Goal: Task Accomplishment & Management: Complete application form

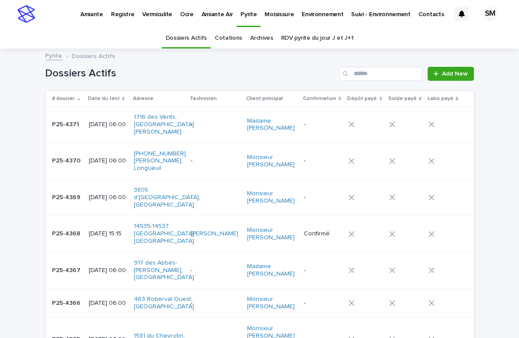
click at [318, 12] on p "Environnement" at bounding box center [322, 9] width 42 height 18
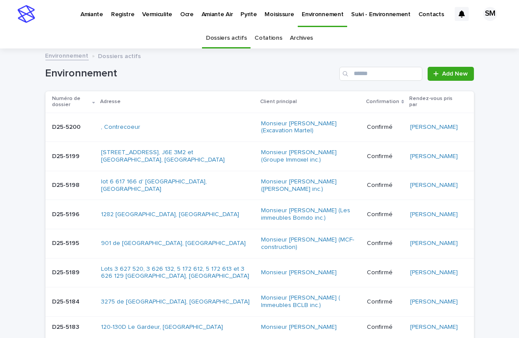
click at [263, 40] on link "Cotations" at bounding box center [268, 38] width 28 height 21
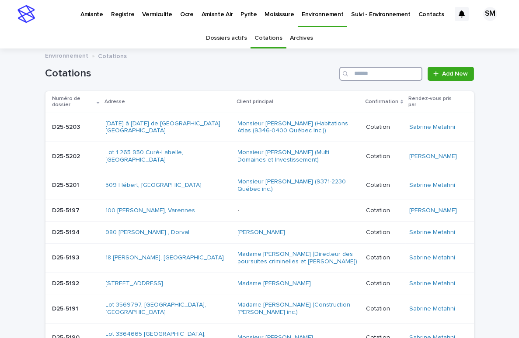
click at [369, 73] on input "Search" at bounding box center [380, 74] width 83 height 14
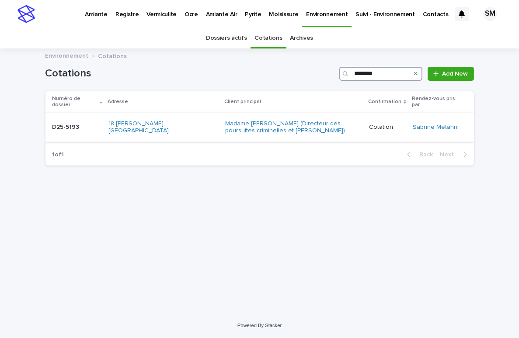
type input "********"
click at [83, 125] on div "D25-5193 D25-5193" at bounding box center [76, 127] width 49 height 14
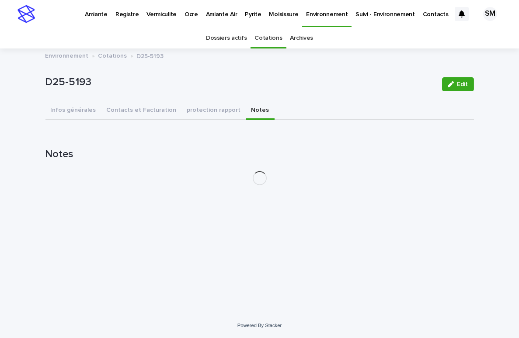
click at [246, 108] on button "Notes" at bounding box center [260, 111] width 28 height 18
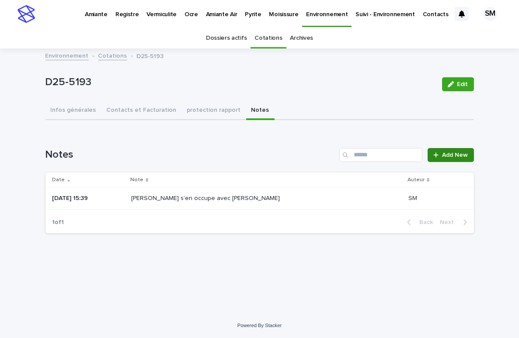
click at [443, 150] on link "Add New" at bounding box center [450, 155] width 46 height 14
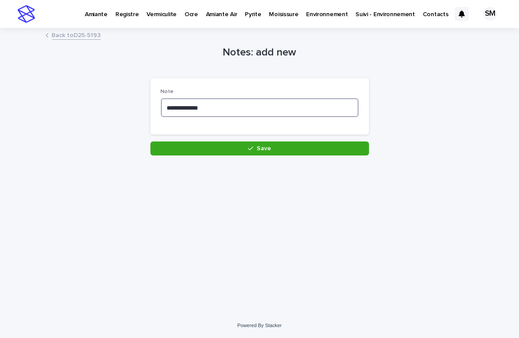
click at [253, 100] on textarea "**********" at bounding box center [260, 107] width 198 height 19
paste textarea "**********"
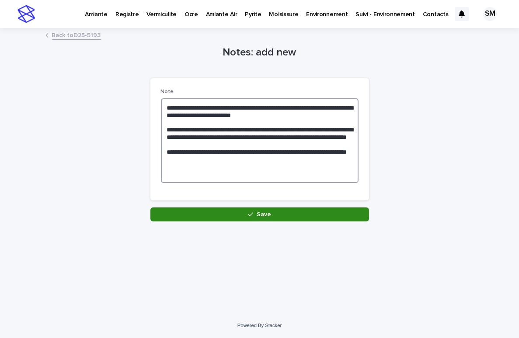
type textarea "**********"
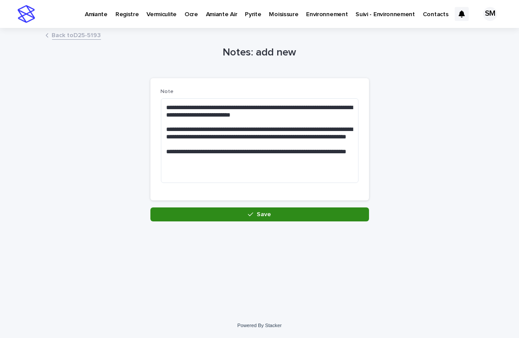
click at [247, 212] on button "Save" at bounding box center [259, 215] width 218 height 14
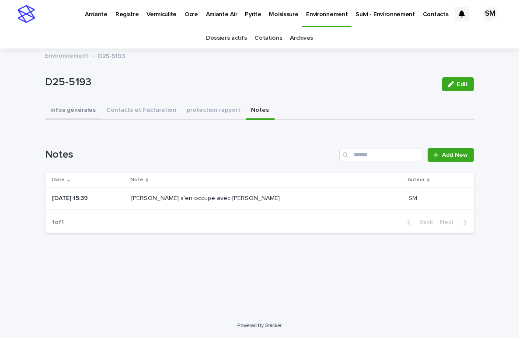
click at [73, 116] on button "Infos générales" at bounding box center [73, 111] width 56 height 18
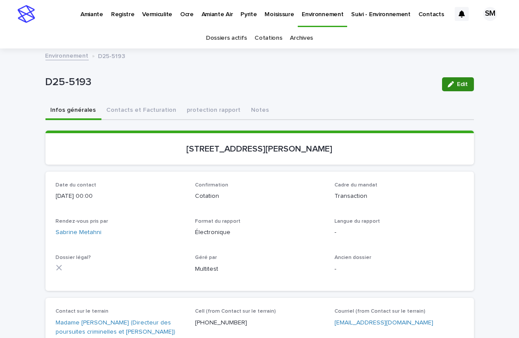
click at [447, 83] on icon "button" at bounding box center [450, 84] width 6 height 6
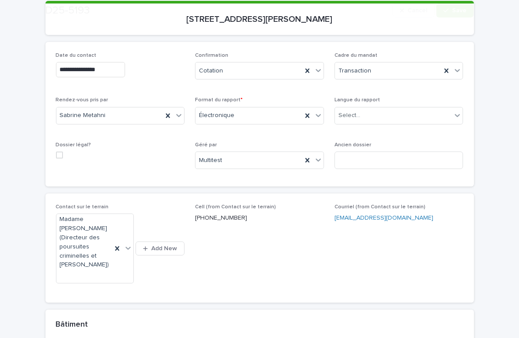
scroll to position [138, 0]
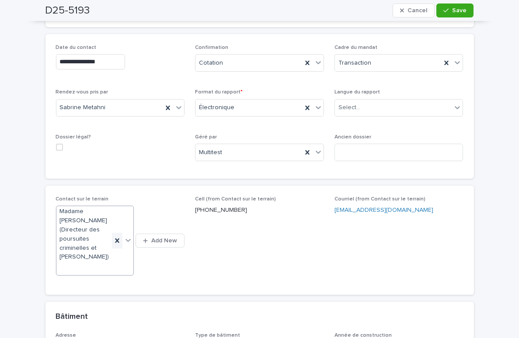
click at [113, 240] on icon at bounding box center [117, 240] width 9 height 9
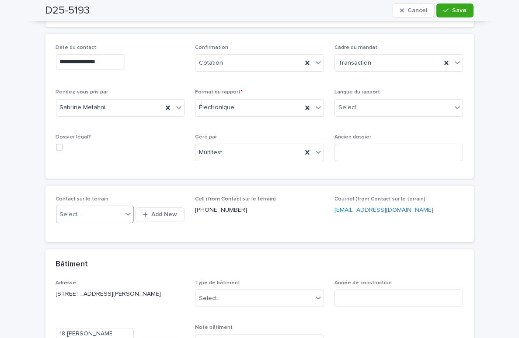
scroll to position [111, 0]
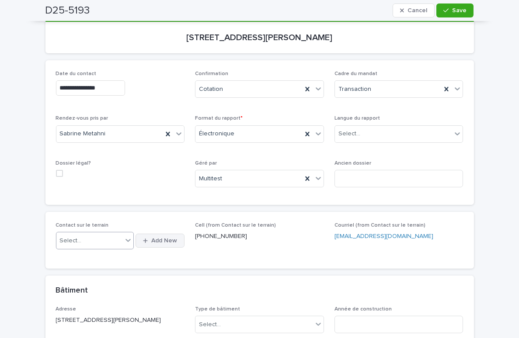
click at [155, 238] on span "Add New" at bounding box center [164, 241] width 26 height 6
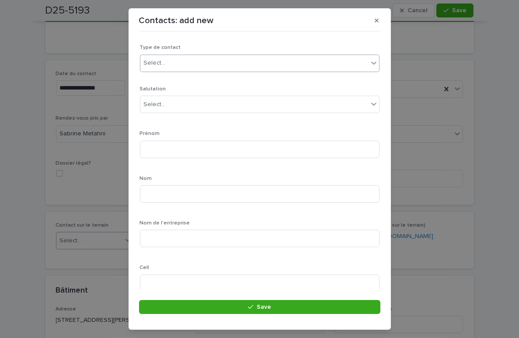
click at [245, 61] on div "Select..." at bounding box center [254, 63] width 228 height 14
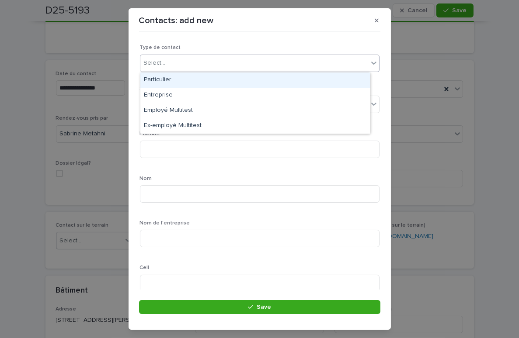
click at [184, 75] on div "Particulier" at bounding box center [255, 80] width 230 height 15
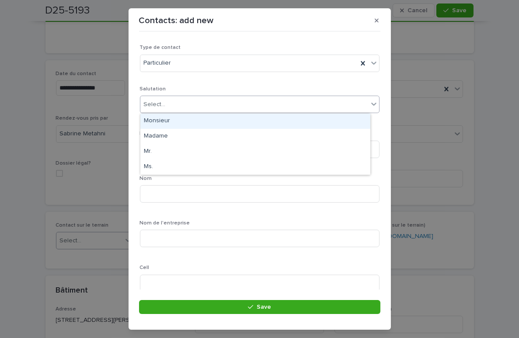
click at [165, 99] on div "Select..." at bounding box center [254, 104] width 228 height 14
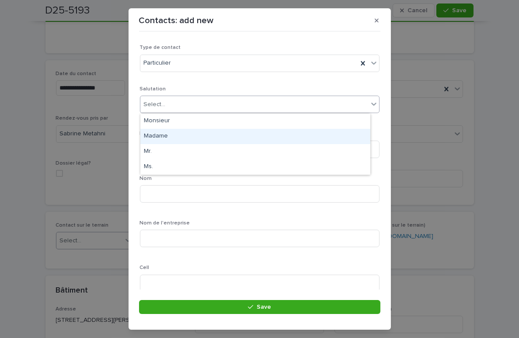
click at [166, 135] on div "Madame" at bounding box center [255, 136] width 230 height 15
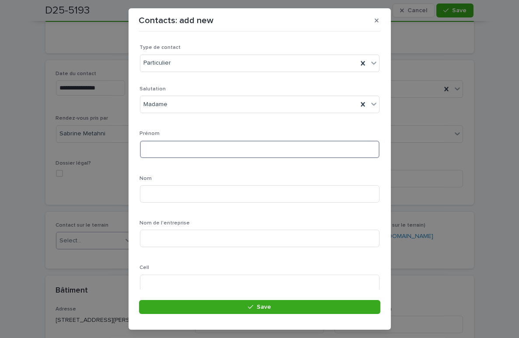
click at [167, 151] on input at bounding box center [259, 149] width 239 height 17
type input "********"
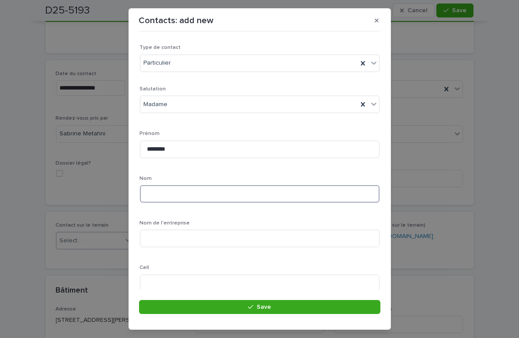
click at [155, 194] on input at bounding box center [259, 193] width 239 height 17
click at [155, 194] on input "*" at bounding box center [259, 193] width 239 height 17
type input "*********"
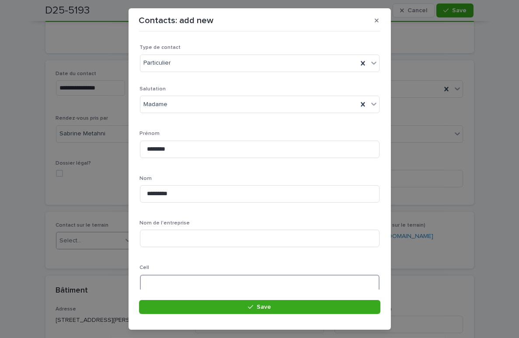
click at [187, 285] on input at bounding box center [259, 283] width 239 height 17
type input "**********"
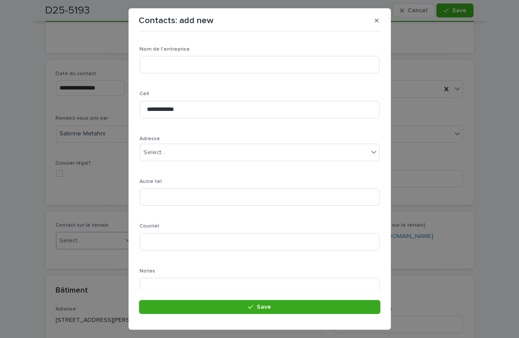
scroll to position [207, 0]
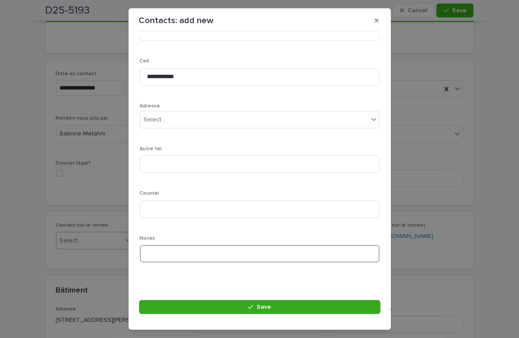
click at [175, 255] on input at bounding box center [259, 253] width 239 height 17
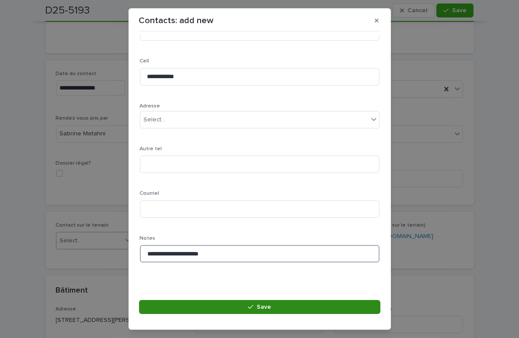
type input "**********"
click at [211, 305] on button "Save" at bounding box center [259, 307] width 241 height 14
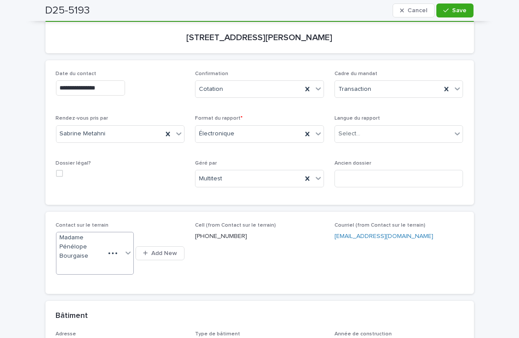
scroll to position [124, 0]
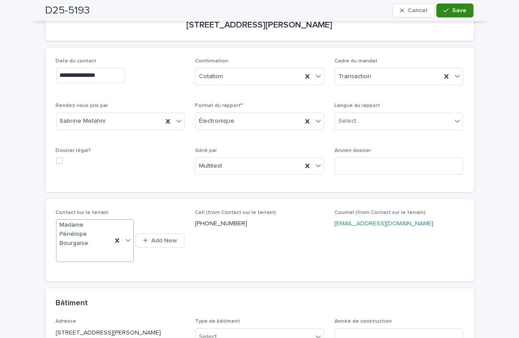
click at [446, 10] on div "button" at bounding box center [447, 10] width 9 height 6
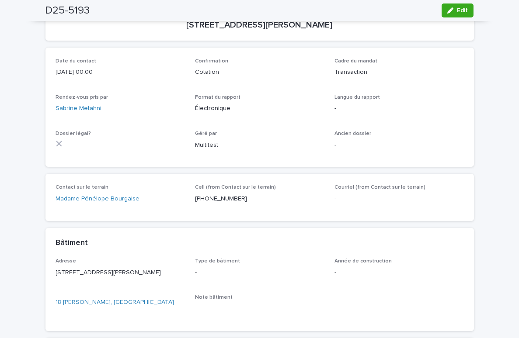
scroll to position [72, 0]
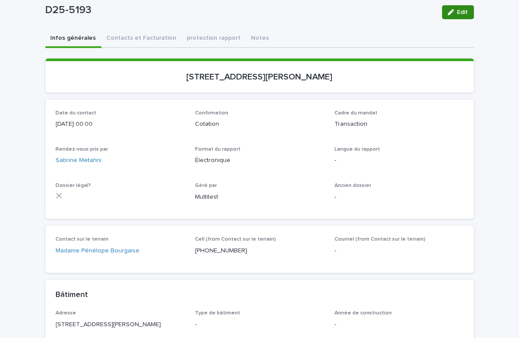
click at [455, 16] on button "Edit" at bounding box center [458, 12] width 32 height 14
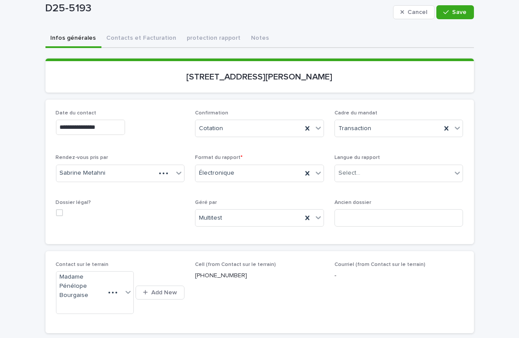
scroll to position [124, 0]
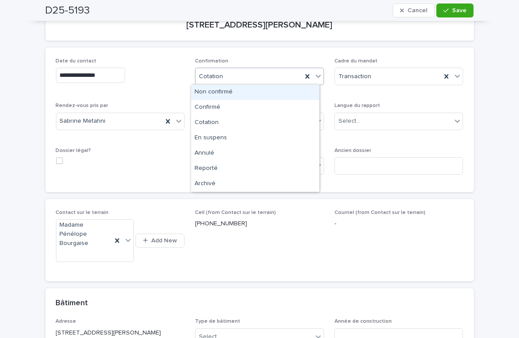
click at [315, 75] on icon at bounding box center [317, 76] width 5 height 3
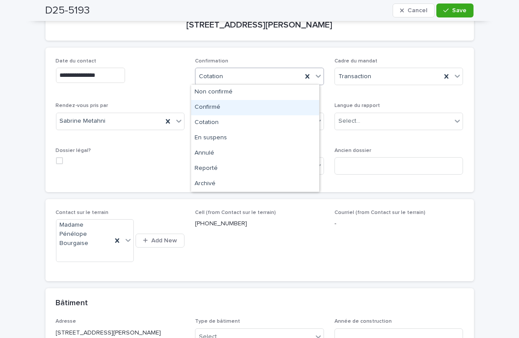
click at [229, 107] on div "Confirmé" at bounding box center [255, 107] width 128 height 15
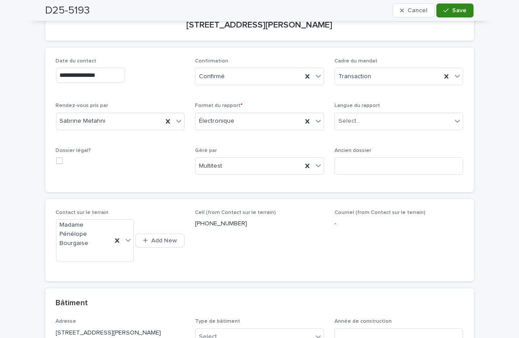
click at [455, 7] on span "Save" at bounding box center [459, 10] width 14 height 6
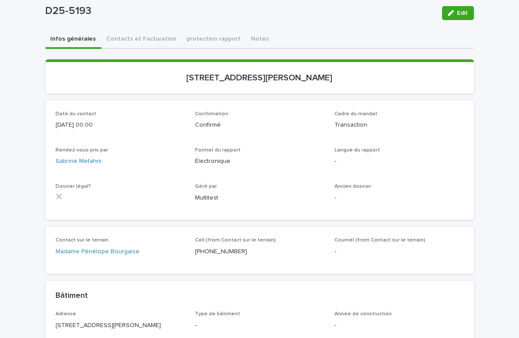
scroll to position [68, 0]
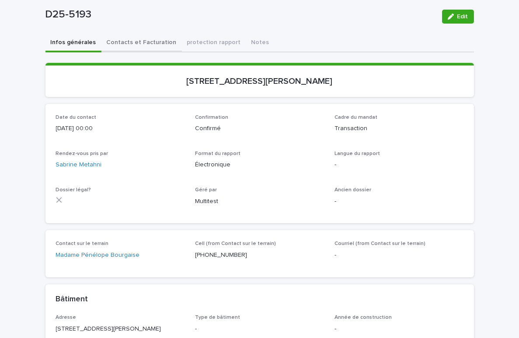
click at [136, 45] on div "Infos générales Contacts et Facturation protection rapport Notes Loading... Sav…" at bounding box center [259, 259] width 428 height 450
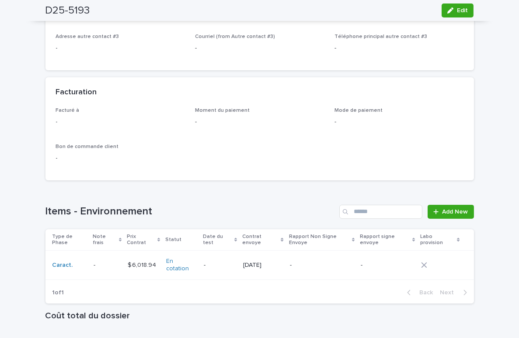
scroll to position [620, 0]
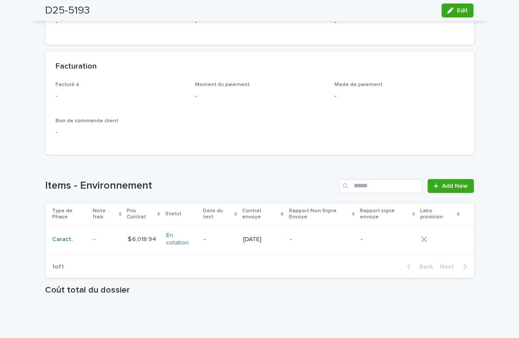
click at [95, 237] on p at bounding box center [107, 239] width 27 height 7
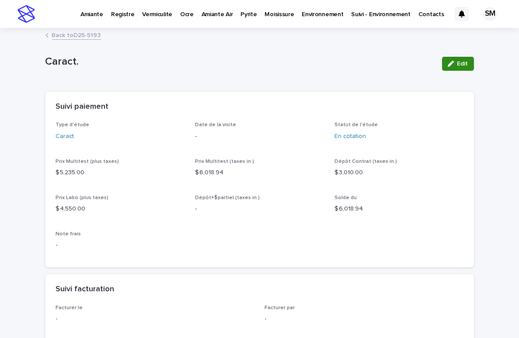
click at [459, 62] on span "Edit" at bounding box center [462, 64] width 11 height 6
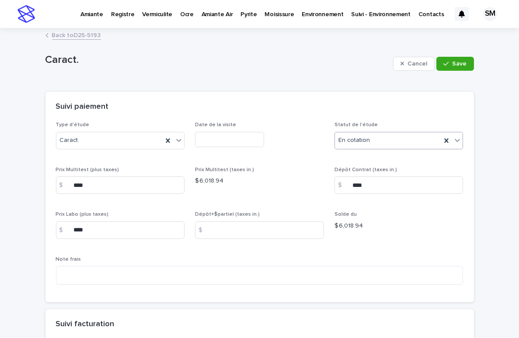
click at [453, 139] on icon at bounding box center [457, 140] width 9 height 9
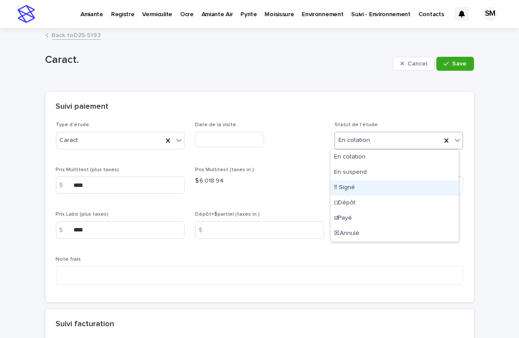
click at [363, 184] on div "‼ Signé" at bounding box center [394, 187] width 128 height 15
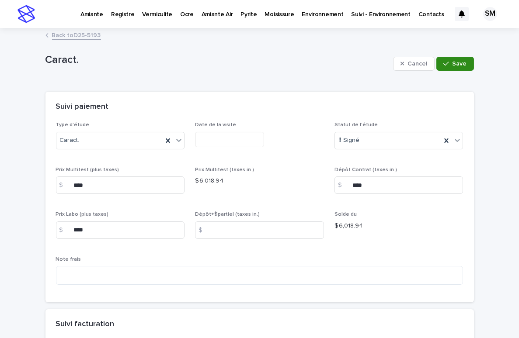
click at [448, 66] on button "Save" at bounding box center [454, 64] width 37 height 14
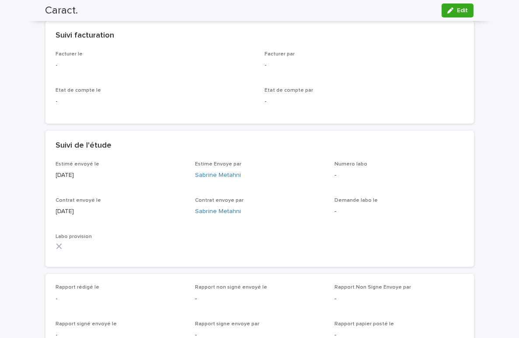
scroll to position [249, 0]
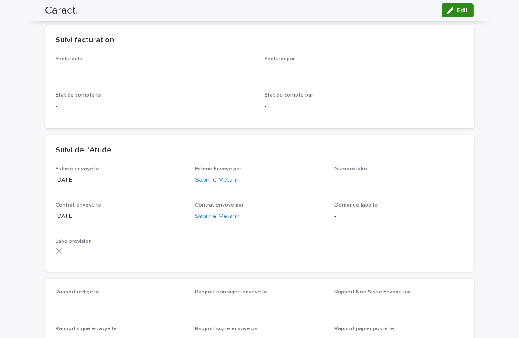
click at [449, 8] on icon "button" at bounding box center [450, 10] width 6 height 6
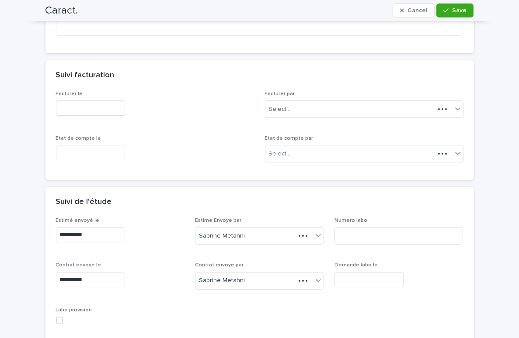
scroll to position [292, 0]
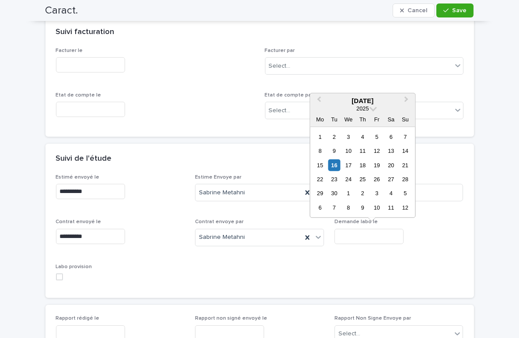
click at [359, 229] on input "text" at bounding box center [368, 236] width 69 height 15
click at [334, 163] on div "16" at bounding box center [334, 165] width 12 height 12
type input "**********"
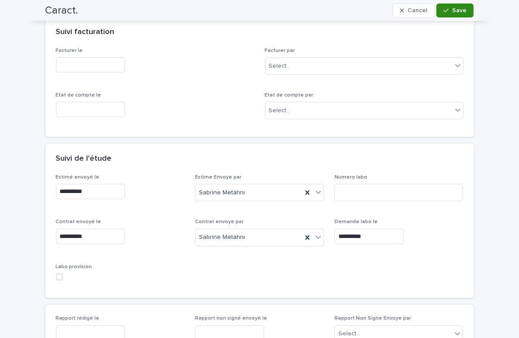
click at [447, 10] on div "button" at bounding box center [447, 10] width 9 height 6
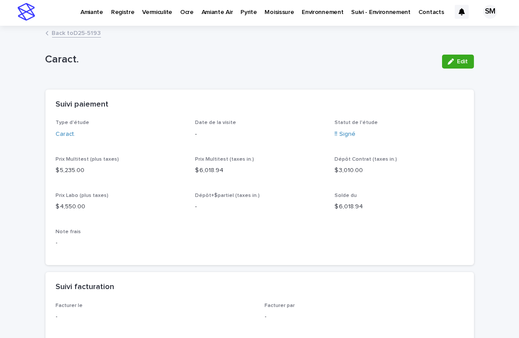
scroll to position [0, 0]
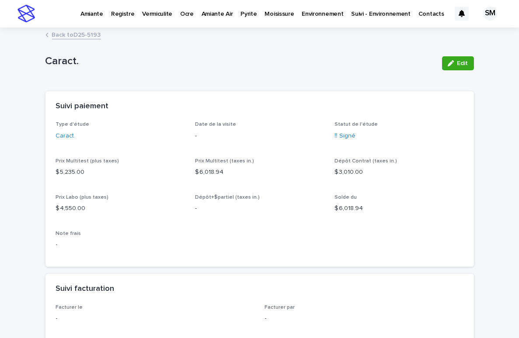
click at [61, 29] on link "Back to D25-5193" at bounding box center [76, 34] width 49 height 10
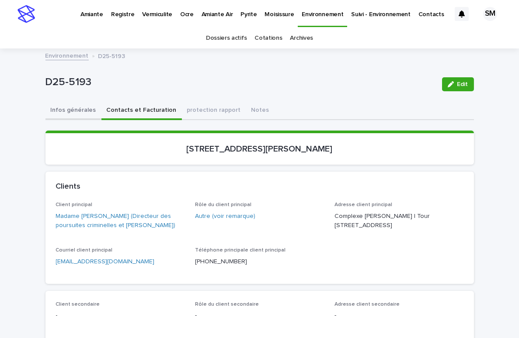
click at [69, 112] on button "Infos générales" at bounding box center [73, 111] width 56 height 18
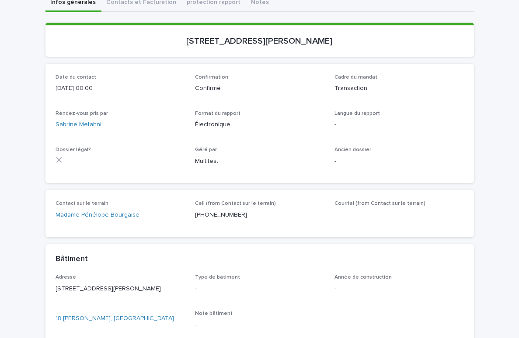
scroll to position [112, 0]
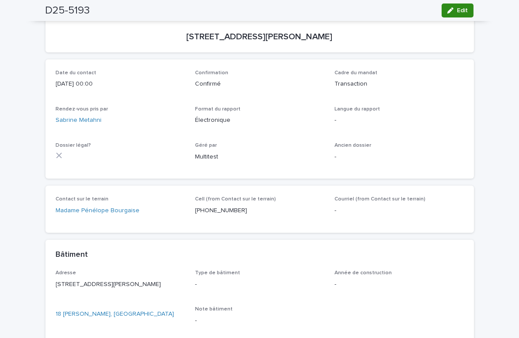
click at [452, 15] on button "Edit" at bounding box center [457, 10] width 32 height 14
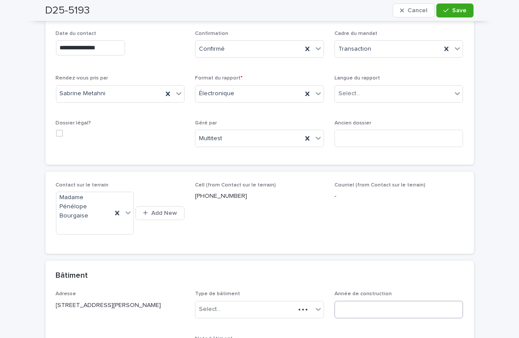
scroll to position [164, 0]
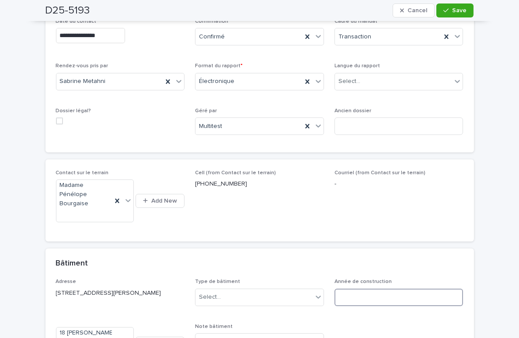
click at [360, 292] on input at bounding box center [398, 297] width 129 height 17
type input "********"
click at [458, 13] on span "Save" at bounding box center [459, 10] width 14 height 6
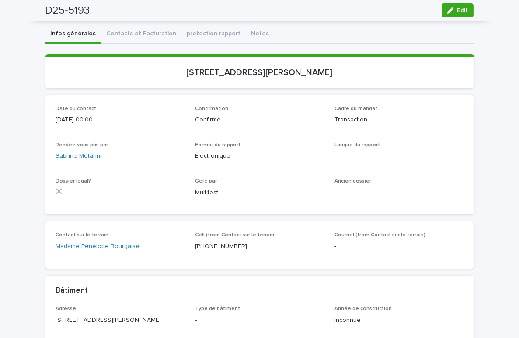
scroll to position [64, 0]
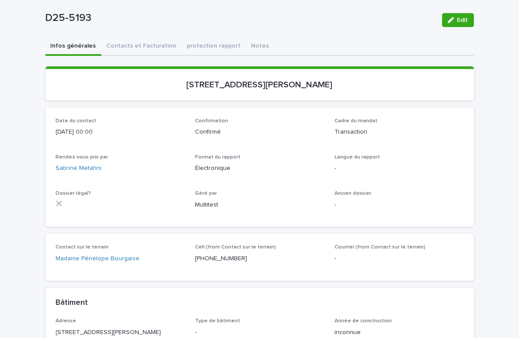
drag, startPoint x: 344, startPoint y: 90, endPoint x: 183, endPoint y: 81, distance: 161.5
click at [183, 81] on section "18, rue Marie-Antoinette, Blainville" at bounding box center [259, 83] width 428 height 34
copy p "18, rue Marie-Antoinette, Blainville"
click at [320, 41] on div "Infos générales Contacts et Facturation protection rapport Notes" at bounding box center [259, 47] width 428 height 18
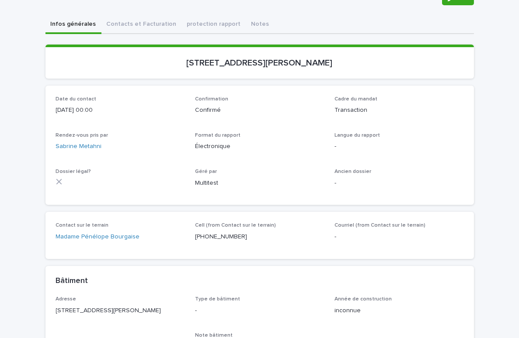
scroll to position [87, 0]
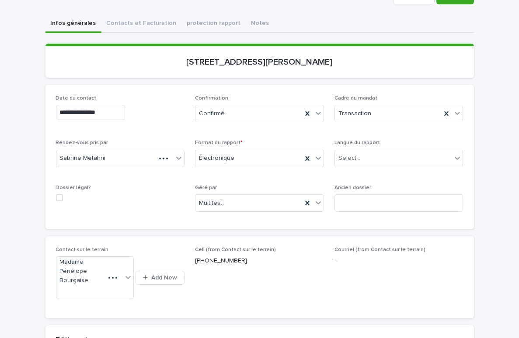
scroll to position [139, 0]
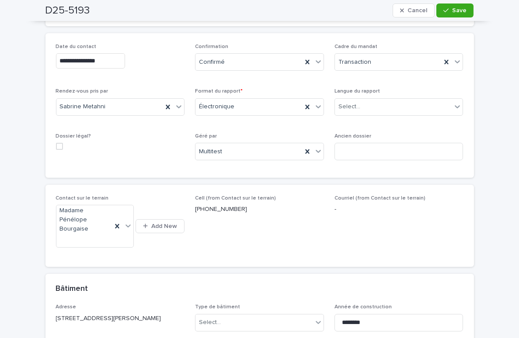
click at [274, 331] on div "Type de bâtiment Select..." at bounding box center [259, 321] width 129 height 34
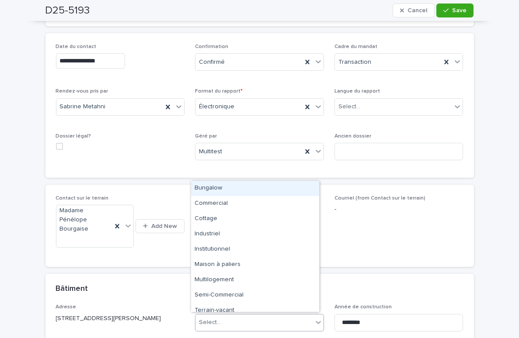
click at [313, 317] on div at bounding box center [318, 323] width 10 height 16
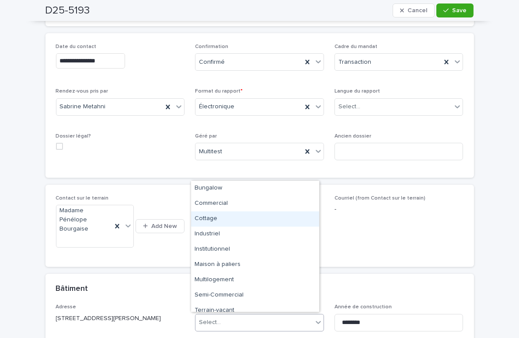
click at [230, 219] on div "Cottage" at bounding box center [255, 218] width 128 height 15
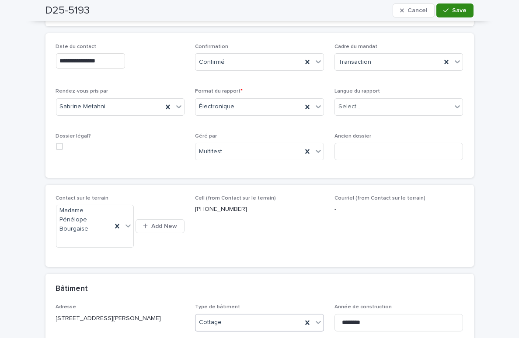
click at [445, 15] on button "Save" at bounding box center [454, 10] width 37 height 14
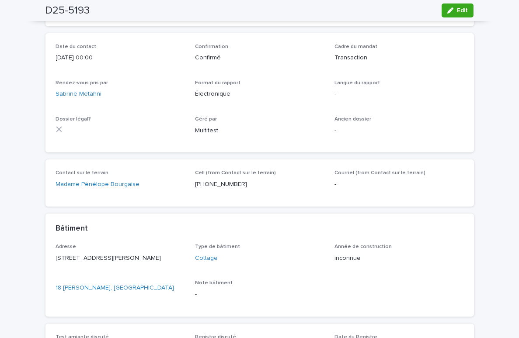
scroll to position [87, 0]
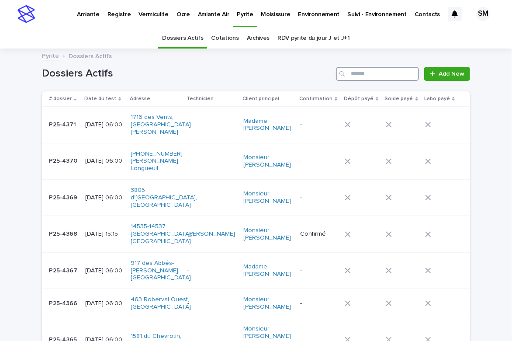
click at [350, 71] on input "Search" at bounding box center [377, 74] width 83 height 14
click at [316, 12] on p "Environnement" at bounding box center [319, 9] width 42 height 18
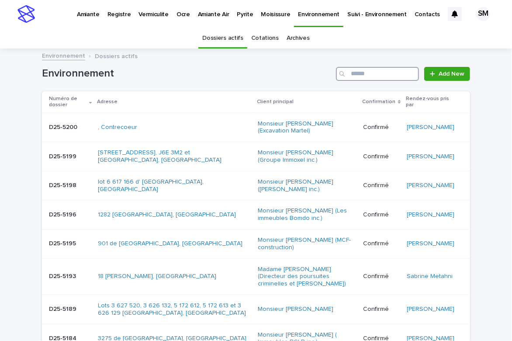
click at [352, 69] on input "Search" at bounding box center [377, 74] width 83 height 14
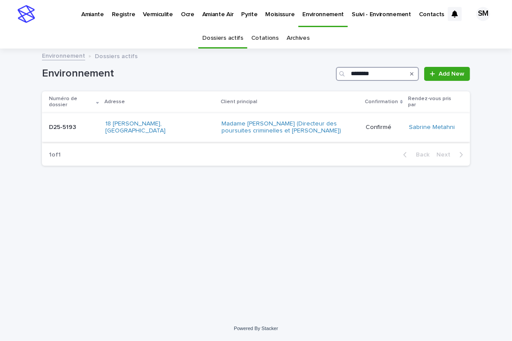
type input "********"
click at [68, 124] on p "D25-5193" at bounding box center [63, 126] width 29 height 9
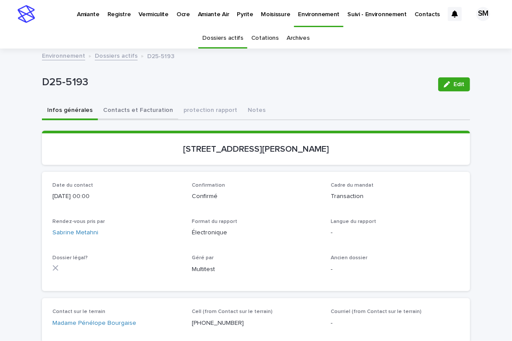
click at [143, 109] on button "Contacts et Facturation" at bounding box center [138, 111] width 80 height 18
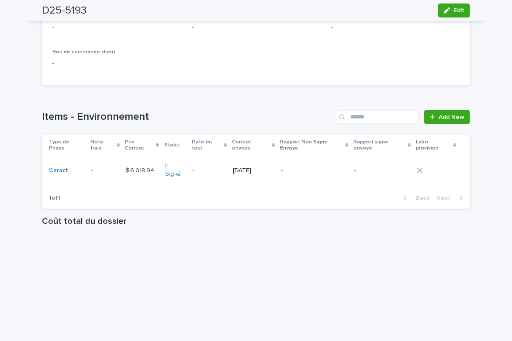
scroll to position [690, 0]
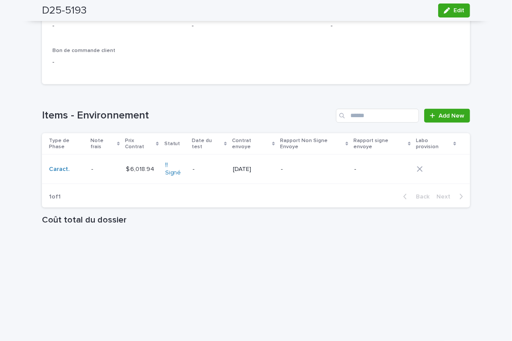
click at [94, 168] on p at bounding box center [105, 169] width 28 height 7
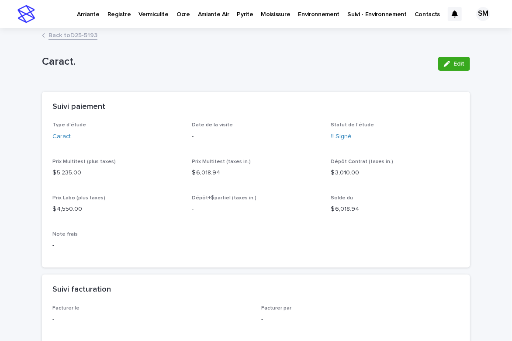
click at [79, 35] on link "Back to D25-5193" at bounding box center [73, 35] width 49 height 10
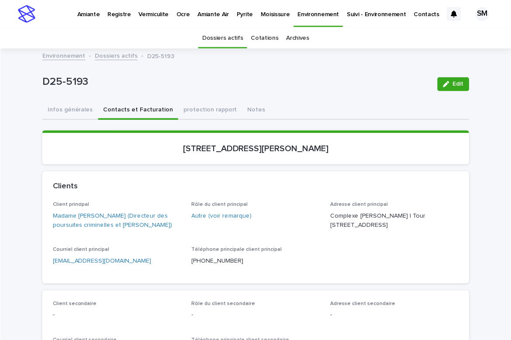
scroll to position [28, 0]
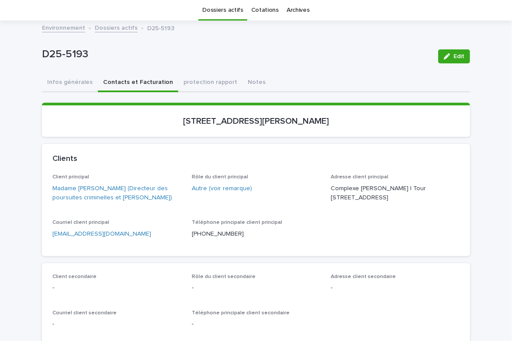
click at [239, 59] on p "D25-5193" at bounding box center [236, 54] width 389 height 13
drag, startPoint x: 100, startPoint y: 54, endPoint x: 38, endPoint y: 53, distance: 62.1
click at [42, 53] on p "D25-5193" at bounding box center [236, 54] width 389 height 13
copy p "D25-5193"
click at [368, 105] on section "[STREET_ADDRESS][PERSON_NAME]" at bounding box center [256, 120] width 428 height 34
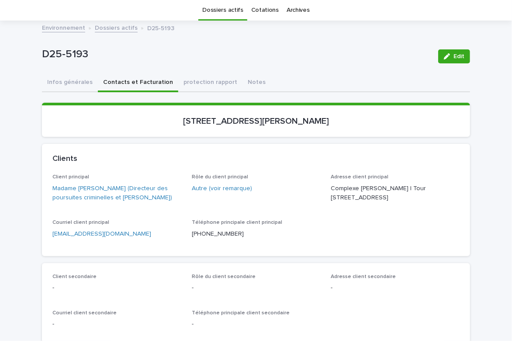
drag, startPoint x: 308, startPoint y: 115, endPoint x: 171, endPoint y: 119, distance: 137.3
click at [171, 119] on p "[STREET_ADDRESS][PERSON_NAME]" at bounding box center [255, 121] width 407 height 10
copy p "18, rue Marie-Antoinette, Blainville"
click at [359, 45] on div "D25-5193 Edit" at bounding box center [256, 56] width 428 height 35
click at [233, 59] on p "D25-5193" at bounding box center [236, 54] width 389 height 13
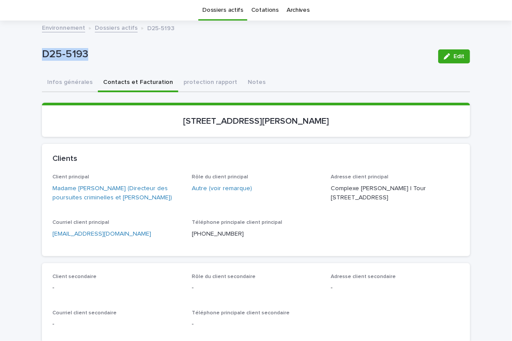
drag, startPoint x: 127, startPoint y: 62, endPoint x: 37, endPoint y: 52, distance: 90.2
click at [42, 52] on div "D25-5193" at bounding box center [236, 56] width 389 height 16
copy p "D25-5193"
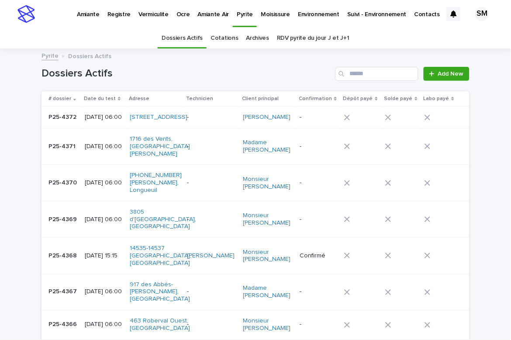
click at [307, 15] on p "Environnement" at bounding box center [319, 9] width 42 height 18
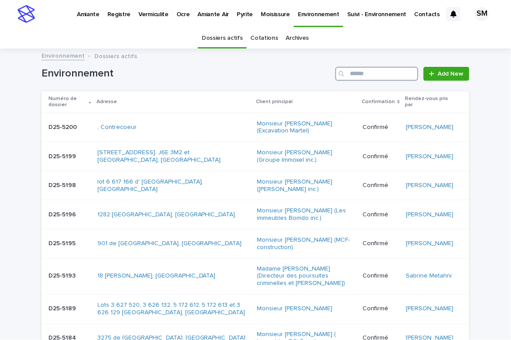
click at [372, 77] on input "Search" at bounding box center [377, 74] width 83 height 14
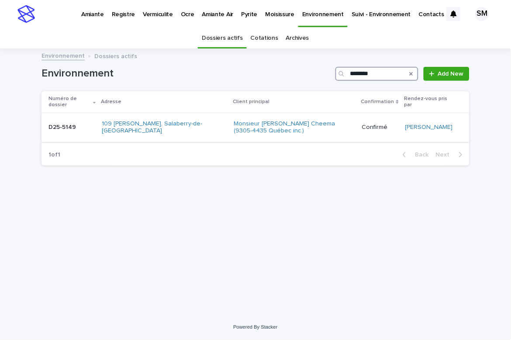
type input "********"
click at [77, 122] on div "D25-5149 D25-5149" at bounding box center [72, 127] width 46 height 14
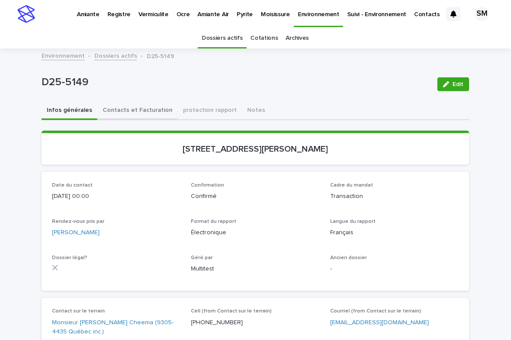
click at [119, 116] on button "Contacts et Facturation" at bounding box center [137, 111] width 80 height 18
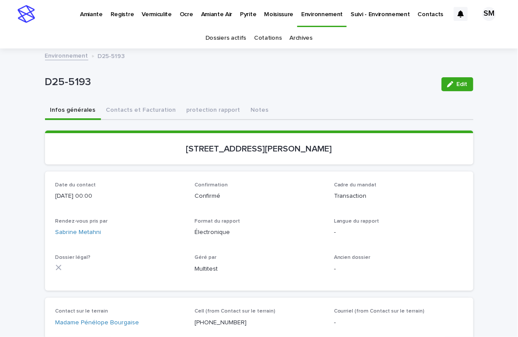
click at [243, 12] on p "Pyrite" at bounding box center [248, 9] width 16 height 18
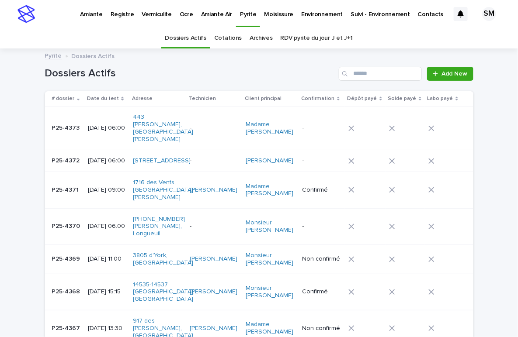
click at [225, 37] on link "Cotations" at bounding box center [228, 38] width 28 height 21
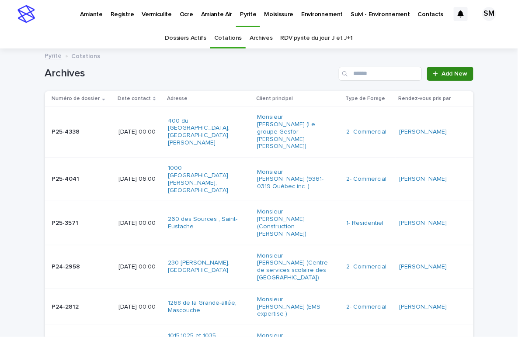
click at [451, 73] on span "Add New" at bounding box center [455, 74] width 26 height 6
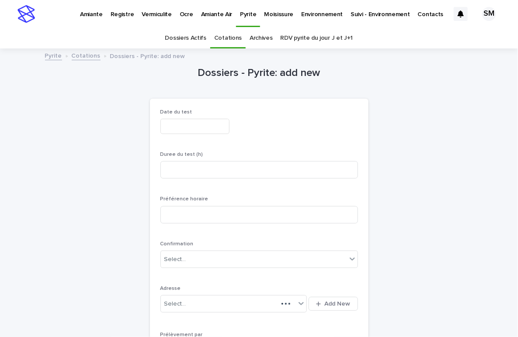
scroll to position [28, 0]
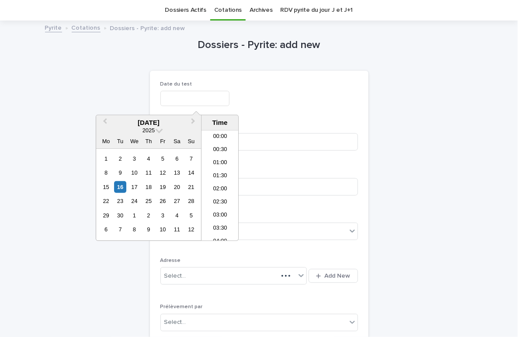
click at [196, 92] on input "text" at bounding box center [194, 98] width 69 height 15
click at [120, 187] on div "16" at bounding box center [120, 187] width 12 height 12
type input "**********"
click at [296, 82] on p "Date du test" at bounding box center [259, 84] width 198 height 6
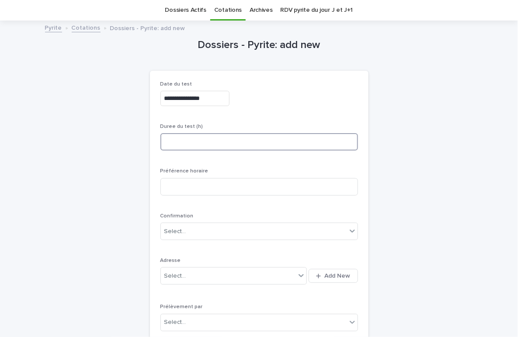
click at [187, 143] on input at bounding box center [259, 141] width 198 height 17
type input "*"
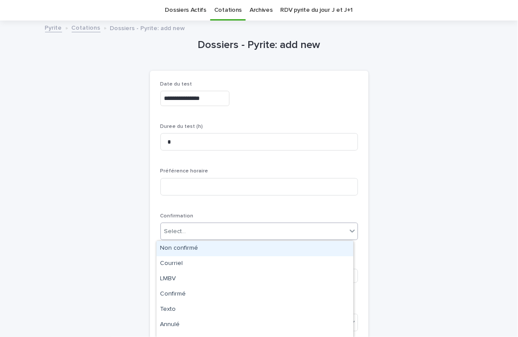
click at [212, 229] on div "Select..." at bounding box center [254, 232] width 186 height 14
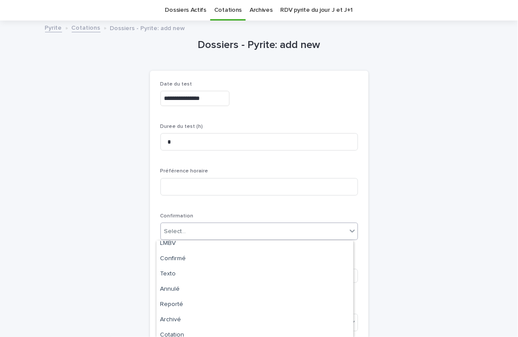
scroll to position [41, 0]
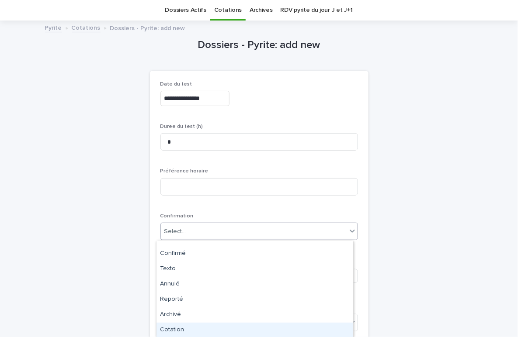
click at [191, 324] on div "Cotation" at bounding box center [254, 330] width 197 height 15
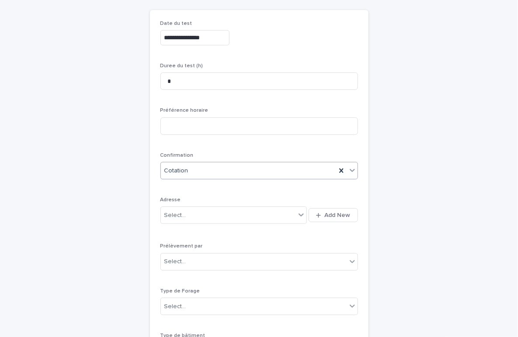
scroll to position [101, 0]
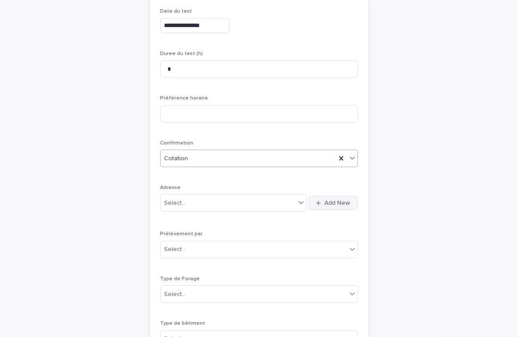
click at [322, 200] on button "Add New" at bounding box center [332, 203] width 49 height 14
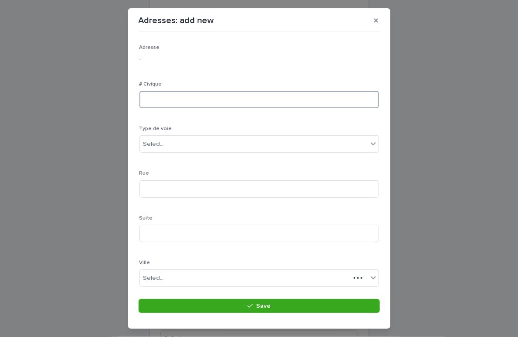
click at [203, 95] on input at bounding box center [258, 99] width 239 height 17
click at [173, 99] on input at bounding box center [258, 99] width 239 height 17
type input "***"
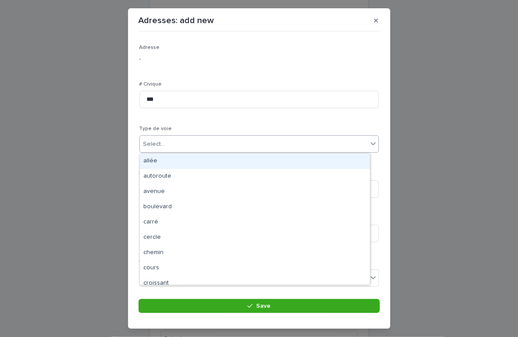
click at [175, 149] on div "Select..." at bounding box center [254, 144] width 228 height 14
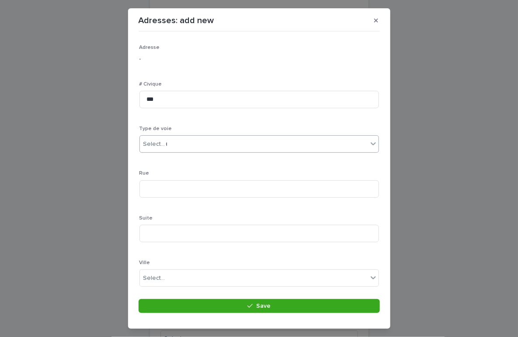
click at [175, 149] on div "Select... *" at bounding box center [254, 144] width 228 height 14
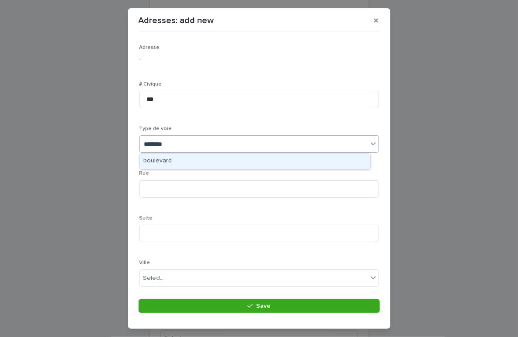
type input "*********"
click at [165, 158] on div "boulevard" at bounding box center [255, 161] width 230 height 15
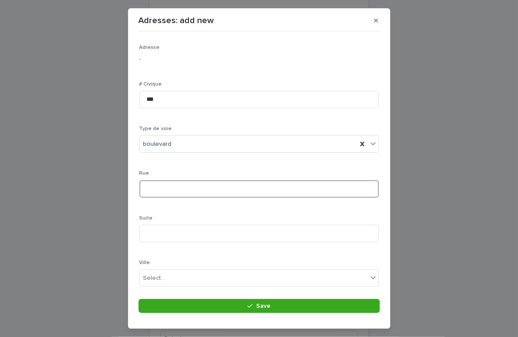
click at [181, 181] on input at bounding box center [258, 188] width 239 height 17
type input "*******"
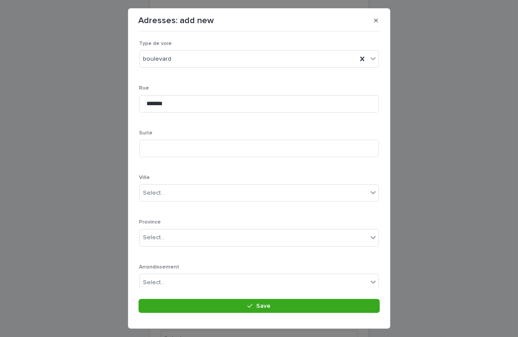
scroll to position [91, 0]
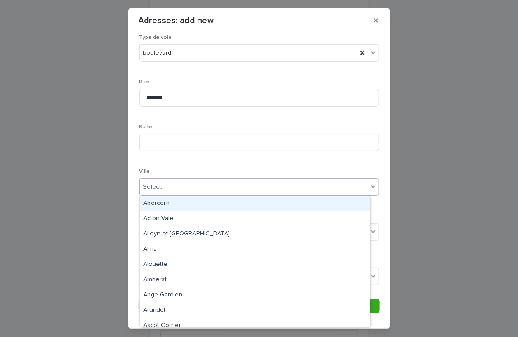
click at [173, 183] on div "Select..." at bounding box center [254, 187] width 228 height 14
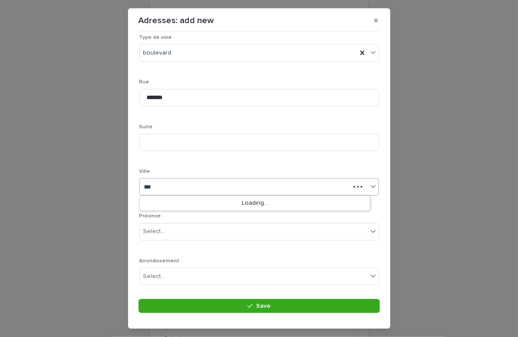
type input "****"
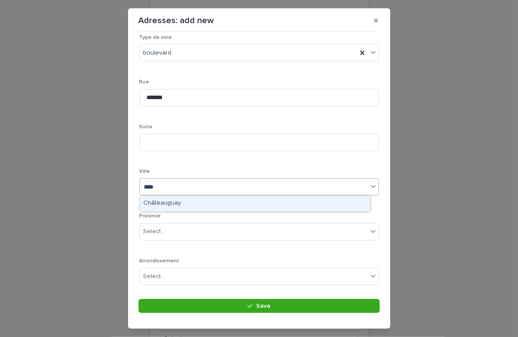
click at [166, 205] on div "Châteauguay" at bounding box center [255, 203] width 230 height 15
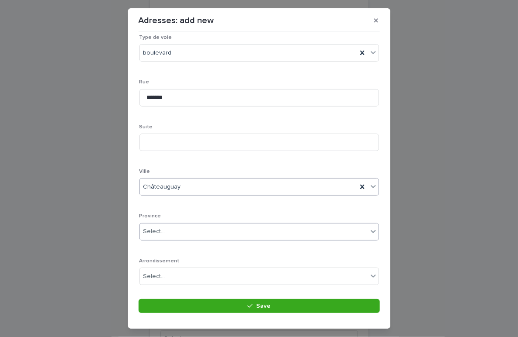
click at [172, 226] on div "Select..." at bounding box center [254, 232] width 228 height 14
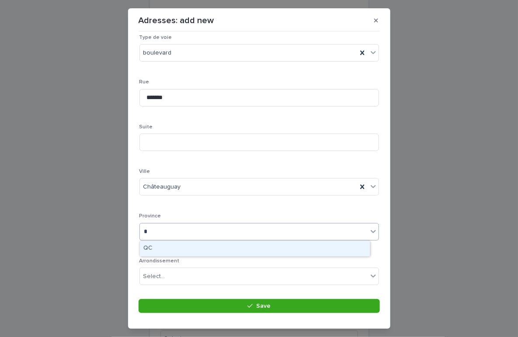
type input "**"
click at [161, 239] on div "qc" at bounding box center [258, 231] width 239 height 17
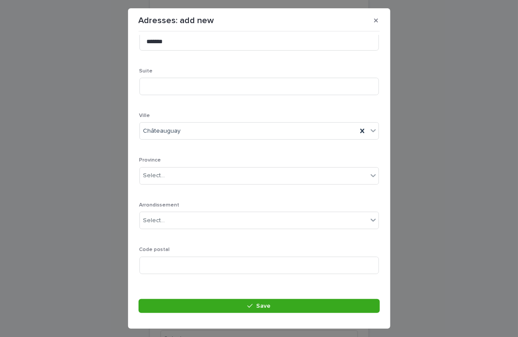
scroll to position [160, 0]
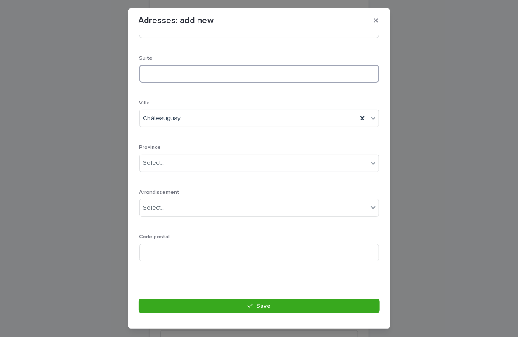
click at [160, 65] on input at bounding box center [258, 73] width 239 height 17
type input "***"
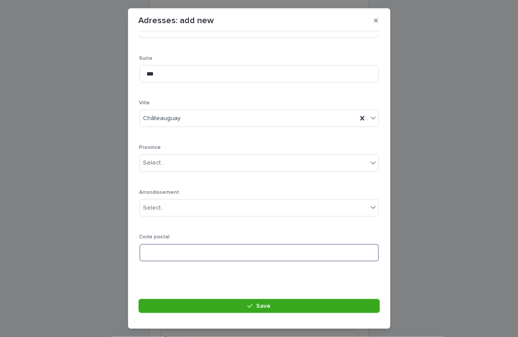
click at [183, 252] on input at bounding box center [258, 252] width 239 height 17
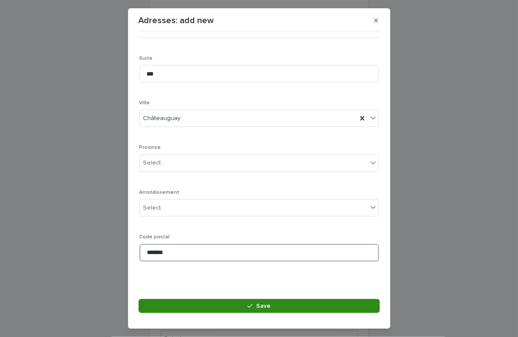
type input "*******"
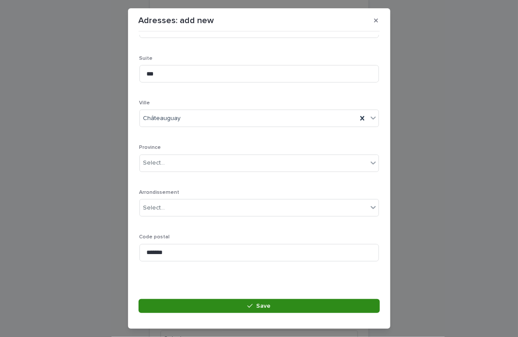
click at [243, 304] on button "Save" at bounding box center [259, 306] width 241 height 14
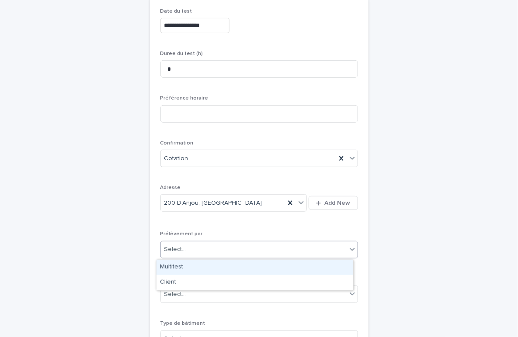
click at [300, 249] on div "Select..." at bounding box center [254, 250] width 186 height 14
click at [237, 271] on div "Multitest" at bounding box center [254, 267] width 197 height 15
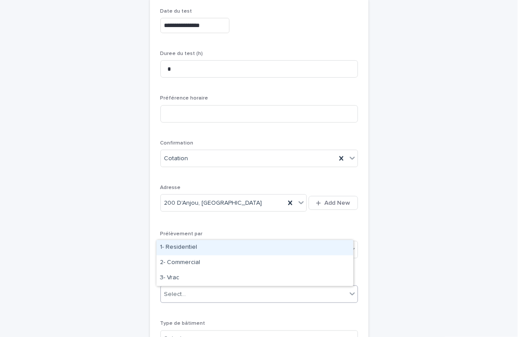
click at [262, 291] on div "Select..." at bounding box center [254, 295] width 186 height 14
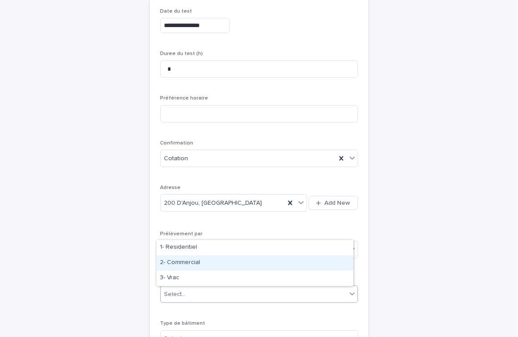
click at [219, 259] on div "2- Commercial" at bounding box center [254, 263] width 197 height 15
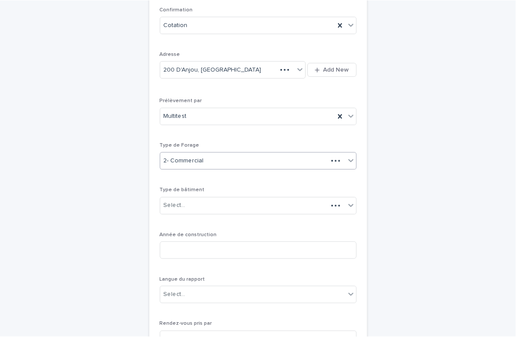
scroll to position [236, 0]
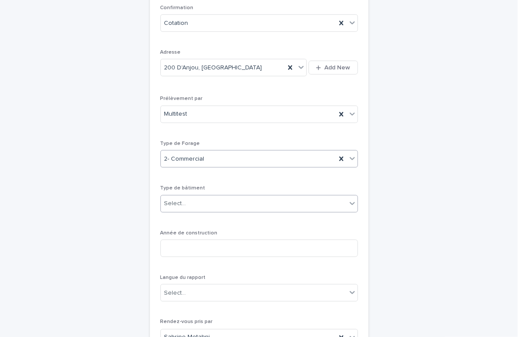
click at [266, 206] on div "Select..." at bounding box center [254, 204] width 186 height 14
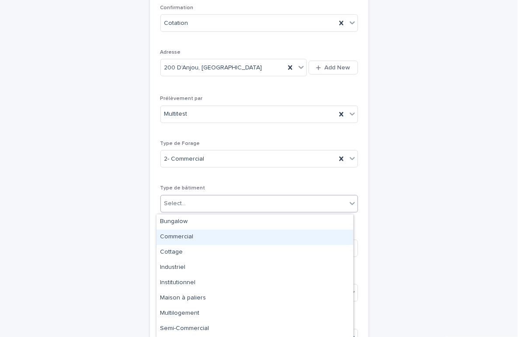
click at [218, 236] on div "Commercial" at bounding box center [254, 237] width 197 height 15
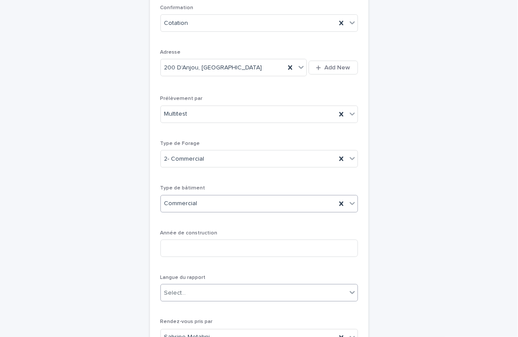
click at [247, 294] on div "Select..." at bounding box center [254, 293] width 186 height 14
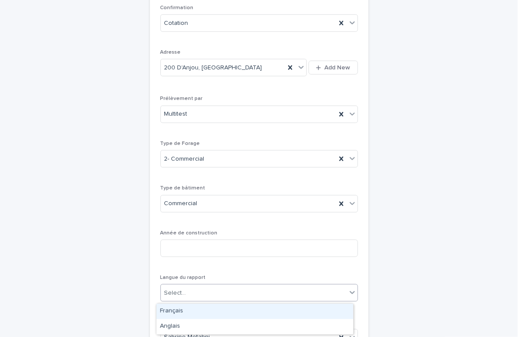
click at [184, 309] on div "Français" at bounding box center [254, 311] width 197 height 15
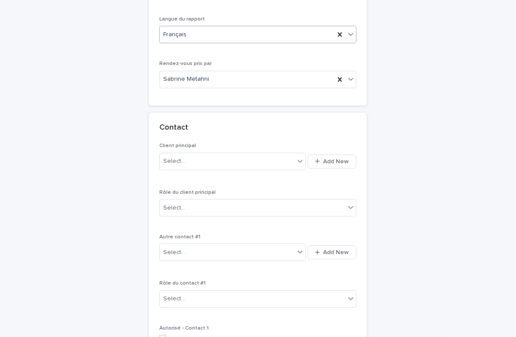
scroll to position [610, 0]
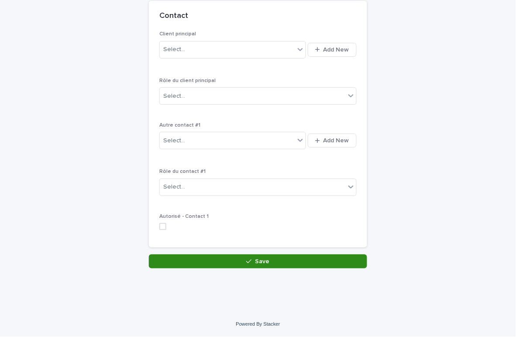
click at [271, 259] on button "Save" at bounding box center [258, 262] width 218 height 14
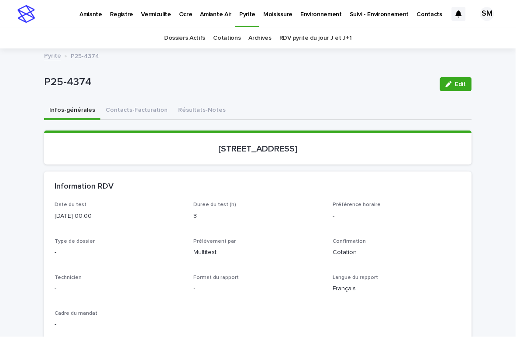
click at [446, 86] on icon "button" at bounding box center [449, 84] width 6 height 6
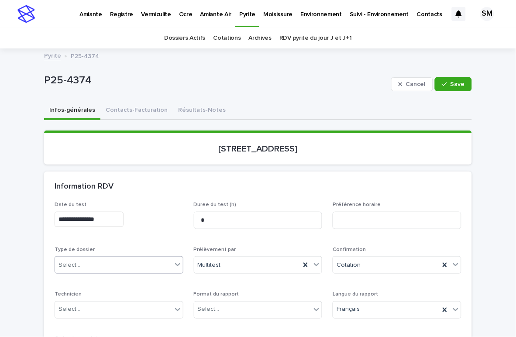
click at [107, 260] on div "Select..." at bounding box center [113, 265] width 117 height 14
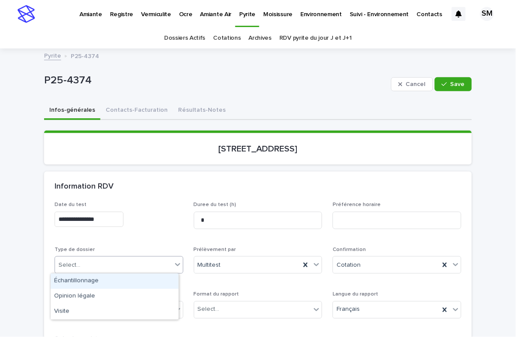
click at [85, 279] on div "Échantillonnage" at bounding box center [115, 281] width 128 height 15
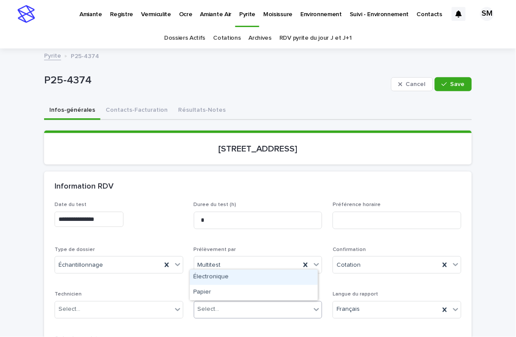
click at [211, 305] on div "Select..." at bounding box center [209, 309] width 22 height 9
click at [225, 278] on div "Électronique" at bounding box center [254, 277] width 128 height 15
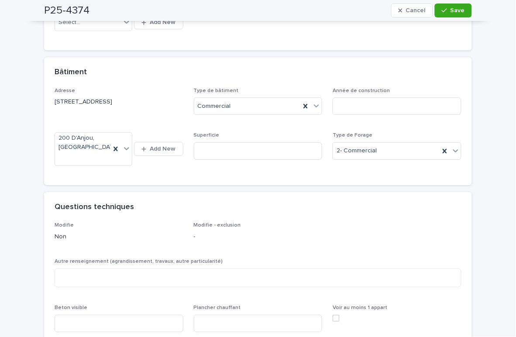
scroll to position [461, 0]
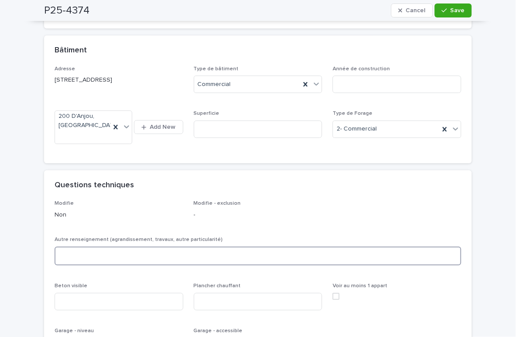
click at [98, 259] on textarea at bounding box center [258, 256] width 407 height 19
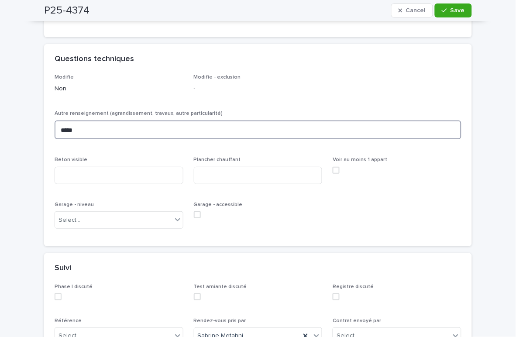
scroll to position [587, 0]
type textarea "*****"
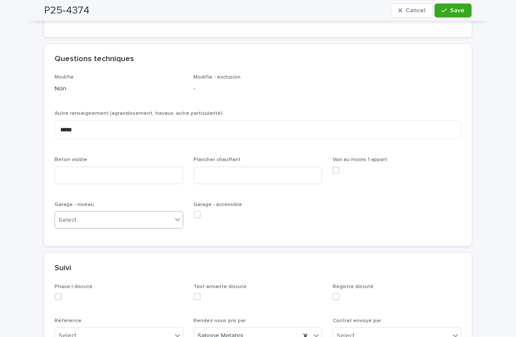
click at [117, 220] on div "Select..." at bounding box center [113, 220] width 117 height 14
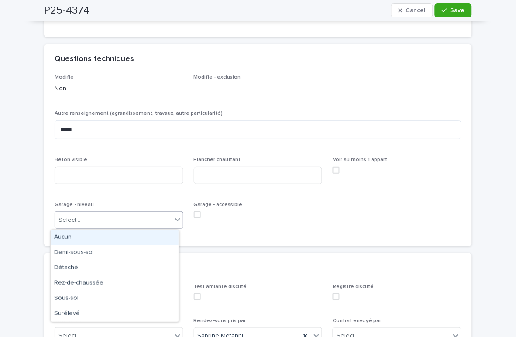
click at [101, 241] on div "Aucun" at bounding box center [115, 237] width 128 height 15
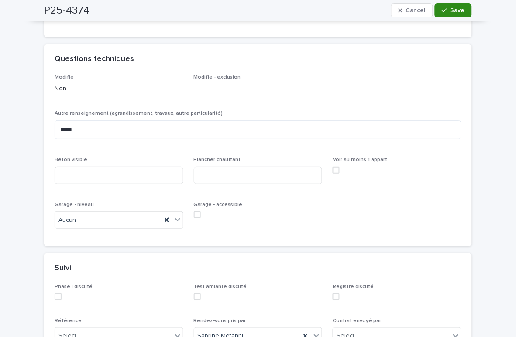
click at [451, 14] on button "Save" at bounding box center [453, 10] width 37 height 14
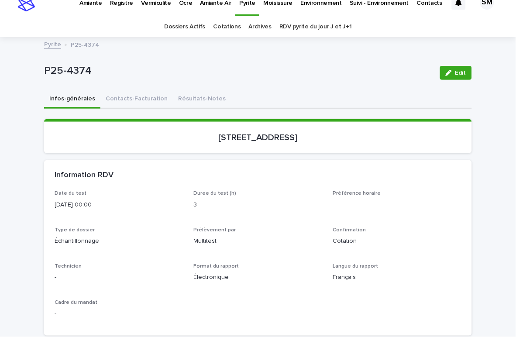
scroll to position [0, 0]
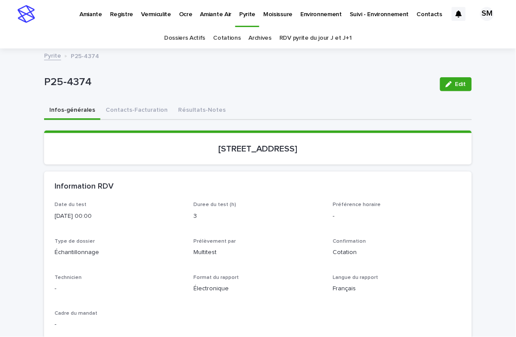
click at [211, 54] on div "Pyrite P25-4374" at bounding box center [258, 56] width 437 height 12
click at [125, 109] on button "Contacts-Facturation" at bounding box center [136, 111] width 73 height 18
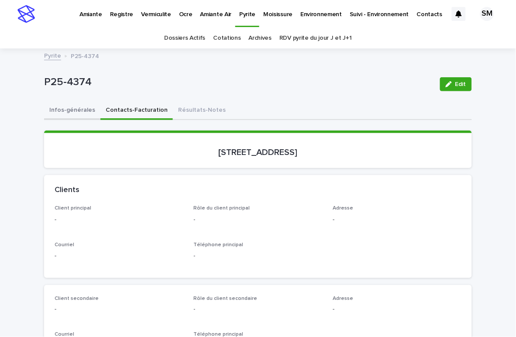
click at [75, 109] on button "Infos-générales" at bounding box center [72, 111] width 56 height 18
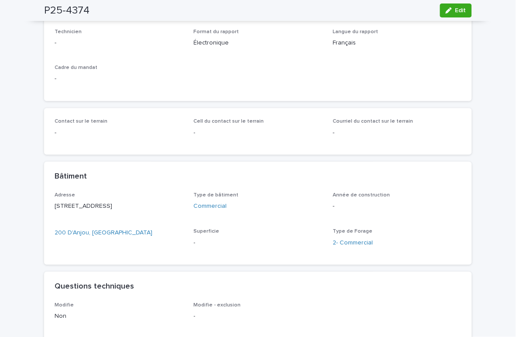
scroll to position [249, 0]
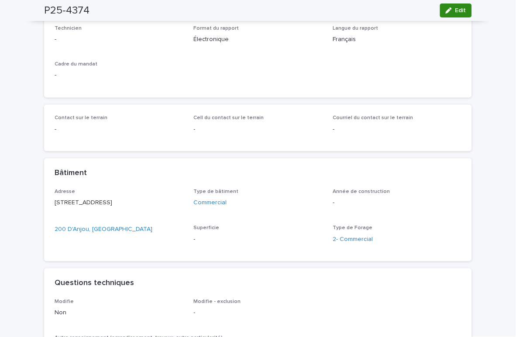
click at [446, 12] on icon "button" at bounding box center [449, 10] width 6 height 6
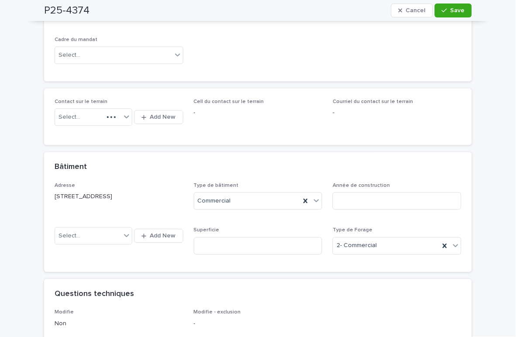
scroll to position [303, 0]
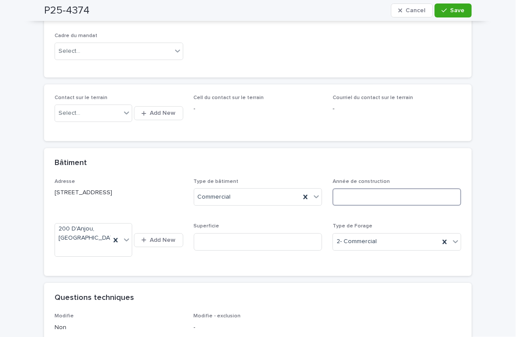
click at [351, 198] on input at bounding box center [397, 197] width 129 height 17
type input "****"
click at [445, 11] on div "button" at bounding box center [446, 10] width 9 height 6
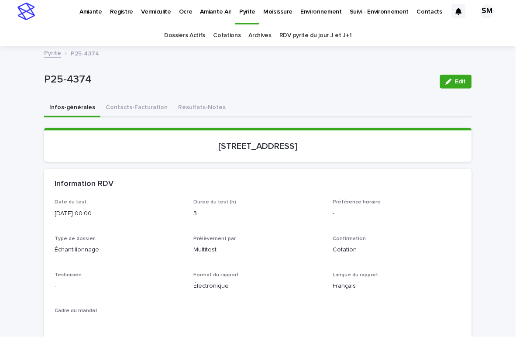
scroll to position [0, 0]
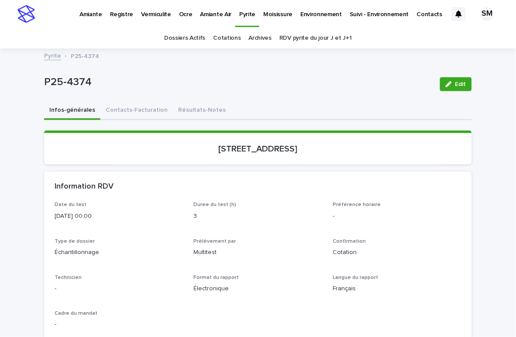
click at [163, 51] on div "Pyrite P25-4374" at bounding box center [258, 56] width 437 height 12
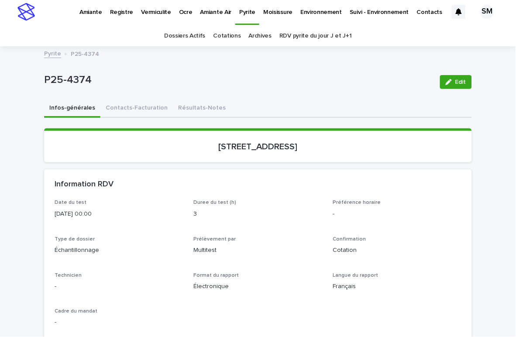
scroll to position [0, 0]
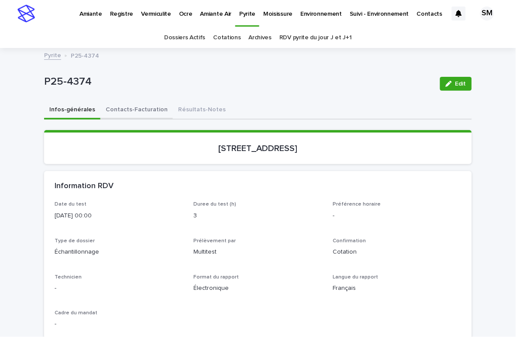
click at [133, 104] on button "Contacts-Facturation" at bounding box center [136, 110] width 73 height 18
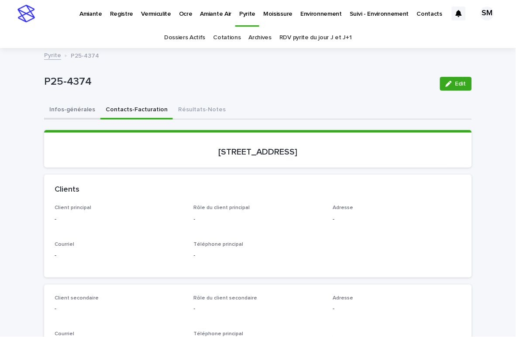
click at [65, 105] on button "Infos-générales" at bounding box center [72, 110] width 56 height 18
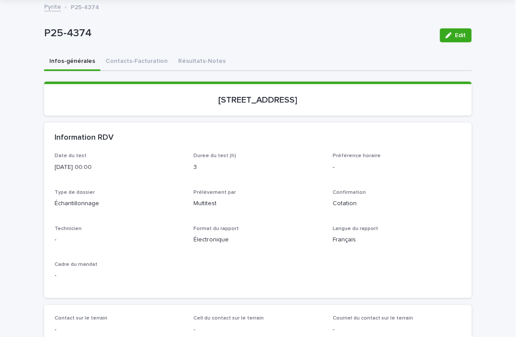
scroll to position [59, 0]
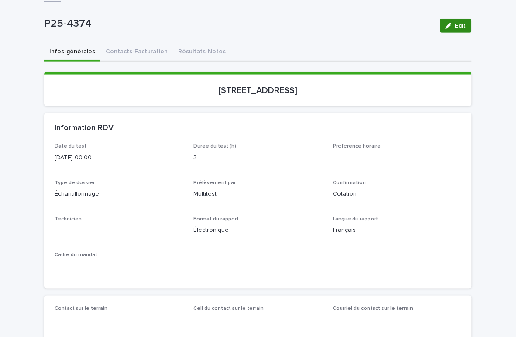
click at [457, 27] on span "Edit" at bounding box center [461, 26] width 11 height 6
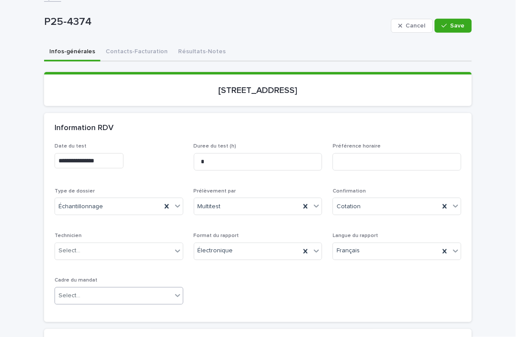
click at [102, 294] on div "Select..." at bounding box center [113, 296] width 117 height 14
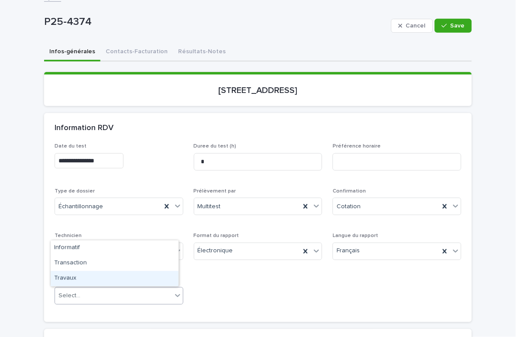
click at [83, 273] on div "Travaux" at bounding box center [115, 278] width 128 height 15
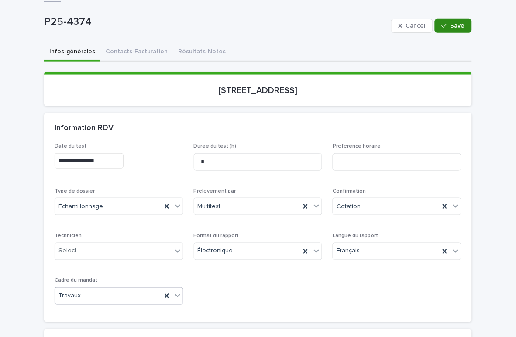
click at [449, 30] on button "Save" at bounding box center [453, 26] width 37 height 14
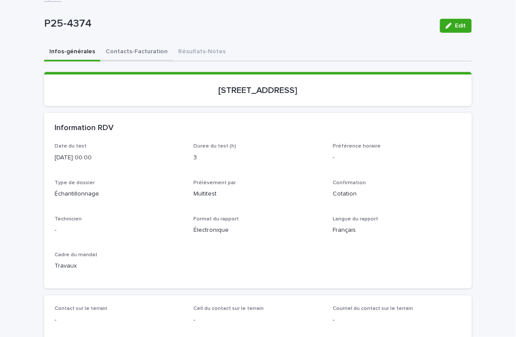
click at [135, 50] on button "Contacts-Facturation" at bounding box center [136, 52] width 73 height 18
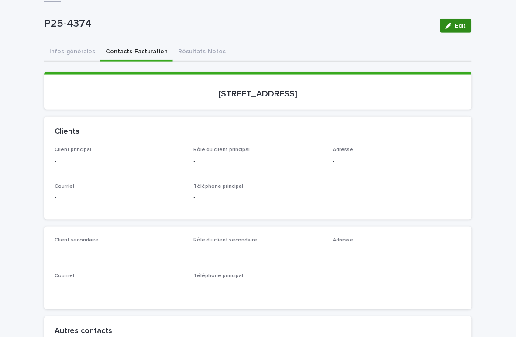
click at [453, 19] on button "Edit" at bounding box center [456, 26] width 32 height 14
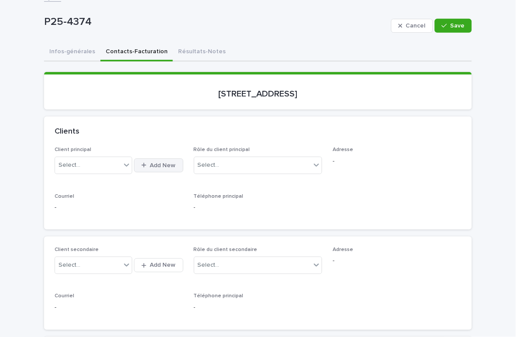
click at [156, 161] on button "Add New" at bounding box center [158, 166] width 49 height 14
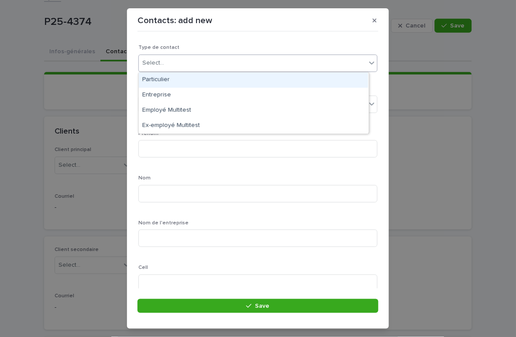
click at [164, 55] on div "Select..." at bounding box center [258, 63] width 239 height 17
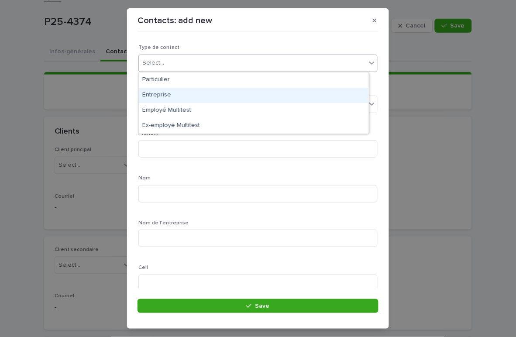
click at [168, 94] on div "Entreprise" at bounding box center [254, 95] width 230 height 15
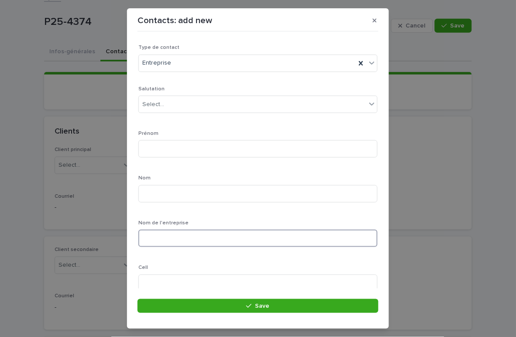
click at [162, 235] on input at bounding box center [258, 238] width 239 height 17
type input "*"
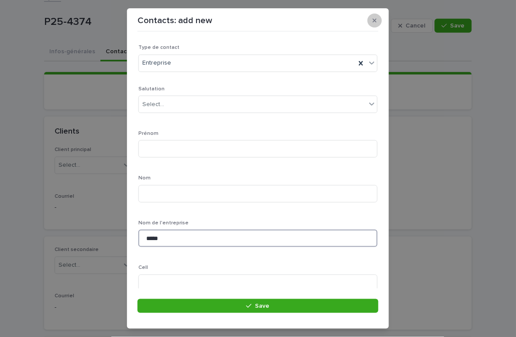
type input "*****"
click at [370, 17] on button "button" at bounding box center [375, 21] width 14 height 14
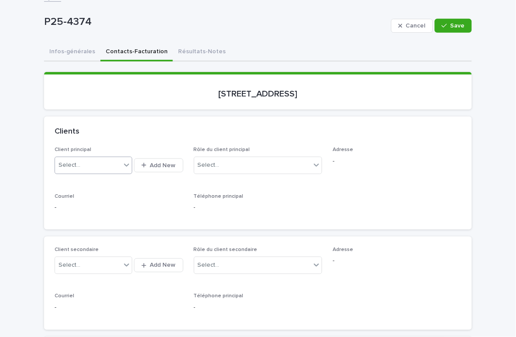
click at [95, 165] on div "Select..." at bounding box center [88, 165] width 66 height 14
type input "*"
click at [158, 160] on button "Add New" at bounding box center [158, 166] width 49 height 14
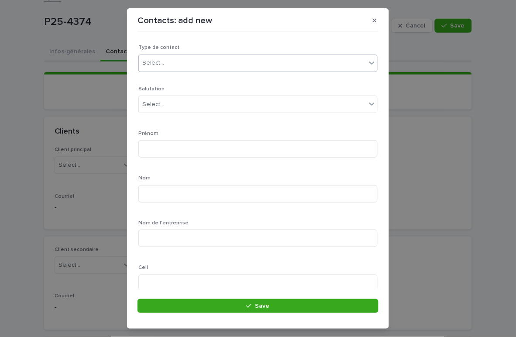
click at [165, 62] on input "text" at bounding box center [165, 62] width 1 height 7
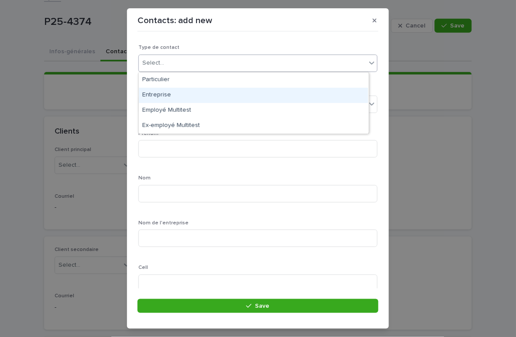
click at [159, 94] on div "Entreprise" at bounding box center [254, 95] width 230 height 15
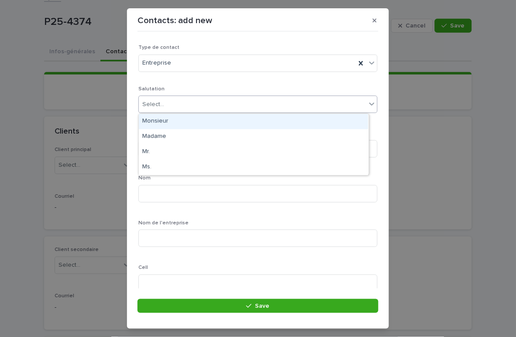
click at [169, 106] on div "Select..." at bounding box center [253, 104] width 228 height 14
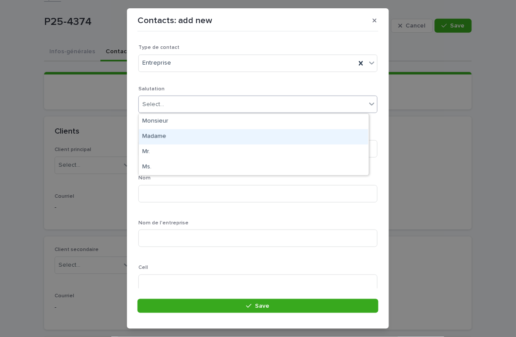
click at [168, 135] on div "Madame" at bounding box center [254, 136] width 230 height 15
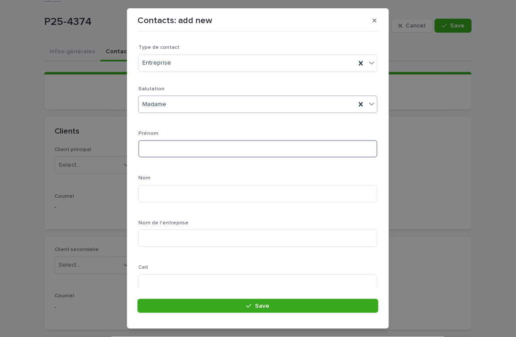
click at [165, 148] on input at bounding box center [258, 148] width 239 height 17
type input "****"
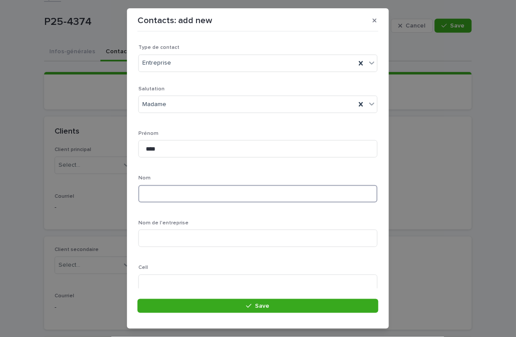
click at [159, 192] on input at bounding box center [258, 193] width 239 height 17
click at [147, 194] on input "********" at bounding box center [258, 193] width 239 height 17
type input "********"
click at [183, 243] on input at bounding box center [258, 238] width 239 height 17
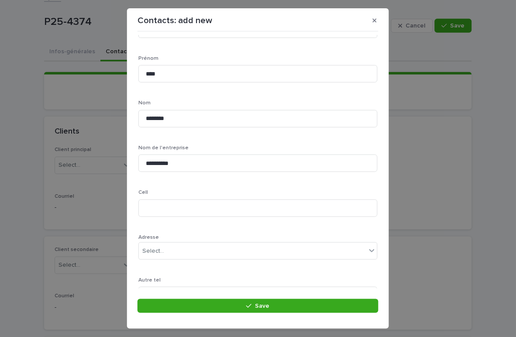
scroll to position [85, 0]
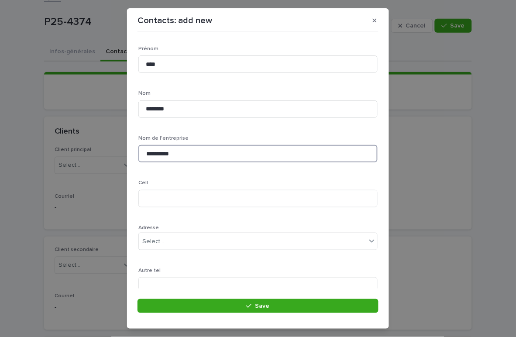
drag, startPoint x: 192, startPoint y: 152, endPoint x: 83, endPoint y: 148, distance: 108.9
click at [83, 148] on div "**********" at bounding box center [258, 168] width 516 height 337
type input "*"
type input "**********"
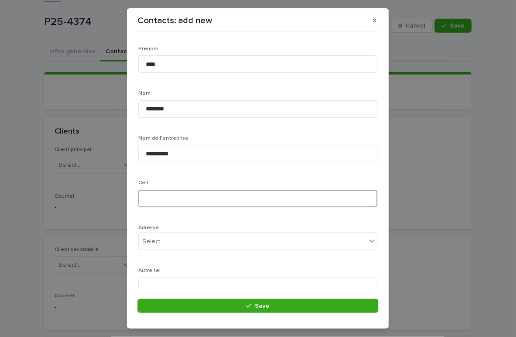
click at [175, 204] on input at bounding box center [258, 198] width 239 height 17
type input "**********"
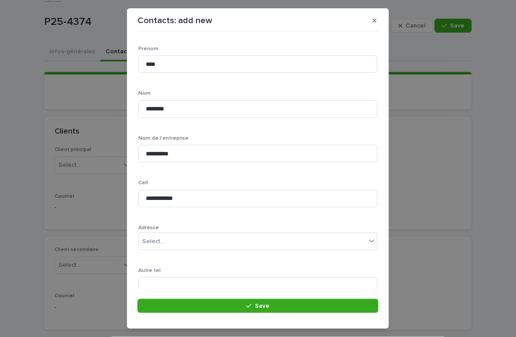
click at [447, 156] on div "**********" at bounding box center [258, 168] width 516 height 337
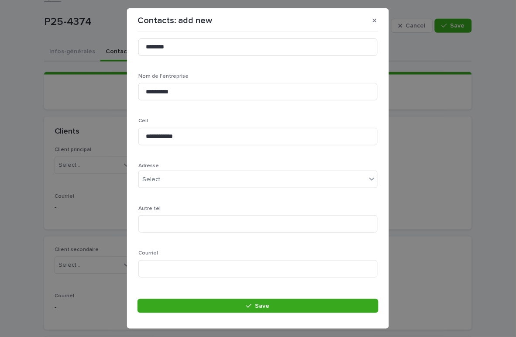
scroll to position [152, 0]
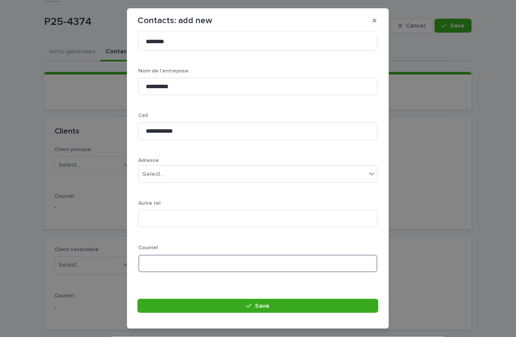
click at [184, 270] on input at bounding box center [258, 263] width 239 height 17
paste input "**********"
click at [146, 263] on input "**********" at bounding box center [258, 263] width 239 height 17
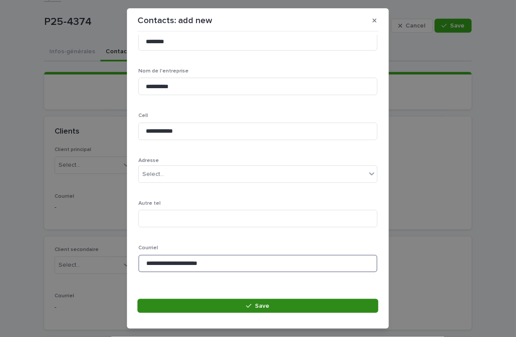
type input "**********"
click at [197, 306] on button "Save" at bounding box center [258, 306] width 241 height 14
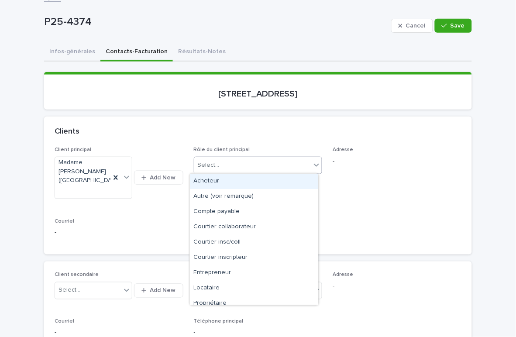
click at [305, 159] on div "Select..." at bounding box center [252, 165] width 117 height 14
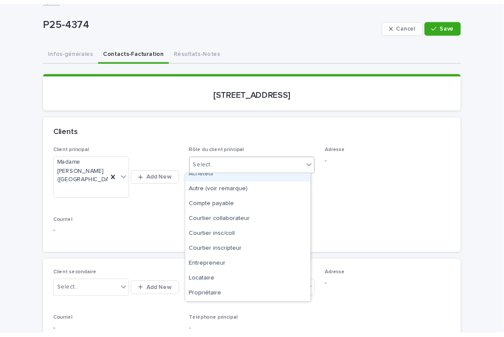
scroll to position [5, 0]
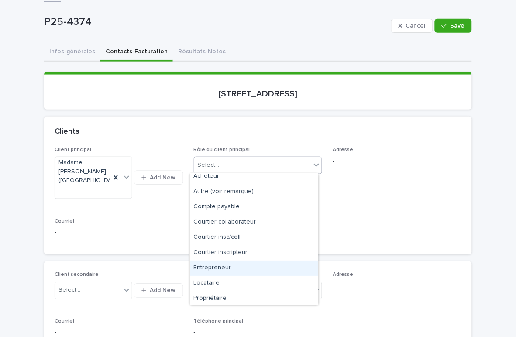
click at [217, 267] on div "Entrepreneur" at bounding box center [254, 268] width 128 height 15
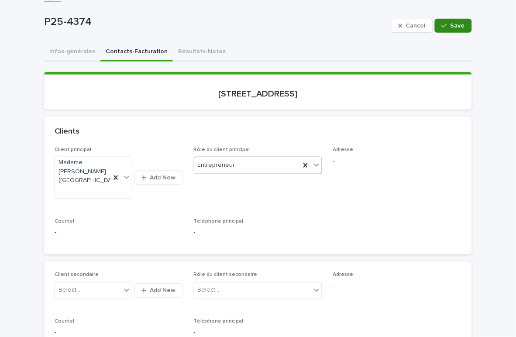
click at [438, 28] on button "Save" at bounding box center [453, 26] width 37 height 14
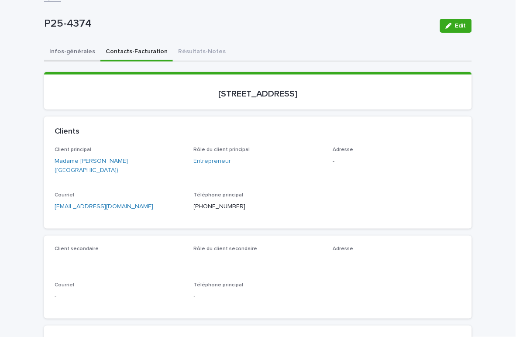
click at [59, 45] on button "Infos-générales" at bounding box center [72, 52] width 56 height 18
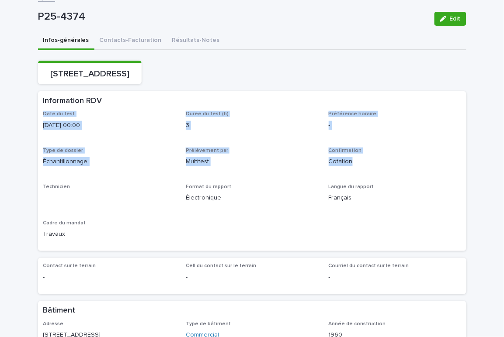
drag, startPoint x: 493, startPoint y: 118, endPoint x: 485, endPoint y: 177, distance: 59.5
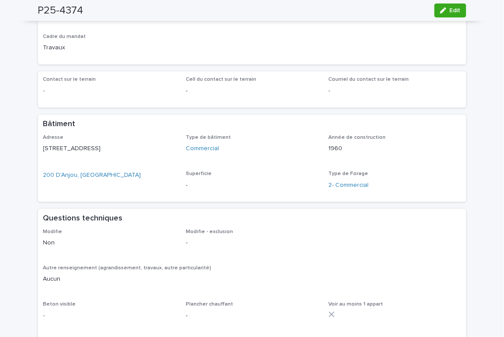
scroll to position [247, 0]
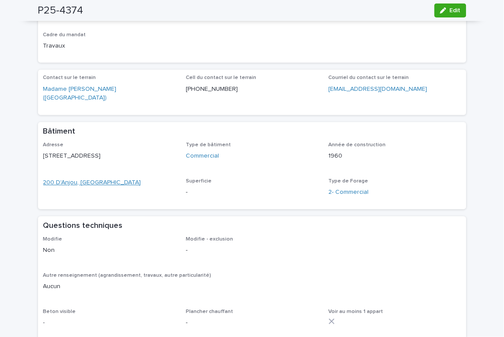
click at [71, 188] on link "200 D'Anjou, Châteauguay" at bounding box center [92, 183] width 98 height 9
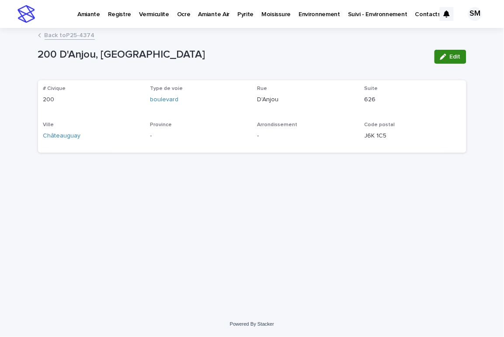
click at [443, 60] on button "Edit" at bounding box center [450, 57] width 32 height 14
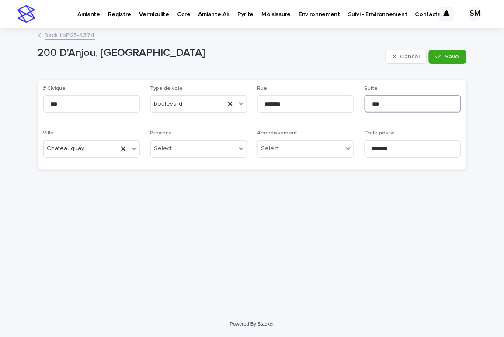
click at [405, 98] on input "***" at bounding box center [412, 103] width 97 height 17
type input "**********"
click at [443, 63] on button "Save" at bounding box center [447, 57] width 37 height 14
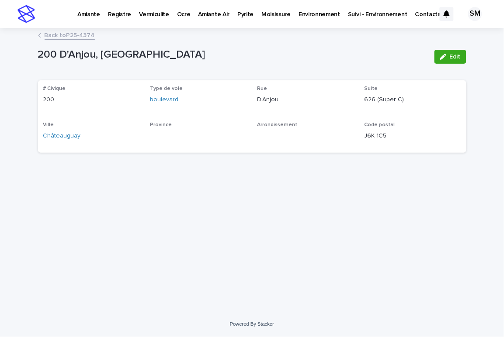
click at [78, 41] on div "Back to P25-4374" at bounding box center [252, 36] width 437 height 12
click at [67, 35] on link "Back to P25-4374" at bounding box center [70, 35] width 50 height 10
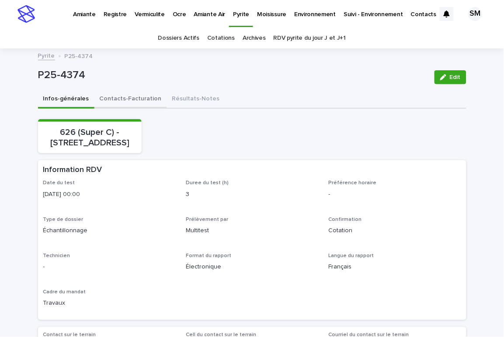
click at [121, 95] on button "Contacts-Facturation" at bounding box center [130, 99] width 73 height 18
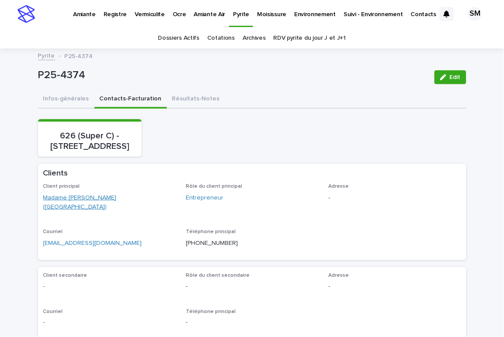
click at [53, 209] on link "Madame Lyne Beaudoin (Brasswater)" at bounding box center [109, 203] width 132 height 18
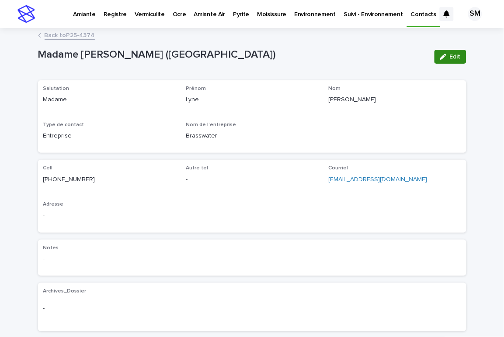
click at [444, 60] on button "Edit" at bounding box center [450, 57] width 32 height 14
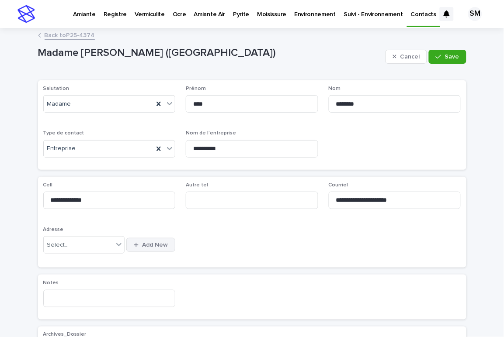
click at [148, 246] on span "Add New" at bounding box center [155, 245] width 26 height 6
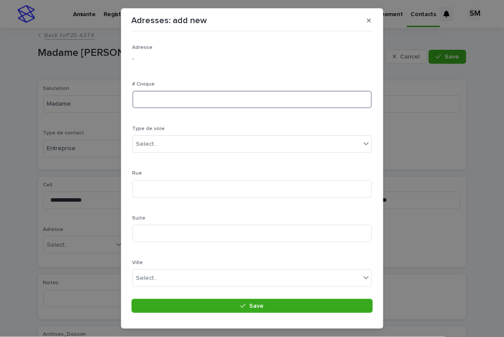
click at [154, 104] on input at bounding box center [251, 99] width 239 height 17
type input "***"
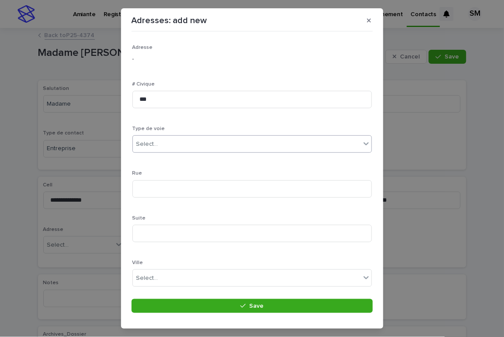
click at [147, 143] on div "Select..." at bounding box center [147, 144] width 22 height 9
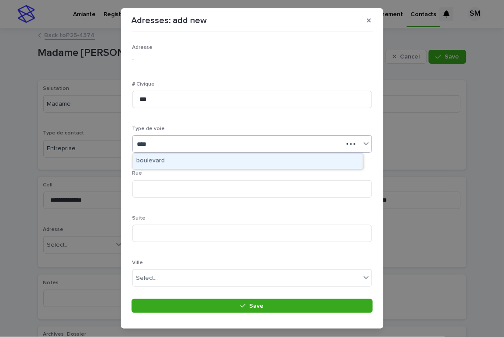
type input "*****"
click at [147, 161] on div "boulevard" at bounding box center [248, 161] width 230 height 15
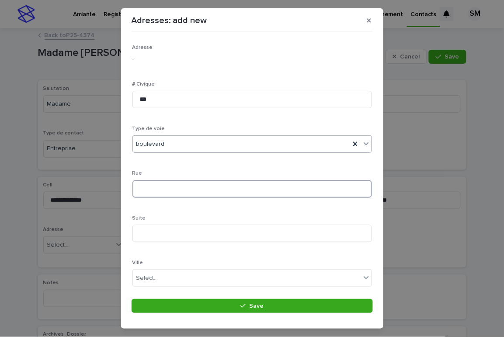
click at [150, 189] on input at bounding box center [251, 188] width 239 height 17
type input "*******"
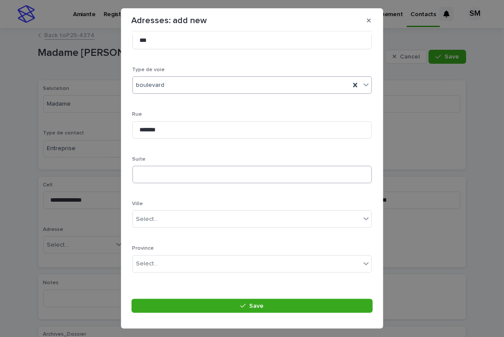
scroll to position [56, 0]
click at [155, 218] on div "Select..." at bounding box center [147, 222] width 22 height 9
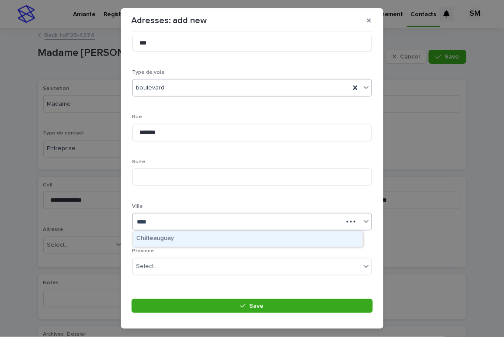
type input "*****"
click at [163, 235] on div "Châteauguay" at bounding box center [248, 239] width 230 height 15
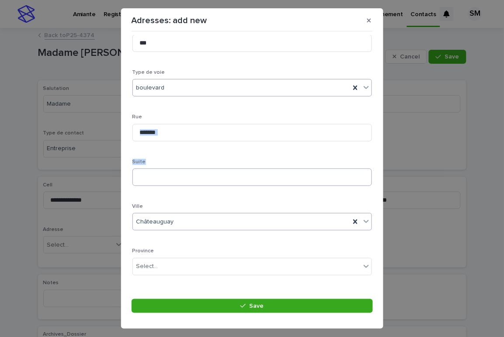
drag, startPoint x: 372, startPoint y: 141, endPoint x: 356, endPoint y: 184, distance: 45.5
click at [356, 184] on div "Loading... Saving… Loading... Saving… Loading... Saving… Adresse - # Civique **…" at bounding box center [252, 161] width 241 height 253
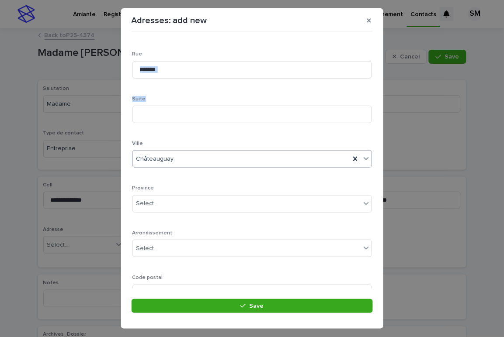
scroll to position [142, 0]
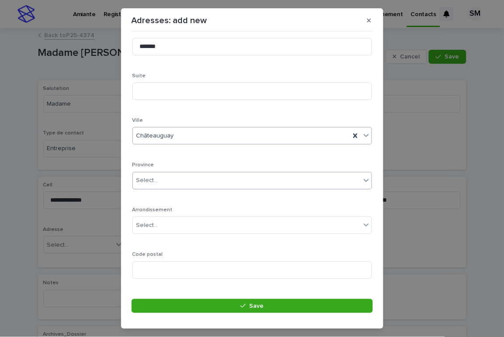
click at [181, 183] on div "Select..." at bounding box center [247, 180] width 228 height 14
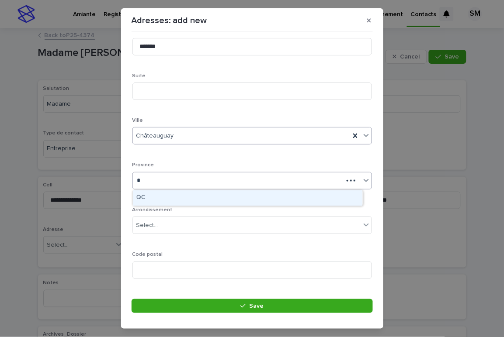
type input "**"
click at [156, 194] on div "QC" at bounding box center [248, 198] width 230 height 15
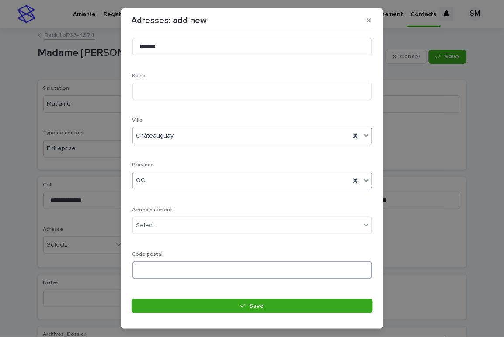
click at [180, 274] on input at bounding box center [251, 270] width 239 height 17
type input "*******"
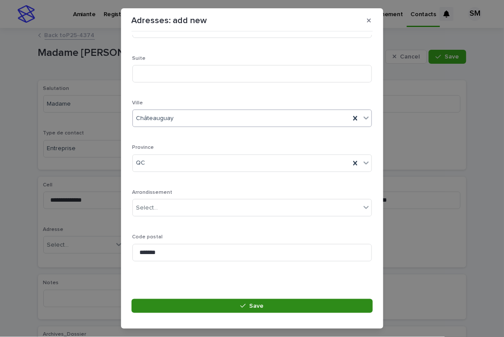
click at [217, 302] on button "Save" at bounding box center [252, 306] width 241 height 14
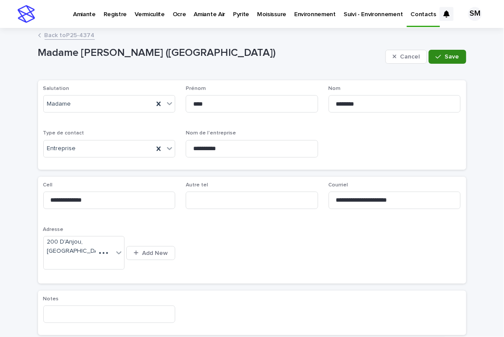
click at [453, 55] on span "Save" at bounding box center [452, 57] width 14 height 6
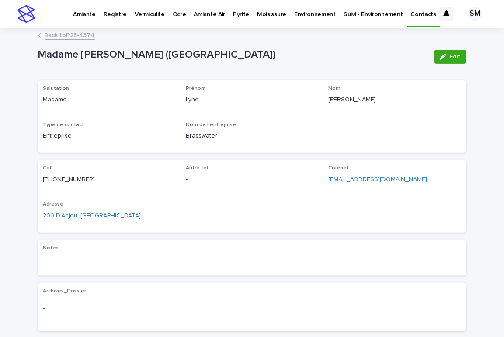
click at [66, 37] on link "Back to P25-4374" at bounding box center [70, 35] width 50 height 10
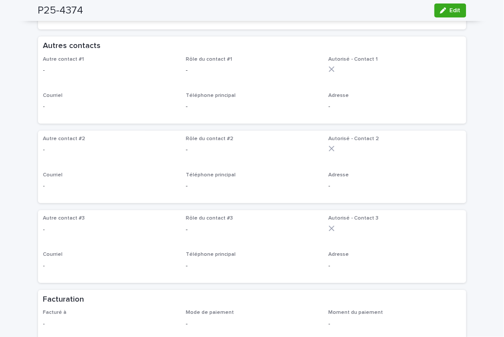
scroll to position [350, 0]
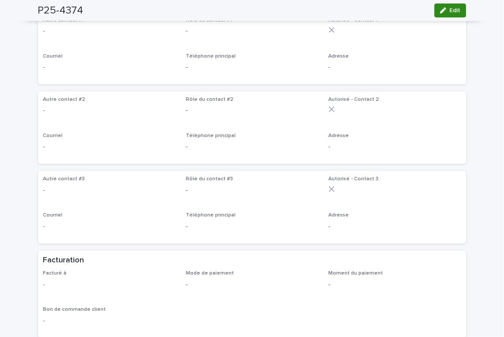
click at [445, 7] on button "Edit" at bounding box center [450, 10] width 32 height 14
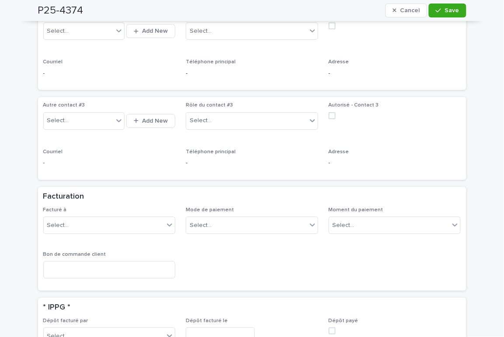
scroll to position [497, 0]
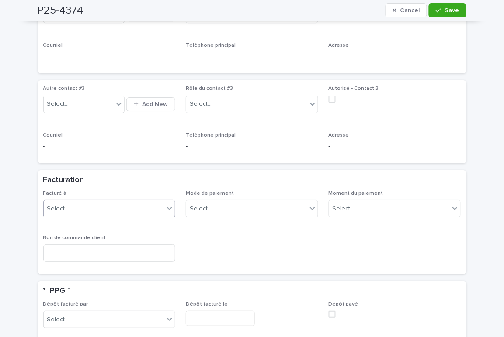
click at [145, 216] on div "Select..." at bounding box center [104, 209] width 121 height 14
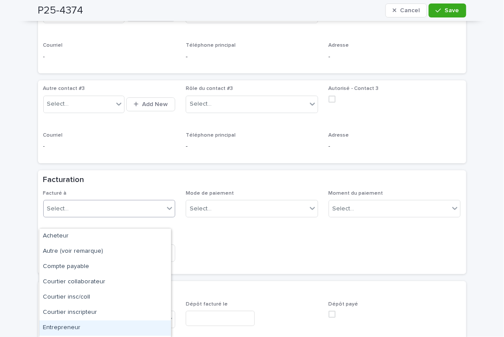
click at [74, 324] on div "Entrepreneur" at bounding box center [105, 328] width 132 height 15
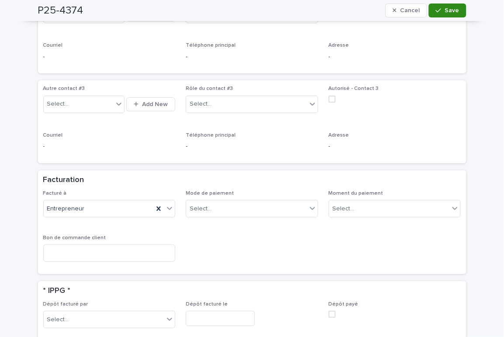
click at [446, 11] on span "Save" at bounding box center [452, 10] width 14 height 6
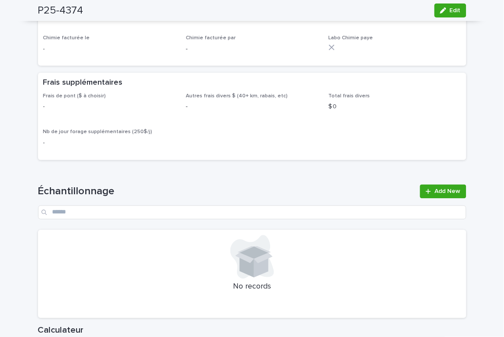
scroll to position [835, 0]
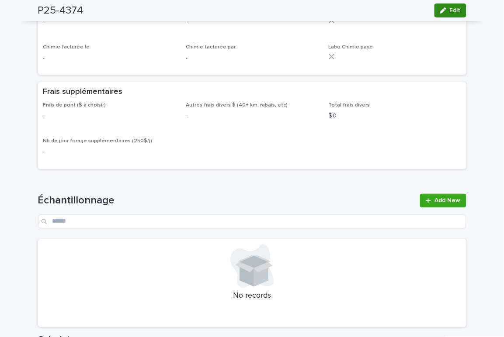
click at [450, 10] on span "Edit" at bounding box center [455, 10] width 11 height 6
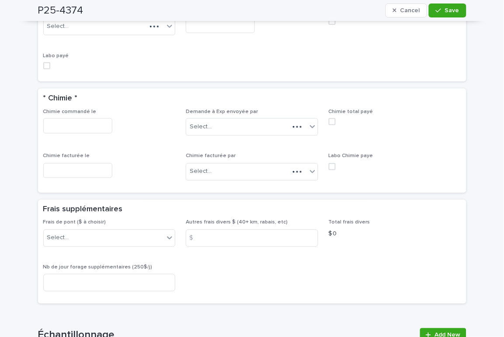
scroll to position [908, 0]
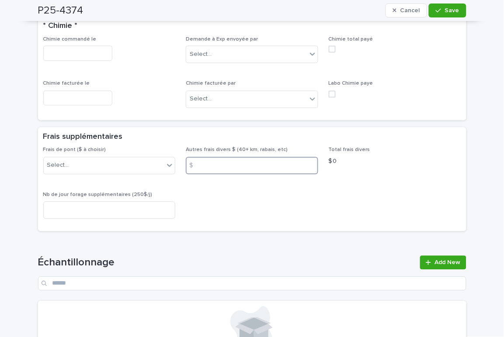
click at [210, 172] on input at bounding box center [252, 165] width 132 height 17
type input "**"
click at [447, 9] on span "Save" at bounding box center [452, 10] width 14 height 6
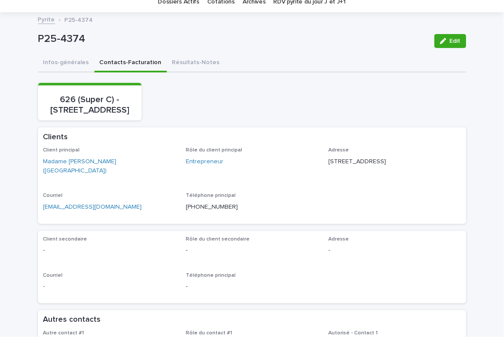
scroll to position [42, 0]
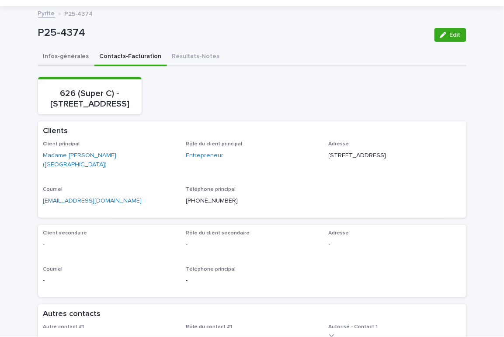
click at [55, 57] on button "Infos-générales" at bounding box center [66, 57] width 56 height 18
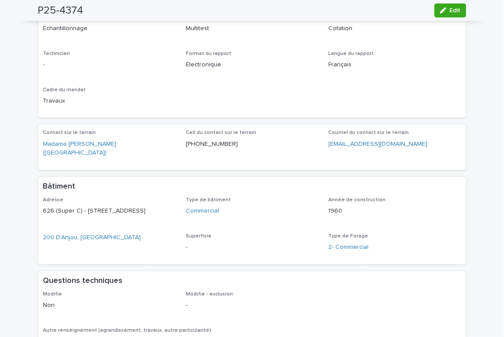
scroll to position [204, 0]
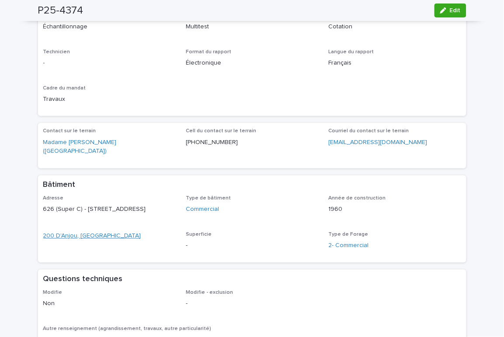
click at [46, 241] on link "200 D'Anjou, Châteauguay" at bounding box center [92, 236] width 98 height 9
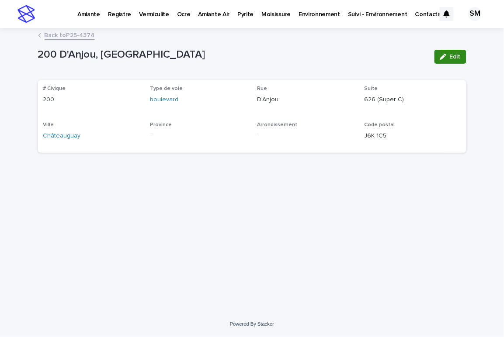
click at [457, 55] on span "Edit" at bounding box center [455, 57] width 11 height 6
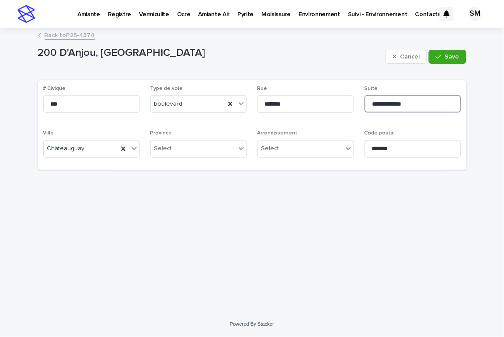
drag, startPoint x: 418, startPoint y: 104, endPoint x: 383, endPoint y: 106, distance: 35.1
click at [383, 106] on input "**********" at bounding box center [412, 103] width 97 height 17
click at [368, 105] on input "***" at bounding box center [412, 103] width 97 height 17
type input "**********"
click at [442, 52] on button "Save" at bounding box center [447, 57] width 37 height 14
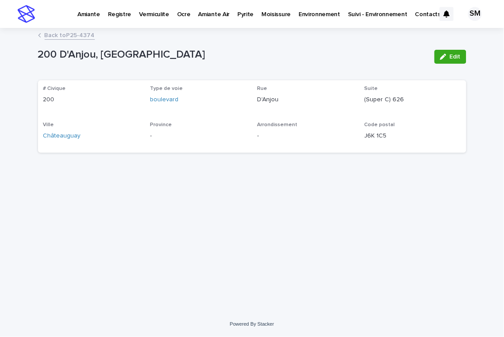
click at [72, 35] on link "Back to P25-4374" at bounding box center [70, 35] width 50 height 10
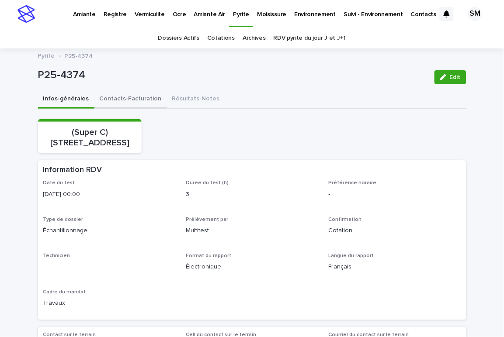
click at [118, 97] on button "Contacts-Facturation" at bounding box center [130, 99] width 73 height 18
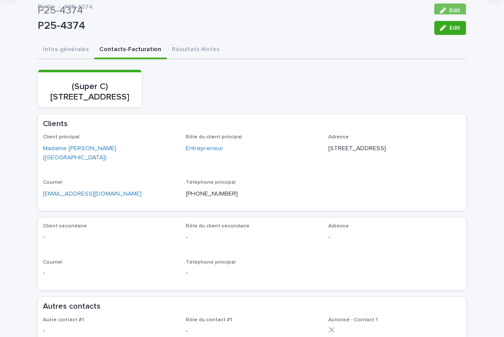
scroll to position [28, 0]
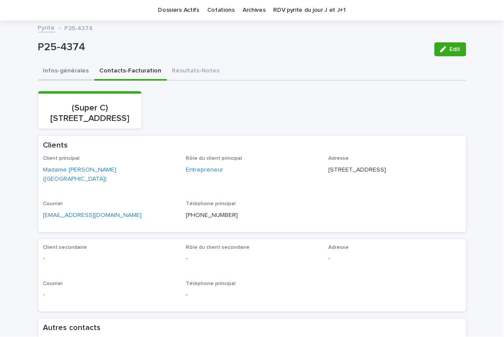
click at [62, 67] on button "Infos-générales" at bounding box center [66, 71] width 56 height 18
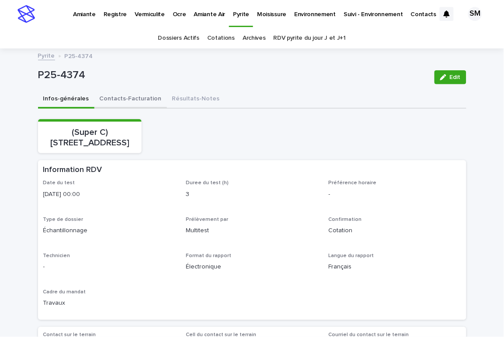
click at [120, 97] on button "Contacts-Facturation" at bounding box center [130, 99] width 73 height 18
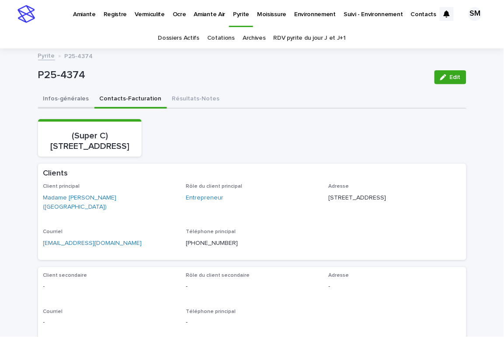
click at [55, 100] on button "Infos-générales" at bounding box center [66, 99] width 56 height 18
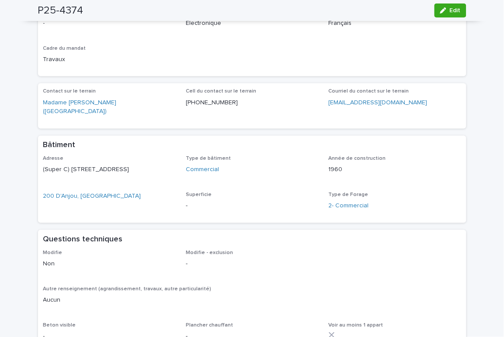
scroll to position [253, 0]
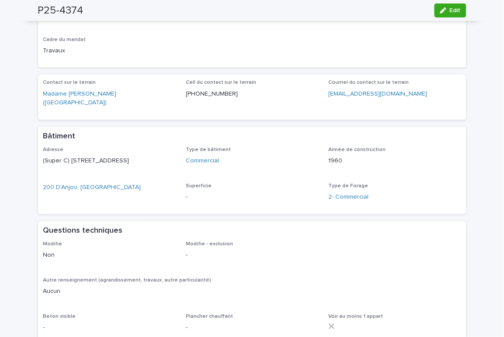
click at [446, 5] on button "Edit" at bounding box center [450, 10] width 32 height 14
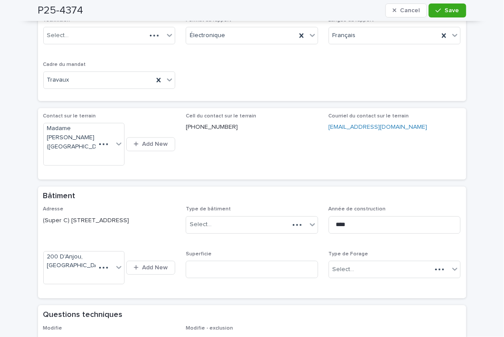
scroll to position [318, 0]
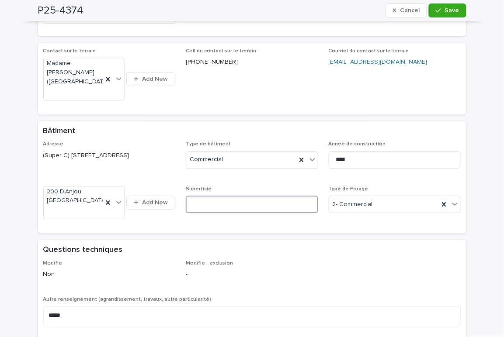
click at [217, 211] on input at bounding box center [252, 204] width 132 height 17
click at [217, 213] on input "******" at bounding box center [252, 204] width 132 height 17
type input "**********"
click at [448, 10] on span "Save" at bounding box center [452, 10] width 14 height 6
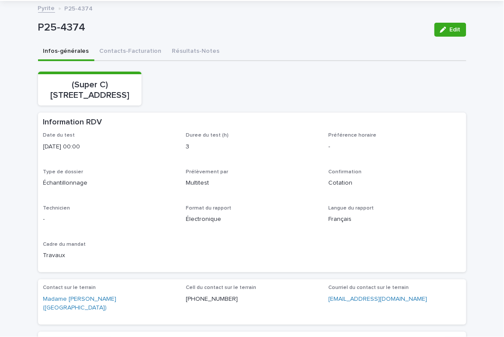
scroll to position [41, 0]
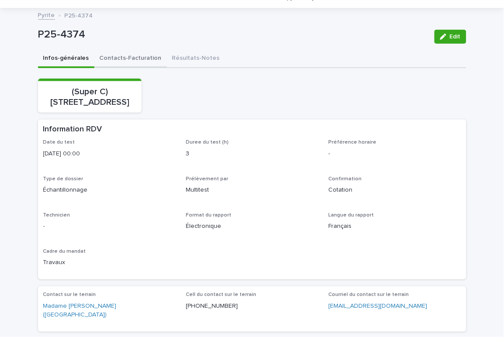
click at [125, 50] on button "Contacts-Facturation" at bounding box center [130, 59] width 73 height 18
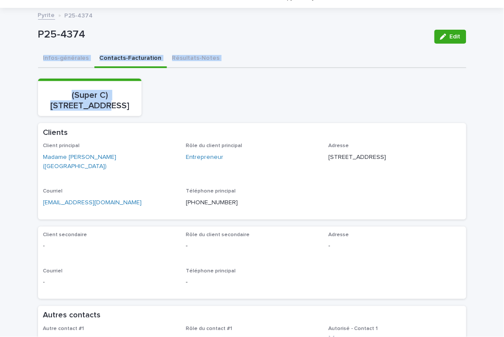
drag, startPoint x: 495, startPoint y: 41, endPoint x: 485, endPoint y: 100, distance: 59.3
click at [416, 86] on div "(Super C) 626 - 200, boulevard D'Anjou, Châteauguay" at bounding box center [252, 98] width 428 height 38
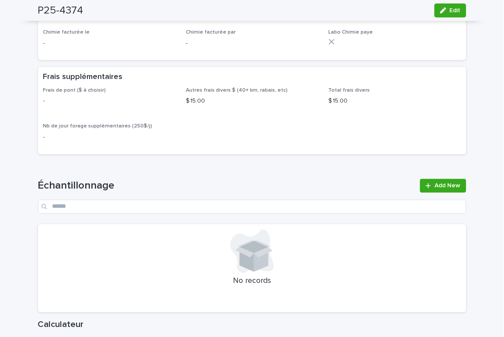
scroll to position [853, 0]
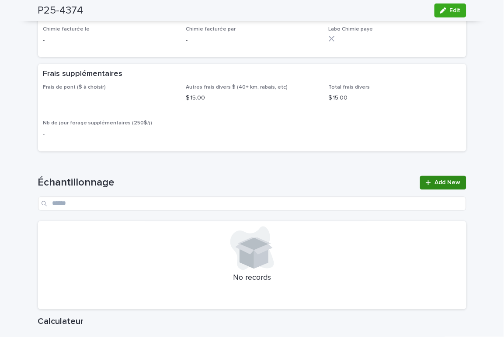
click at [435, 186] on span "Add New" at bounding box center [448, 183] width 26 height 6
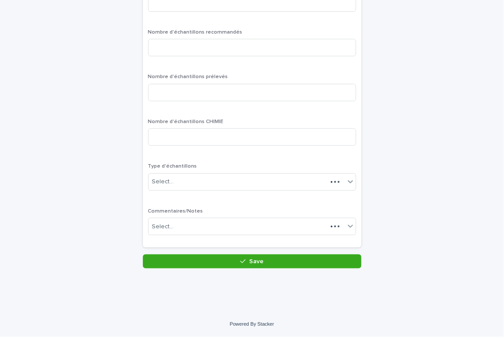
scroll to position [103, 0]
click at [448, 228] on div "Items - Pyrite: add new Loading... Saving… Loading... Saving… Loading... Saving…" at bounding box center [252, 99] width 428 height 339
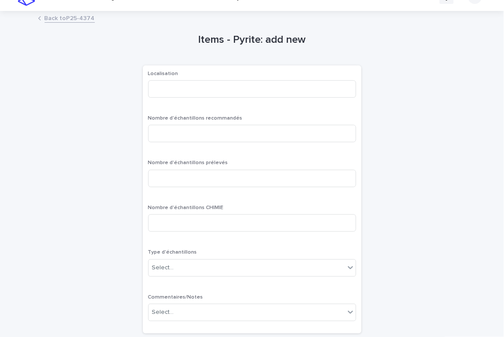
scroll to position [15, 0]
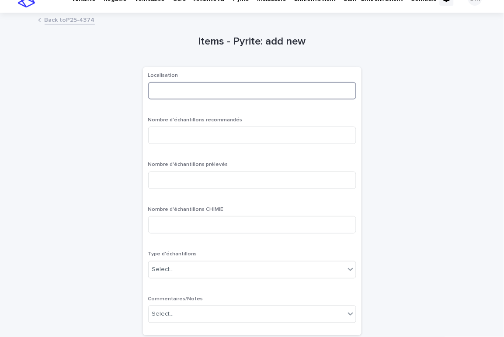
click at [173, 89] on input at bounding box center [252, 90] width 208 height 17
type input "***"
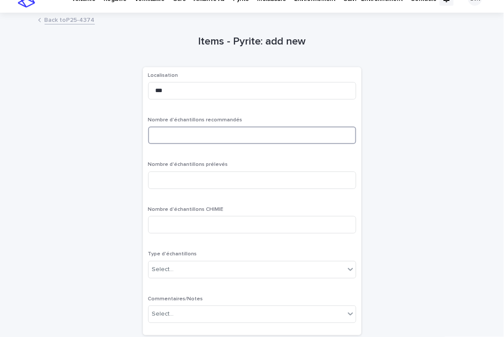
click at [160, 141] on input at bounding box center [252, 135] width 208 height 17
type input "*"
click at [168, 185] on input at bounding box center [252, 180] width 208 height 17
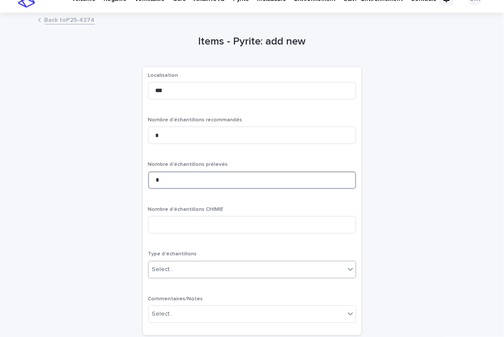
type input "*"
click at [200, 264] on div "Select..." at bounding box center [247, 270] width 196 height 14
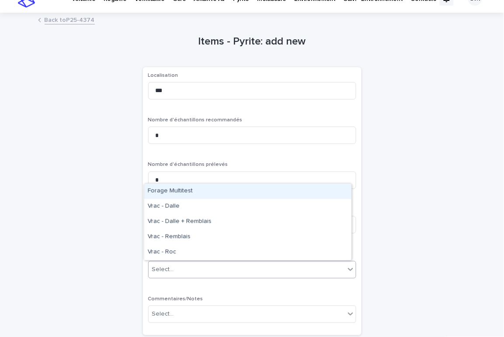
click at [190, 189] on div "Forage Multitest" at bounding box center [247, 191] width 207 height 15
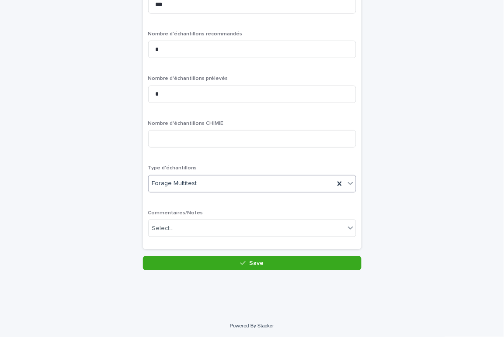
scroll to position [103, 0]
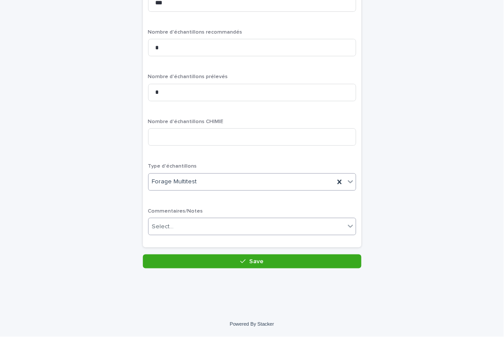
click at [258, 221] on div "Select..." at bounding box center [247, 227] width 196 height 14
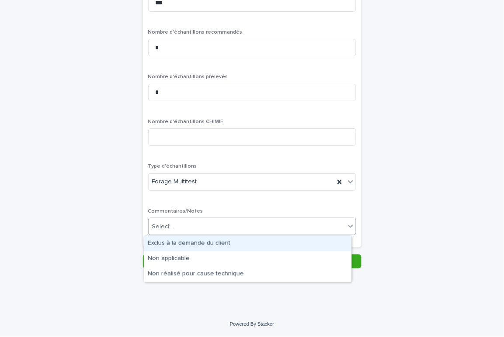
click at [228, 239] on div "Exclus à la demande du client" at bounding box center [247, 243] width 207 height 15
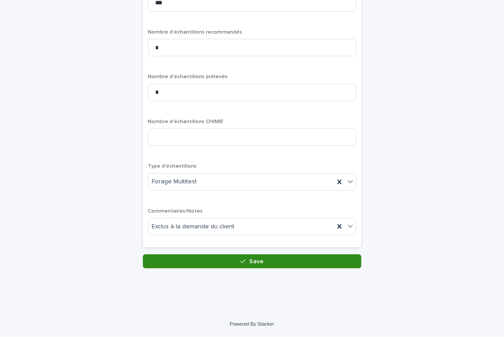
click at [212, 261] on button "Save" at bounding box center [252, 262] width 218 height 14
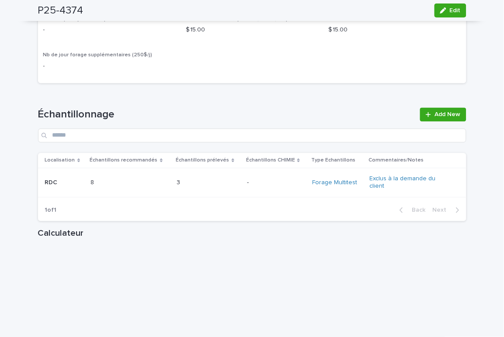
scroll to position [918, 0]
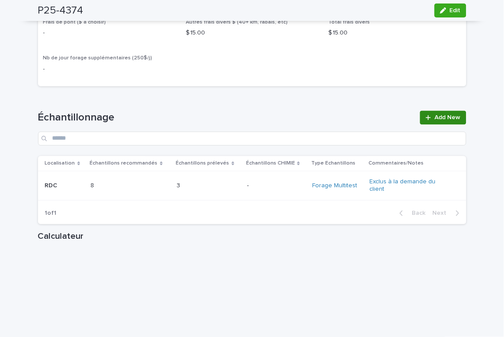
click at [435, 121] on span "Add New" at bounding box center [448, 118] width 26 height 6
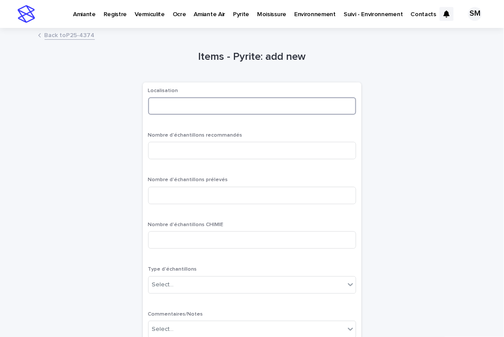
click at [184, 106] on input at bounding box center [252, 105] width 208 height 17
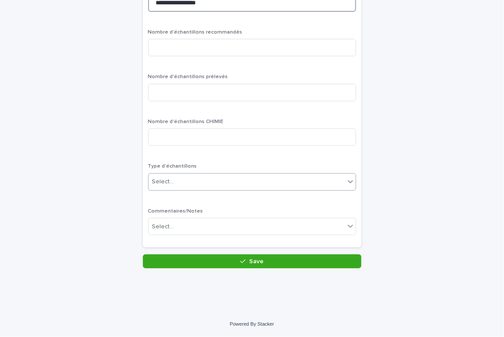
type input "**********"
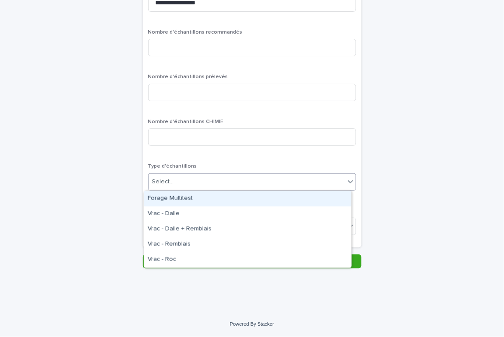
click at [311, 181] on div "Select..." at bounding box center [247, 182] width 196 height 14
click at [409, 170] on div "**********" at bounding box center [252, 99] width 428 height 339
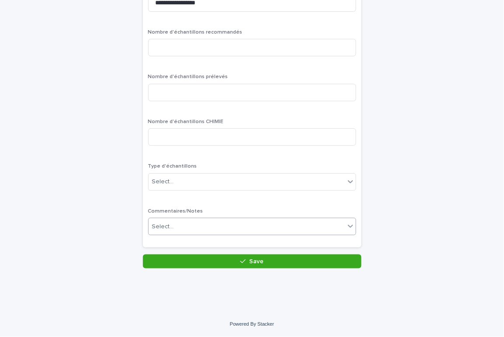
click at [242, 228] on div "Select..." at bounding box center [247, 227] width 196 height 14
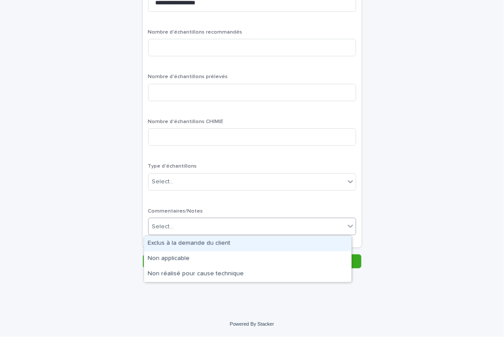
click at [215, 248] on div "Exclus à la demande du client" at bounding box center [247, 243] width 207 height 15
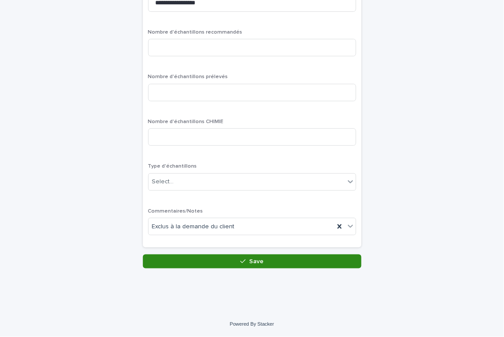
click at [226, 260] on button "Save" at bounding box center [252, 262] width 218 height 14
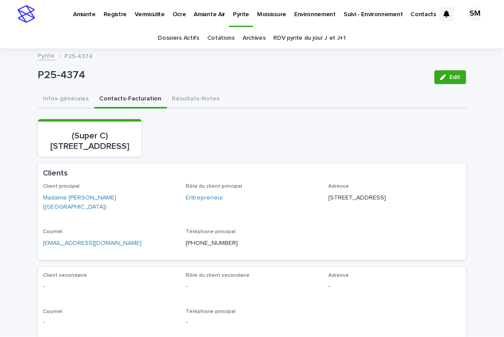
click at [326, 127] on div "(Super C) 626 - 200, boulevard D'Anjou, Châteauguay" at bounding box center [252, 138] width 428 height 38
drag, startPoint x: 115, startPoint y: 80, endPoint x: 13, endPoint y: 77, distance: 102.3
copy p "P25-4374"
click at [331, 143] on div "(Super C) 626 - 200, boulevard D'Anjou, Châteauguay" at bounding box center [252, 138] width 428 height 38
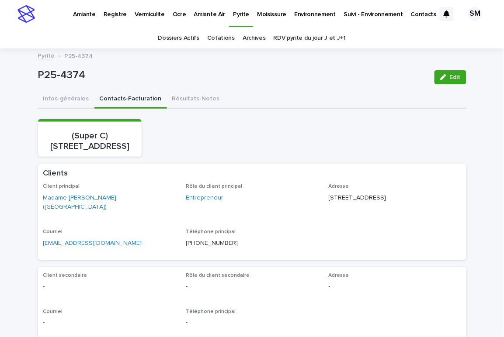
drag, startPoint x: 132, startPoint y: 156, endPoint x: 38, endPoint y: 127, distance: 98.3
click at [38, 127] on section "(Super C) 626 - 200, boulevard D'Anjou, Châteauguay" at bounding box center [90, 138] width 104 height 38
copy p "(Super C) 626 - 200, boulevard D'Anjou, Châteauguay"
click at [370, 132] on div "(Super C) 626 - 200, boulevard D'Anjou, Châteauguay" at bounding box center [252, 138] width 428 height 38
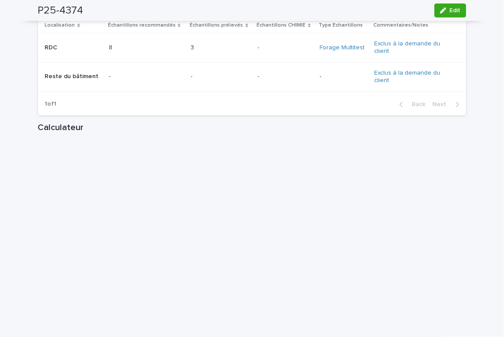
scroll to position [1060, 0]
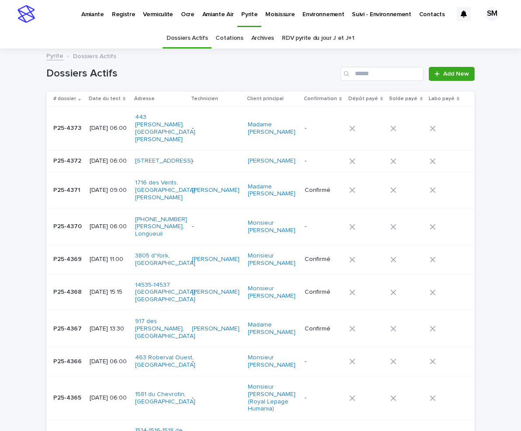
click at [96, 17] on p "Amiante" at bounding box center [92, 9] width 23 height 18
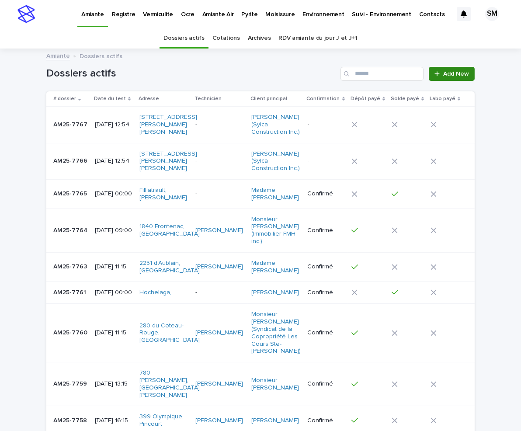
click at [446, 76] on span "Add New" at bounding box center [456, 74] width 26 height 6
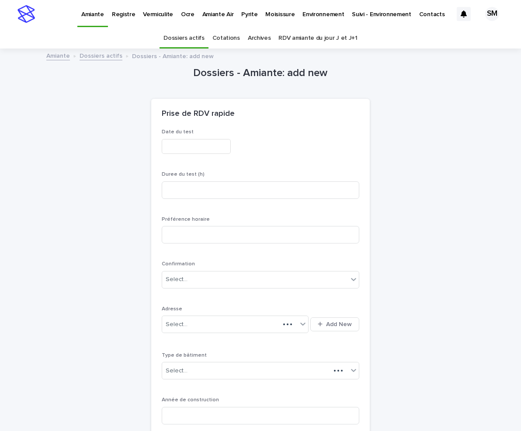
scroll to position [28, 0]
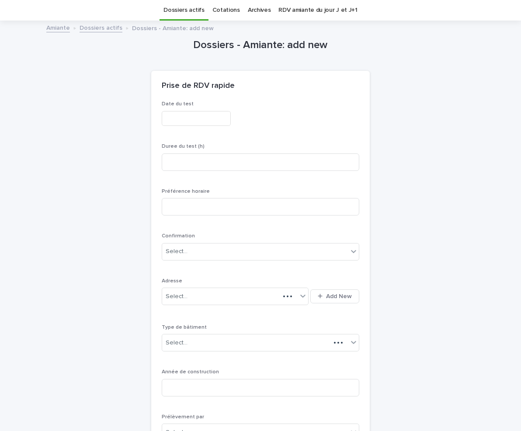
click at [197, 118] on input "text" at bounding box center [196, 118] width 69 height 15
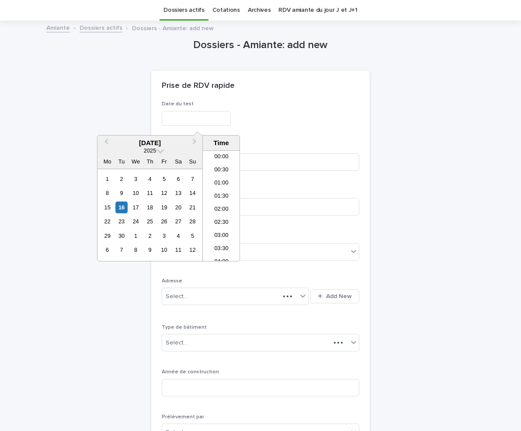
scroll to position [266, 0]
click at [164, 208] on div "19" at bounding box center [164, 207] width 12 height 12
type input "**********"
click at [316, 85] on div "Prise de RDV rapide" at bounding box center [259, 86] width 194 height 10
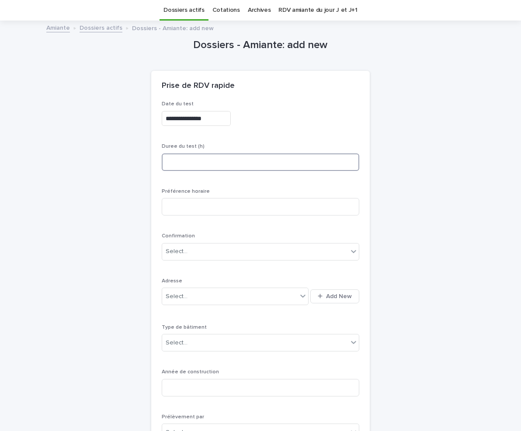
click at [217, 163] on input at bounding box center [261, 161] width 198 height 17
type input "****"
click at [336, 300] on button "Add New" at bounding box center [334, 296] width 49 height 14
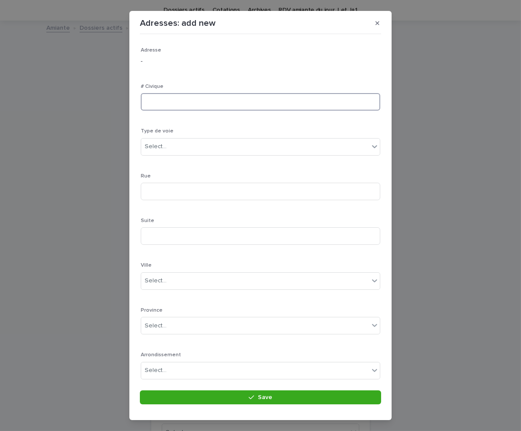
click at [161, 104] on input at bounding box center [260, 101] width 239 height 17
type input "*********"
click at [188, 145] on div "Select..." at bounding box center [255, 146] width 228 height 14
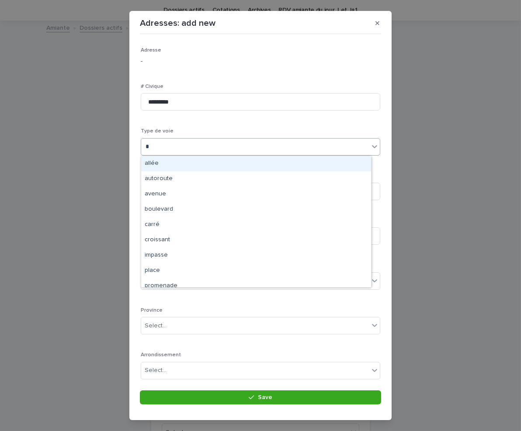
type input "**"
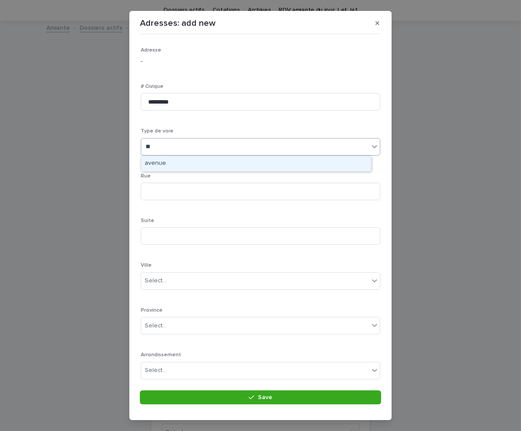
click at [161, 159] on div "avenue" at bounding box center [256, 163] width 230 height 15
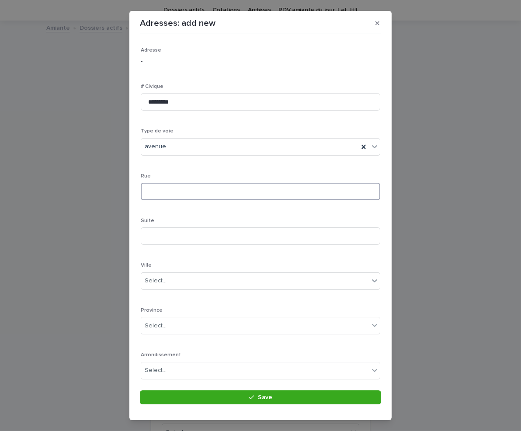
click at [186, 192] on input at bounding box center [260, 191] width 239 height 17
type input "*********"
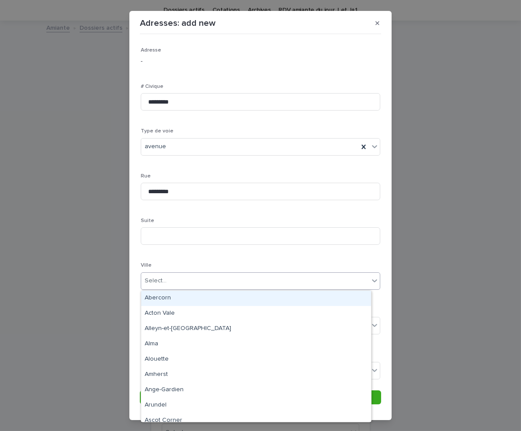
click at [176, 278] on div "Select..." at bounding box center [255, 281] width 228 height 14
type input "*****"
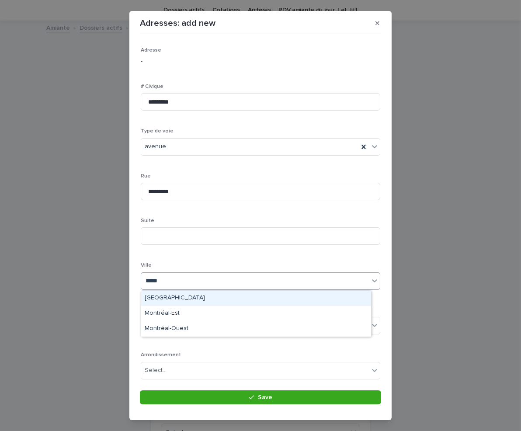
click at [168, 297] on div "Montréal" at bounding box center [256, 298] width 230 height 15
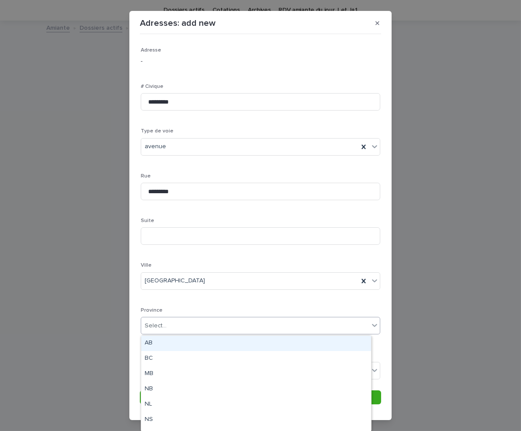
click at [177, 324] on div "Select..." at bounding box center [255, 326] width 228 height 14
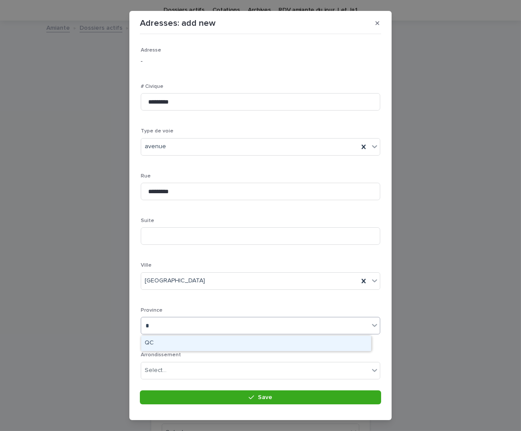
type input "**"
click at [186, 340] on div "QC" at bounding box center [256, 343] width 230 height 15
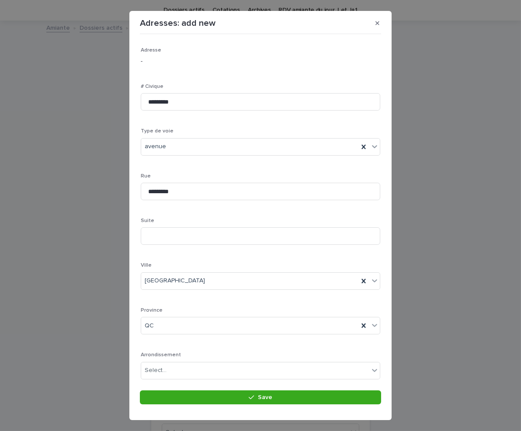
scroll to position [71, 0]
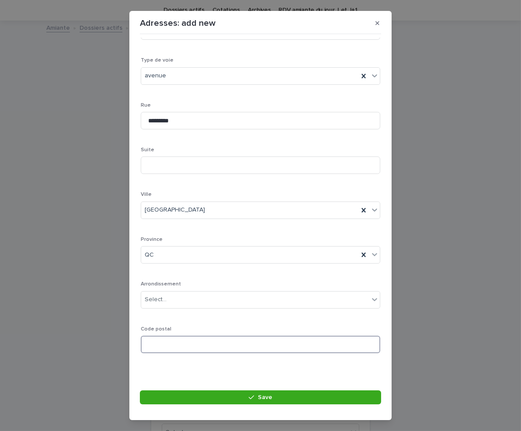
click at [224, 340] on input at bounding box center [260, 344] width 239 height 17
type input "*******"
click at [217, 340] on footer "Save" at bounding box center [260, 399] width 241 height 19
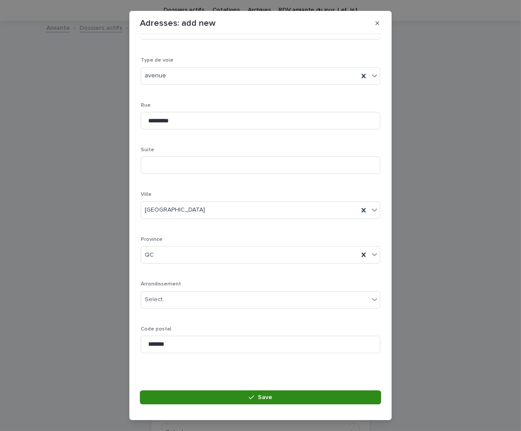
click at [224, 340] on button "Save" at bounding box center [260, 397] width 241 height 14
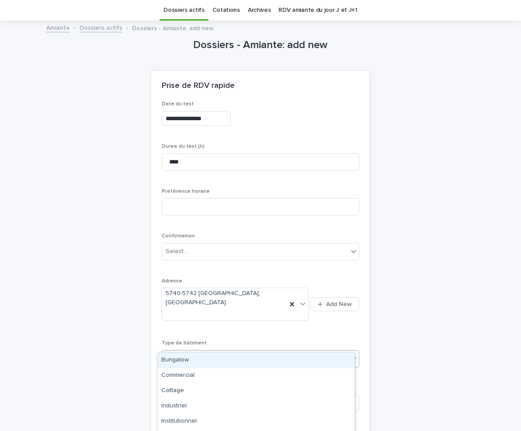
click at [285, 340] on div "Select..." at bounding box center [255, 358] width 186 height 14
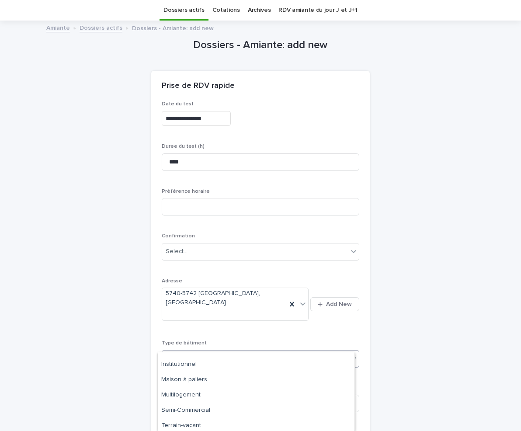
scroll to position [59, 0]
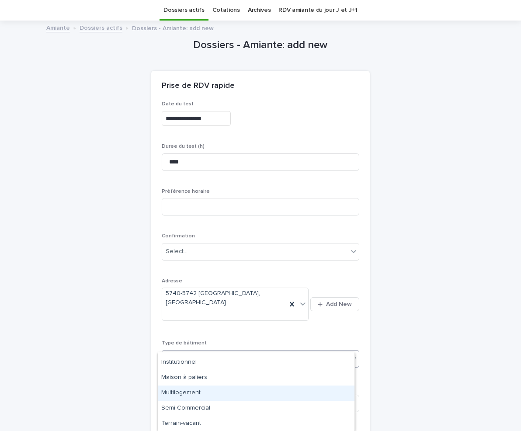
click at [253, 340] on div "Multilogement" at bounding box center [256, 392] width 197 height 15
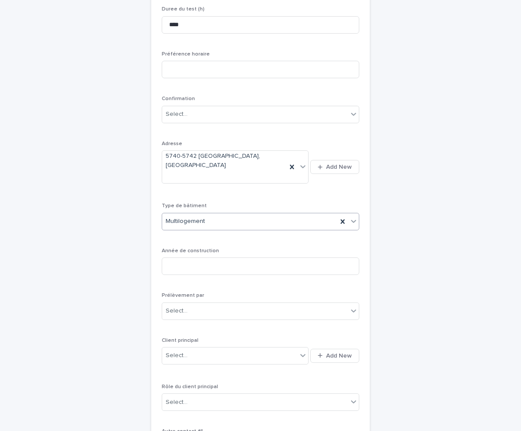
scroll to position [177, 0]
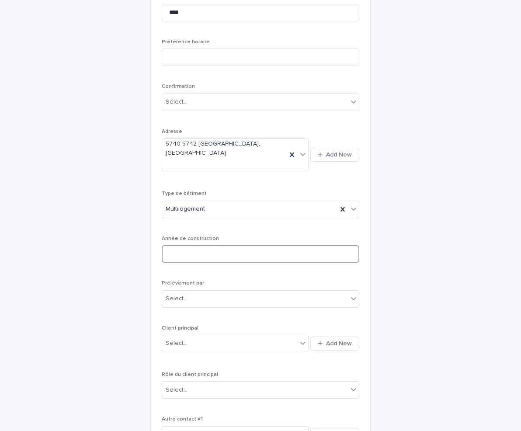
click at [191, 245] on input at bounding box center [261, 253] width 198 height 17
type input "****"
click at [191, 291] on div "Select..." at bounding box center [255, 298] width 186 height 14
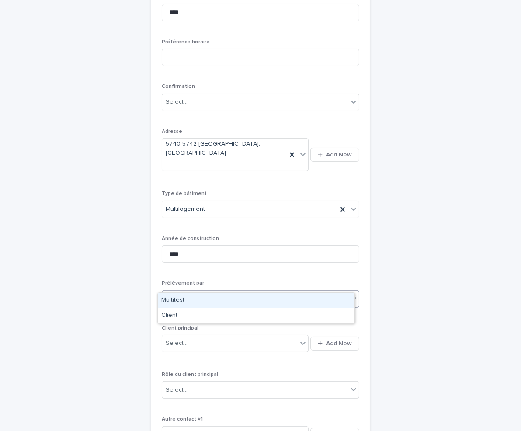
click at [188, 301] on div "Multitest" at bounding box center [256, 300] width 197 height 15
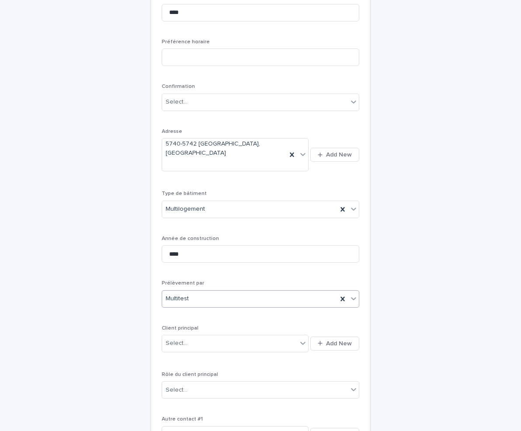
scroll to position [374, 0]
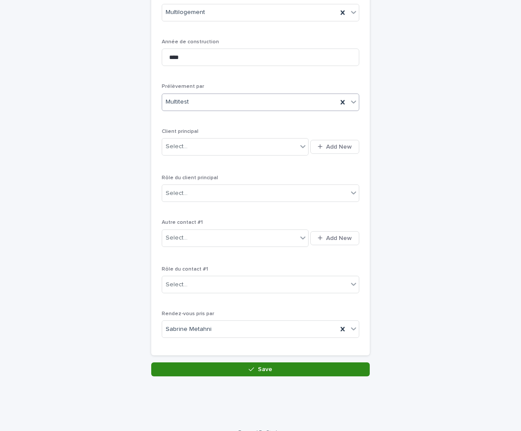
click at [238, 340] on button "Save" at bounding box center [260, 369] width 218 height 14
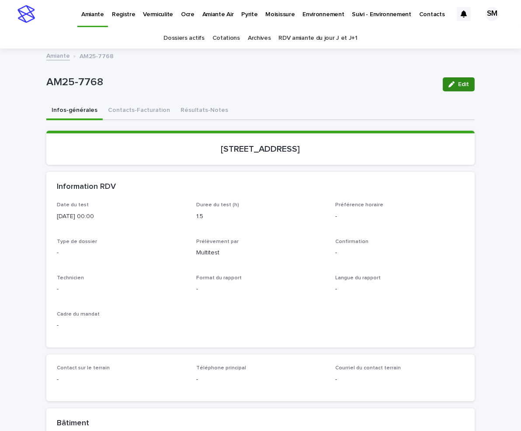
click at [443, 87] on button "Edit" at bounding box center [459, 84] width 32 height 14
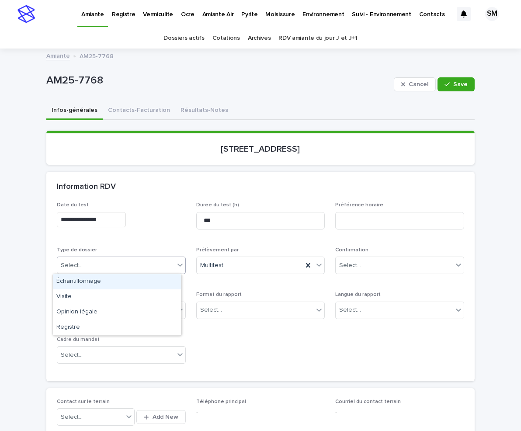
click at [129, 259] on div "Select..." at bounding box center [115, 265] width 117 height 14
click at [90, 278] on div "Échantillonnage" at bounding box center [117, 281] width 128 height 15
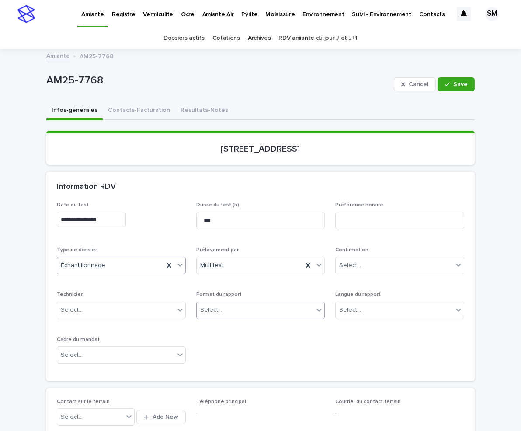
click at [231, 308] on div "Select..." at bounding box center [255, 310] width 117 height 14
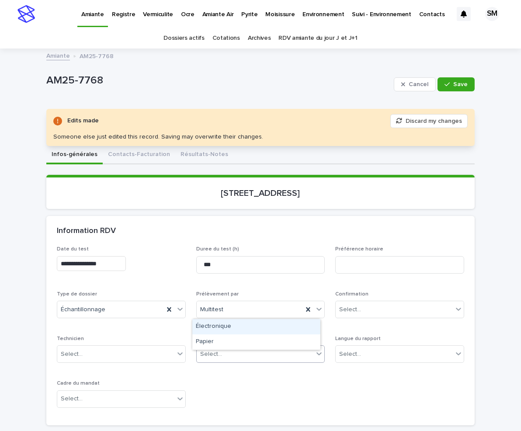
click at [217, 326] on div "Électronique" at bounding box center [256, 326] width 128 height 15
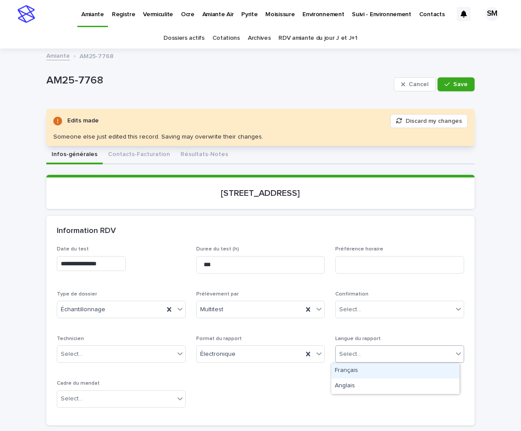
click at [361, 340] on div "Select..." at bounding box center [394, 354] width 117 height 14
click at [353, 340] on div "Français" at bounding box center [395, 370] width 128 height 15
click at [116, 340] on div "Select..." at bounding box center [115, 399] width 117 height 14
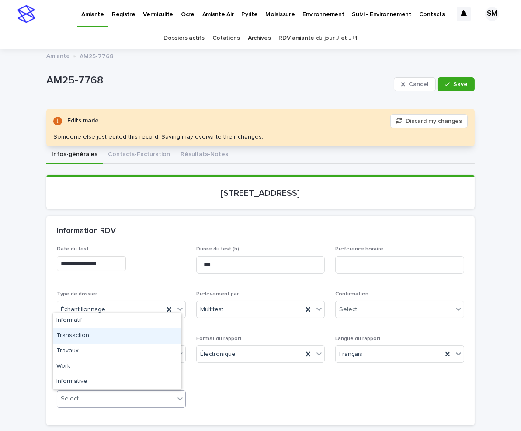
click at [93, 336] on div "Transaction" at bounding box center [117, 335] width 128 height 15
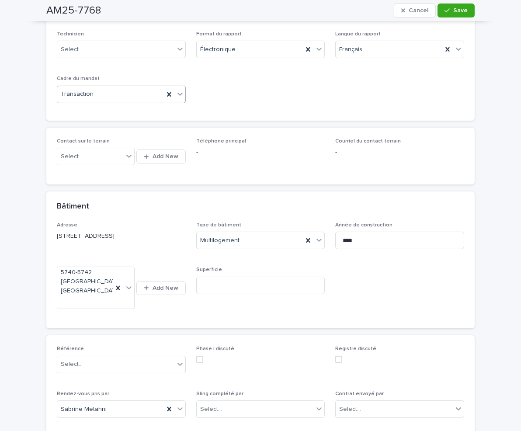
scroll to position [315, 0]
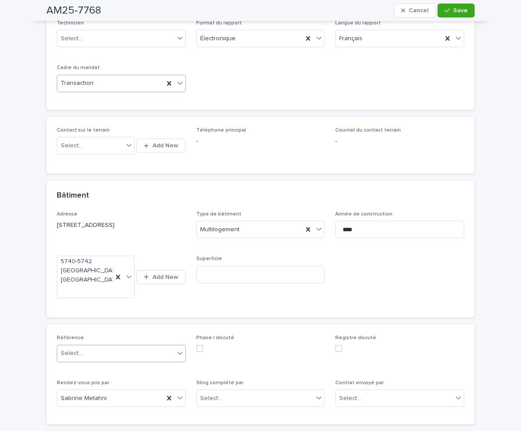
click at [111, 340] on div "Select..." at bounding box center [115, 353] width 117 height 14
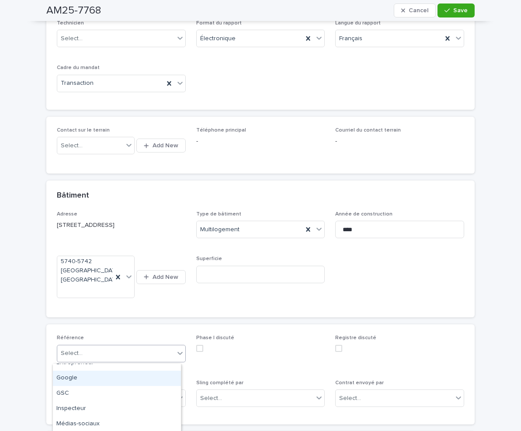
click at [102, 340] on div "Google" at bounding box center [117, 378] width 128 height 15
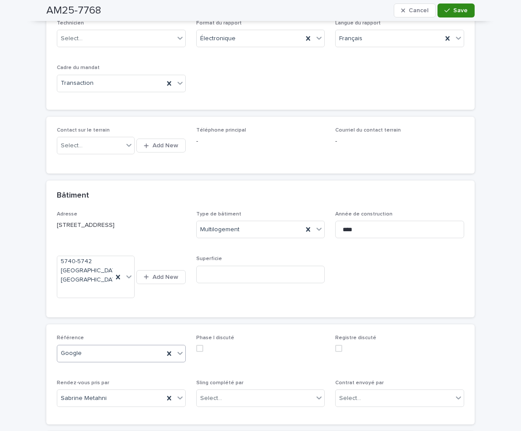
click at [448, 16] on button "Save" at bounding box center [455, 10] width 37 height 14
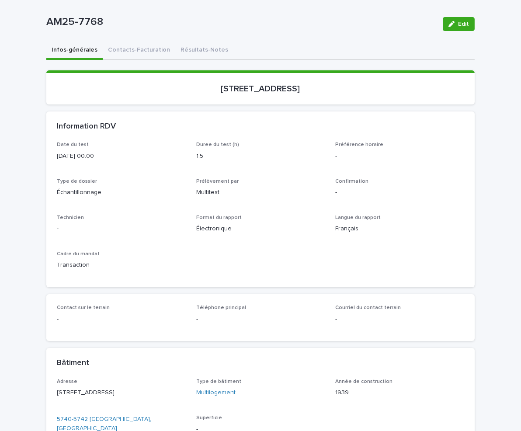
scroll to position [58, 0]
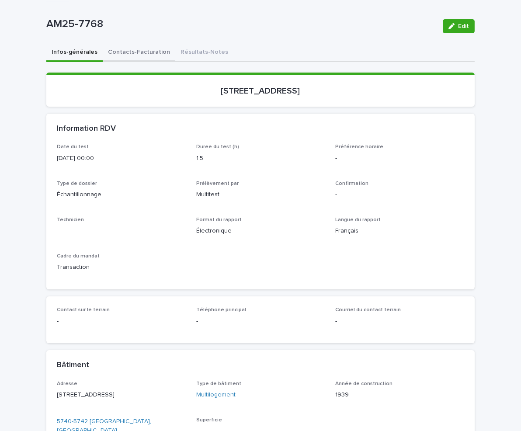
click at [117, 50] on button "Contacts-Facturation" at bounding box center [139, 53] width 73 height 18
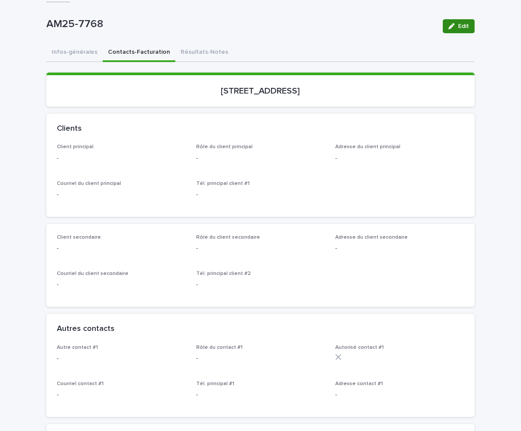
click at [448, 25] on icon "button" at bounding box center [451, 26] width 6 height 6
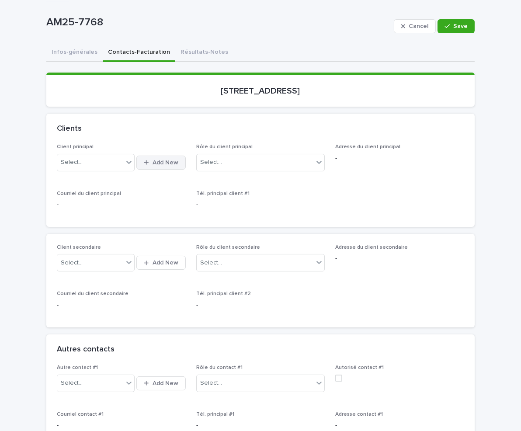
click at [162, 161] on span "Add New" at bounding box center [165, 162] width 26 height 6
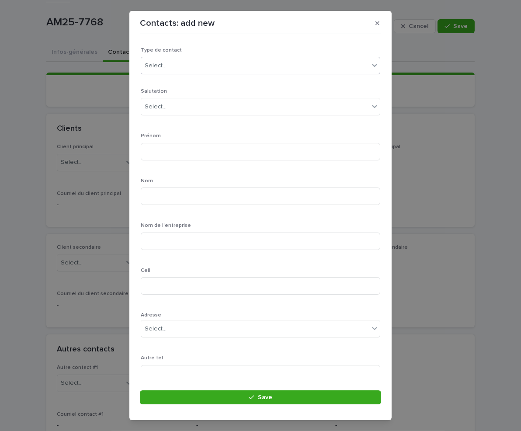
click at [163, 61] on div "Select..." at bounding box center [156, 65] width 22 height 9
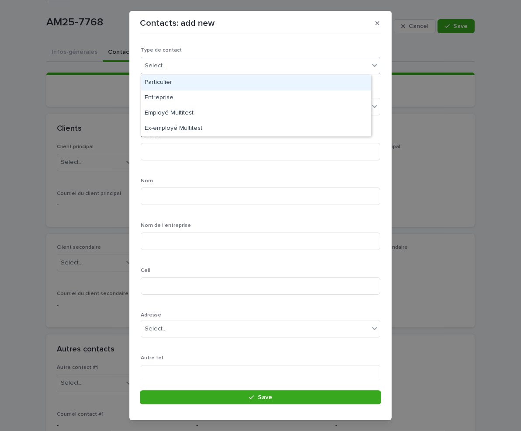
click at [166, 82] on div "Particulier" at bounding box center [256, 82] width 230 height 15
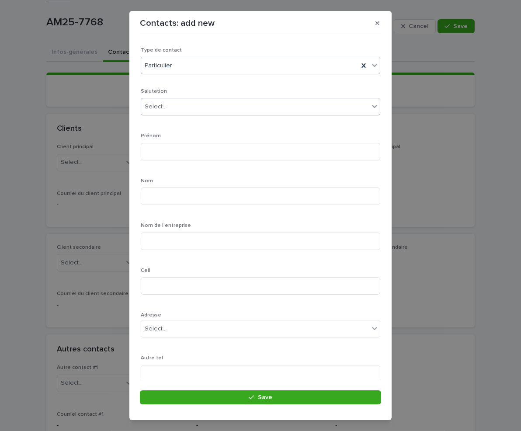
click at [159, 104] on div "Select..." at bounding box center [156, 106] width 22 height 9
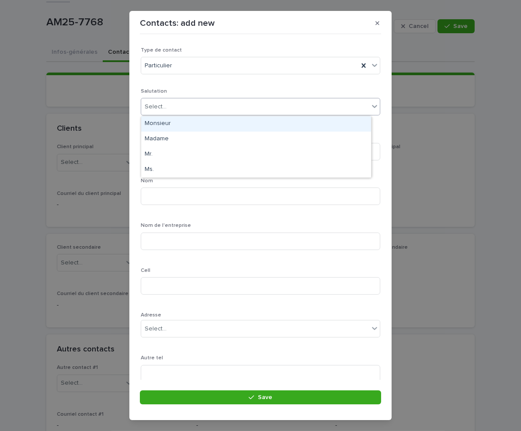
click at [163, 123] on div "Monsieur" at bounding box center [256, 123] width 230 height 15
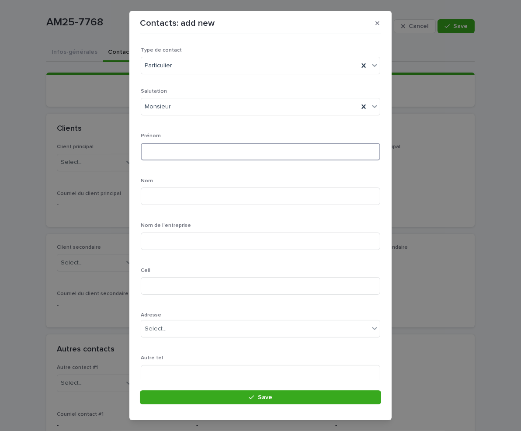
click at [179, 154] on input at bounding box center [260, 151] width 239 height 17
type input "*"
type input "*******"
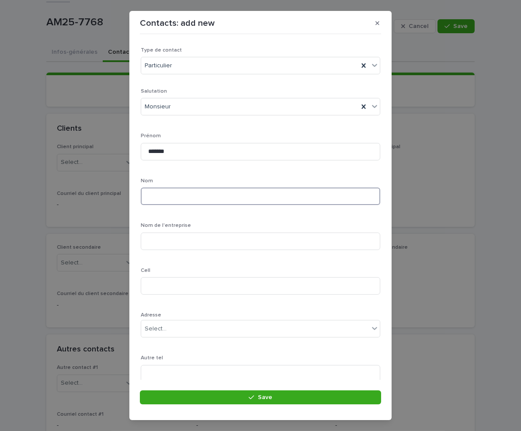
click at [184, 199] on input at bounding box center [260, 195] width 239 height 17
type input "*****"
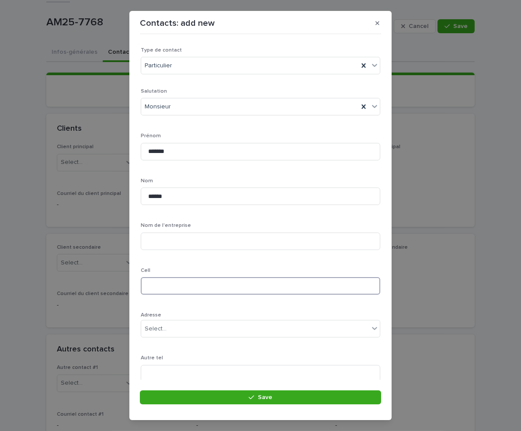
click at [179, 282] on input at bounding box center [260, 285] width 239 height 17
type input "**********"
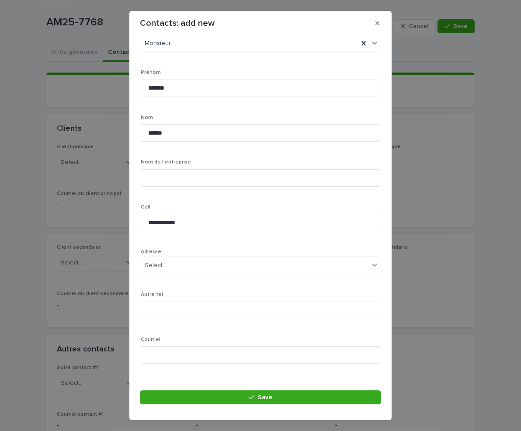
scroll to position [64, 0]
click at [154, 340] on input at bounding box center [260, 354] width 239 height 17
paste input "**********"
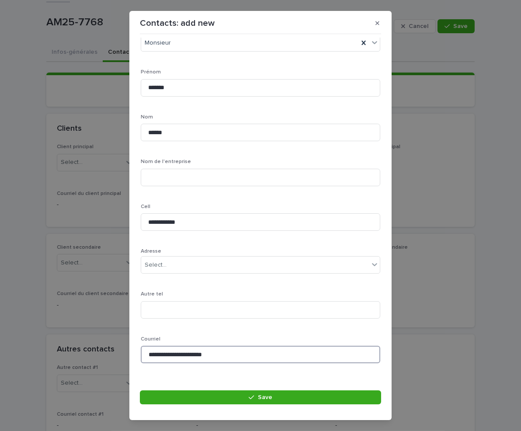
click at [148, 340] on input "**********" at bounding box center [260, 354] width 239 height 17
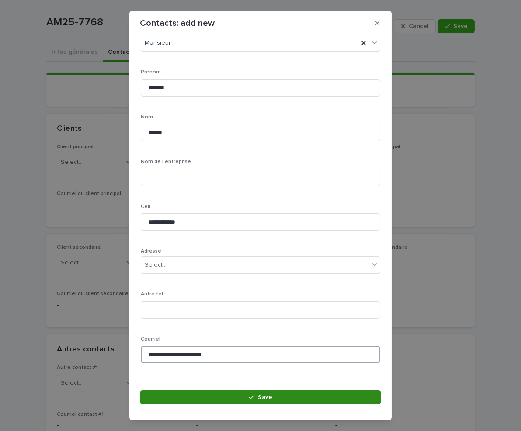
type input "**********"
click at [198, 340] on button "Save" at bounding box center [260, 397] width 241 height 14
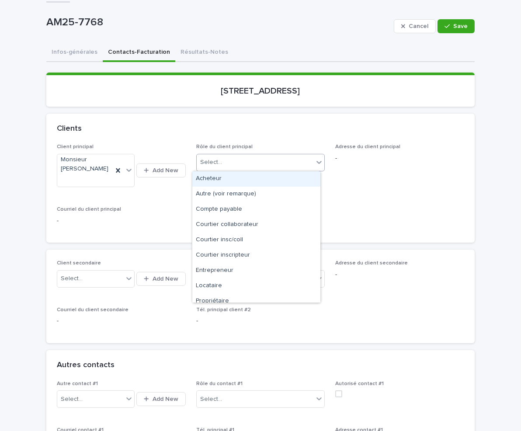
click at [314, 154] on div at bounding box center [319, 162] width 10 height 16
click at [244, 177] on div "Acheteur" at bounding box center [256, 178] width 128 height 15
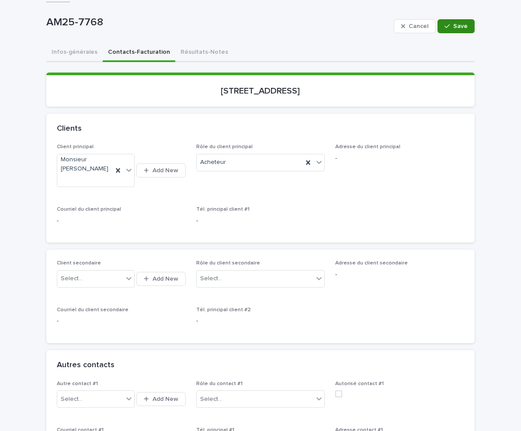
click at [444, 26] on icon "button" at bounding box center [446, 26] width 5 height 6
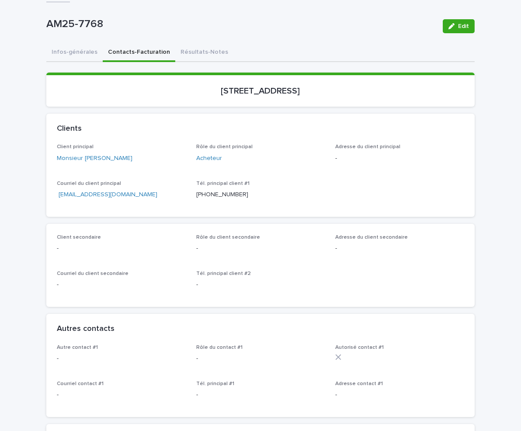
click at [298, 36] on div "AM25-7768 Edit" at bounding box center [260, 26] width 428 height 35
click at [78, 159] on link "Monsieur Nicolas Caron" at bounding box center [95, 158] width 76 height 9
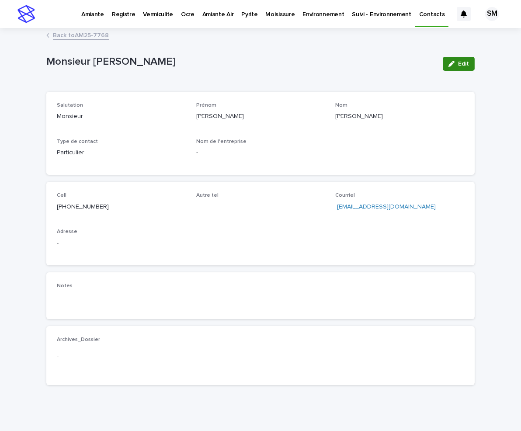
click at [458, 62] on span "Edit" at bounding box center [463, 64] width 11 height 6
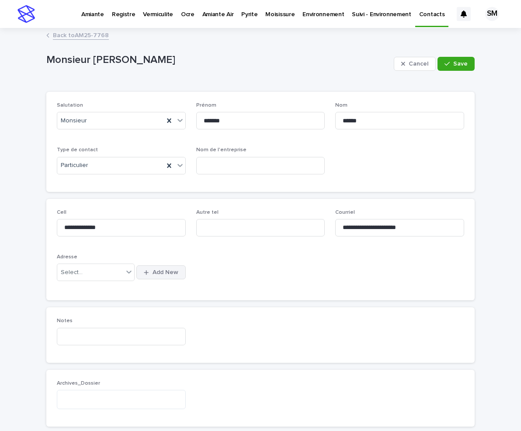
click at [152, 275] on span "Add New" at bounding box center [165, 272] width 26 height 6
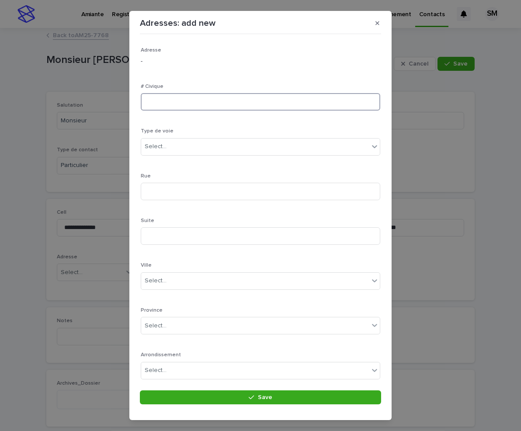
click at [157, 100] on input at bounding box center [260, 101] width 239 height 17
type input "****"
click at [179, 145] on div "Select..." at bounding box center [255, 146] width 228 height 14
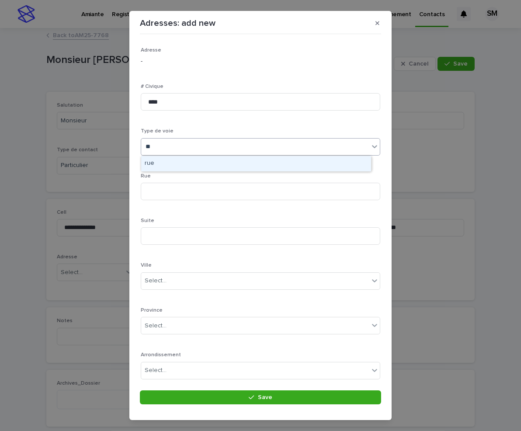
type input "***"
click at [163, 163] on div "rue" at bounding box center [256, 163] width 230 height 15
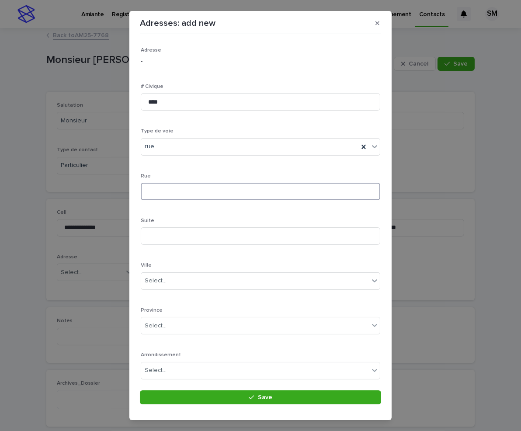
click at [187, 191] on input at bounding box center [260, 191] width 239 height 17
click at [145, 192] on input "******" at bounding box center [260, 191] width 239 height 17
type input "******"
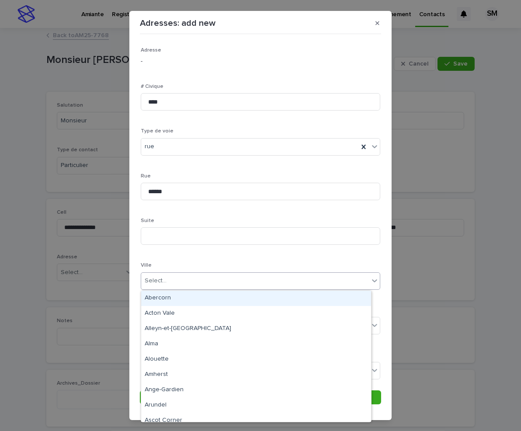
click at [198, 278] on div "Select..." at bounding box center [255, 281] width 228 height 14
type input "*****"
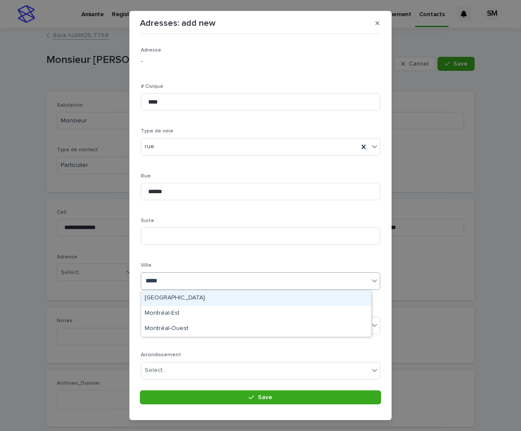
click at [182, 300] on div "Montréal" at bounding box center [256, 298] width 230 height 15
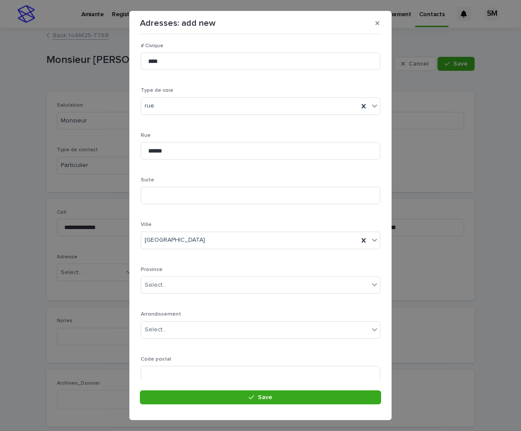
scroll to position [71, 0]
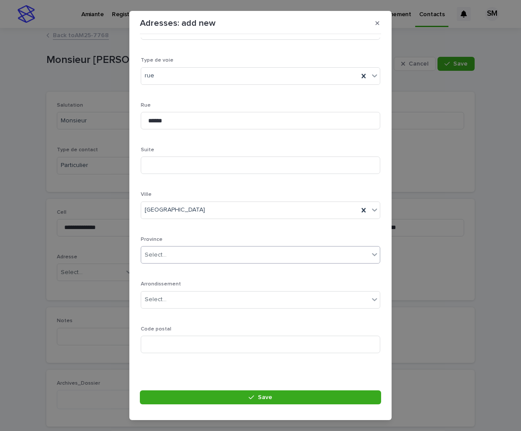
click at [183, 248] on div "Select..." at bounding box center [255, 255] width 228 height 14
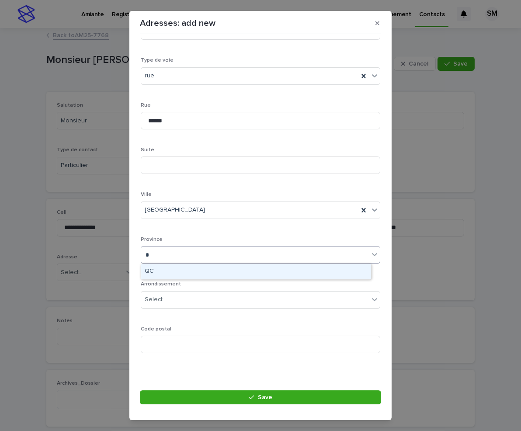
type input "**"
click at [162, 270] on div "QC" at bounding box center [256, 271] width 230 height 15
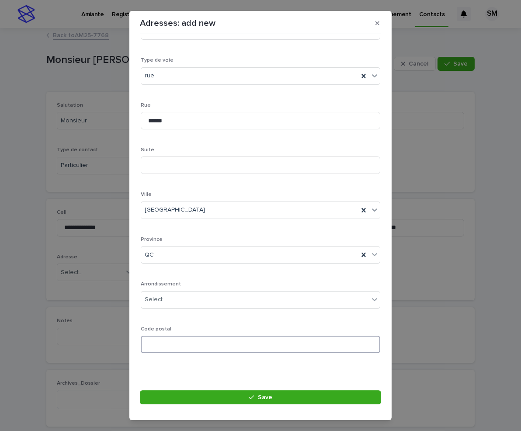
click at [171, 340] on input at bounding box center [260, 344] width 239 height 17
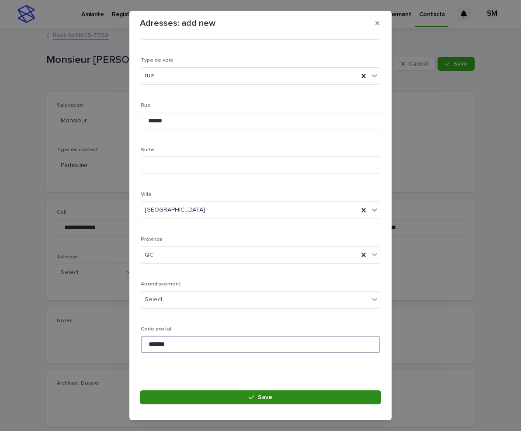
type input "*******"
click at [220, 340] on button "Save" at bounding box center [260, 397] width 241 height 14
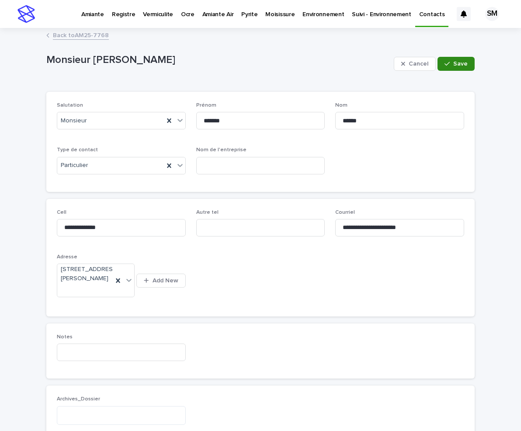
click at [444, 61] on icon "button" at bounding box center [446, 64] width 5 height 6
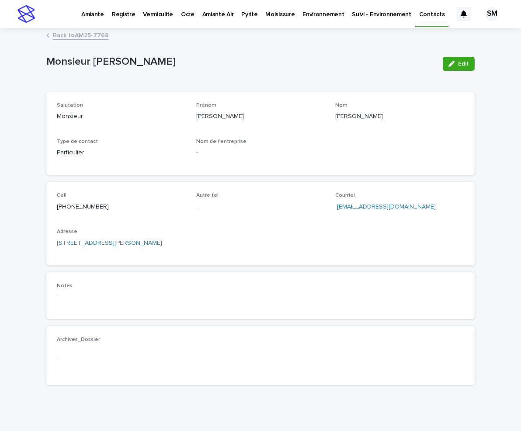
click at [84, 34] on link "Back to AM25-7768" at bounding box center [81, 35] width 56 height 10
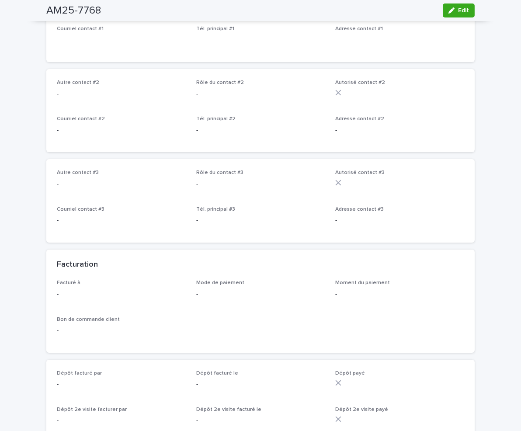
scroll to position [432, 0]
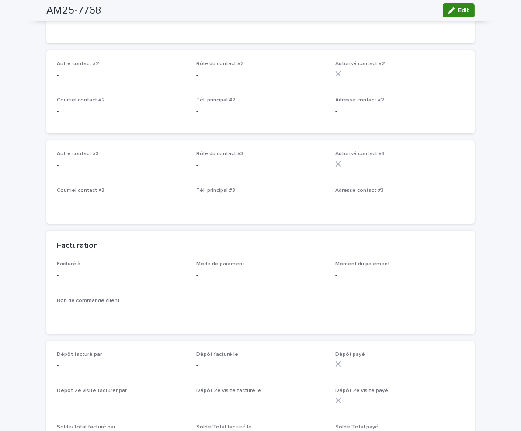
click at [452, 5] on button "Edit" at bounding box center [459, 10] width 32 height 14
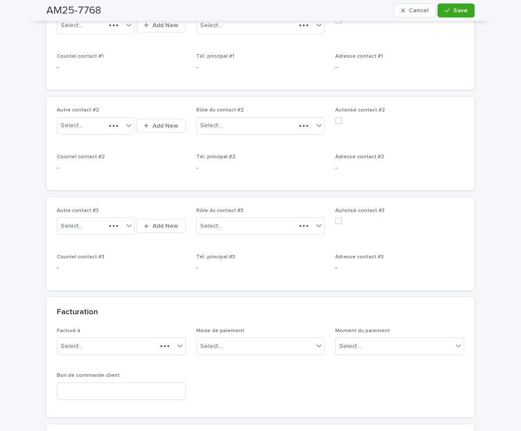
scroll to position [502, 0]
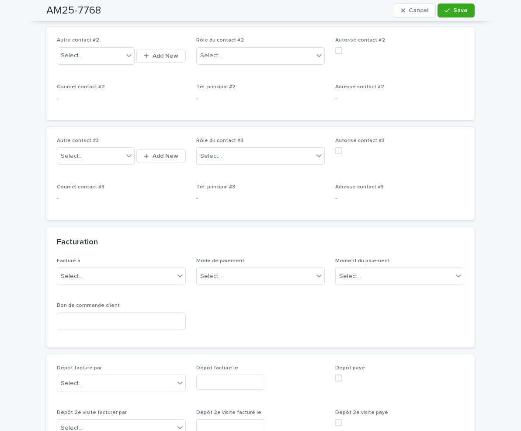
click at [148, 286] on div "Facturé à Select..." at bounding box center [121, 275] width 129 height 34
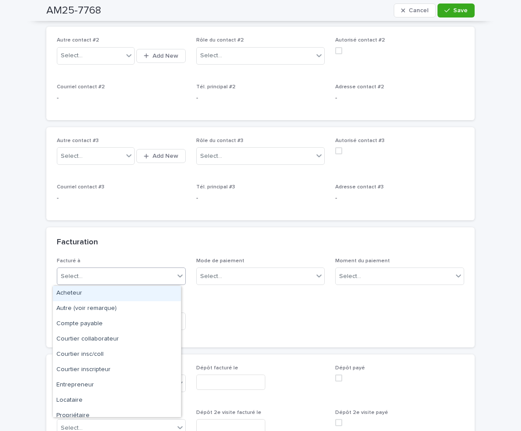
click at [159, 273] on div "Select..." at bounding box center [115, 276] width 117 height 14
click at [129, 293] on div "Acheteur" at bounding box center [117, 293] width 128 height 15
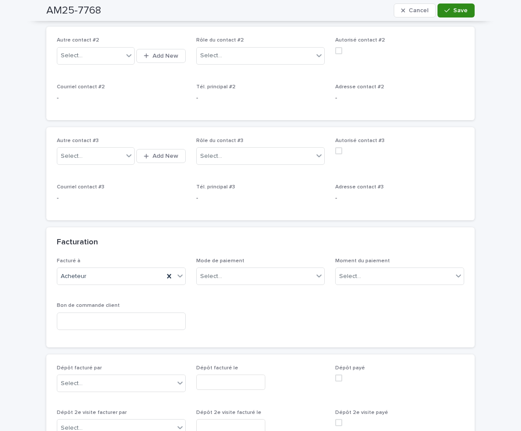
click at [449, 14] on button "Save" at bounding box center [455, 10] width 37 height 14
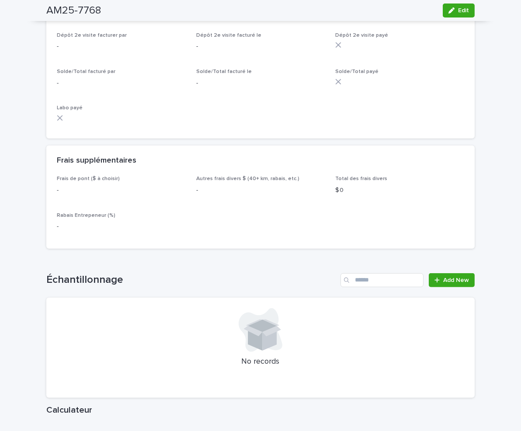
scroll to position [790, 0]
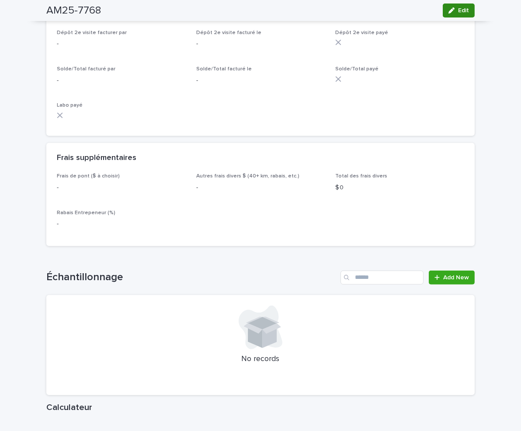
click at [448, 8] on icon "button" at bounding box center [451, 10] width 6 height 6
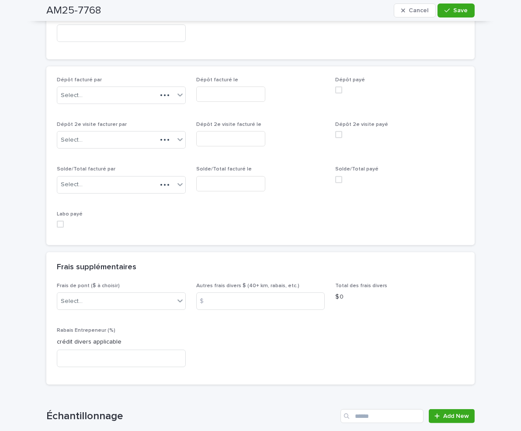
scroll to position [859, 0]
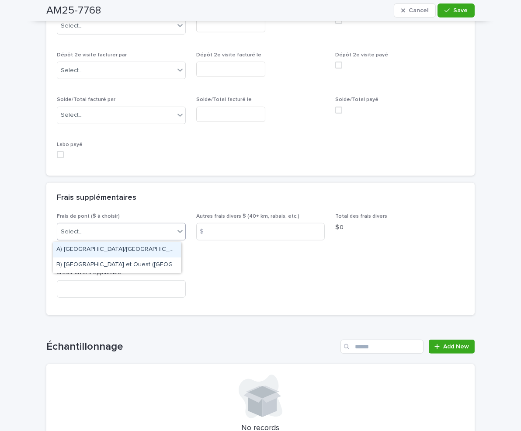
click at [101, 230] on div "Select..." at bounding box center [115, 232] width 117 height 14
click at [102, 248] on div "A) Montréal/Laval 2024: 15$" at bounding box center [117, 249] width 128 height 15
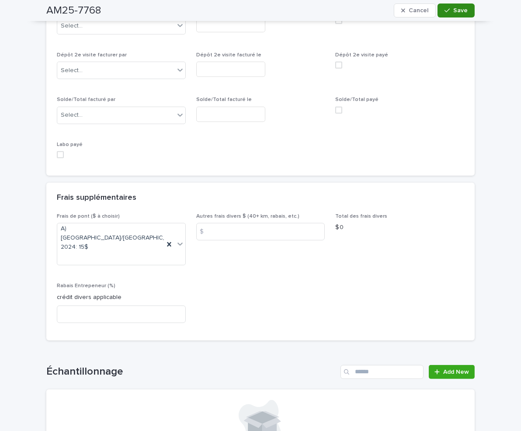
click at [445, 8] on icon "button" at bounding box center [446, 10] width 5 height 6
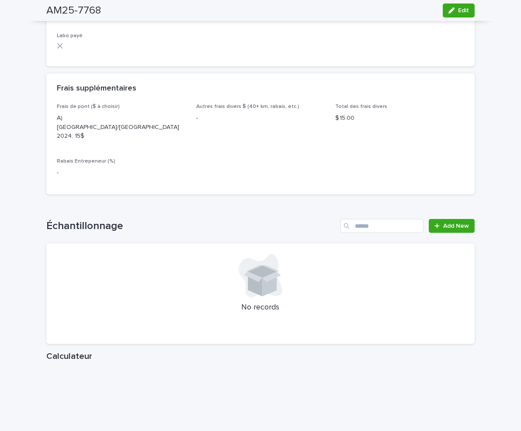
scroll to position [790, 0]
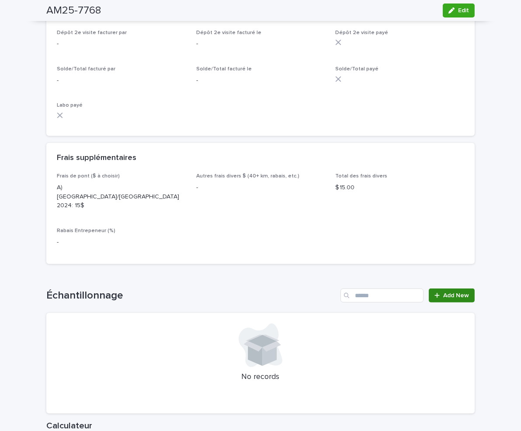
click at [447, 292] on span "Add New" at bounding box center [456, 295] width 26 height 6
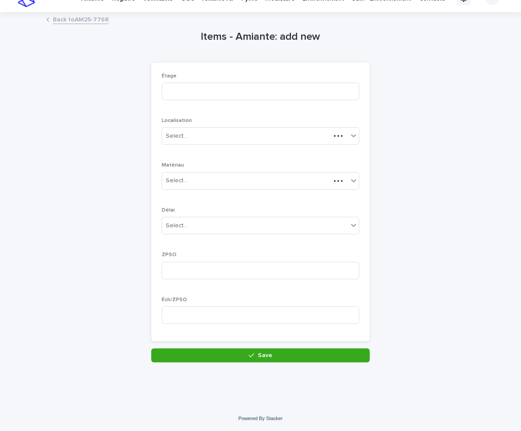
scroll to position [15, 0]
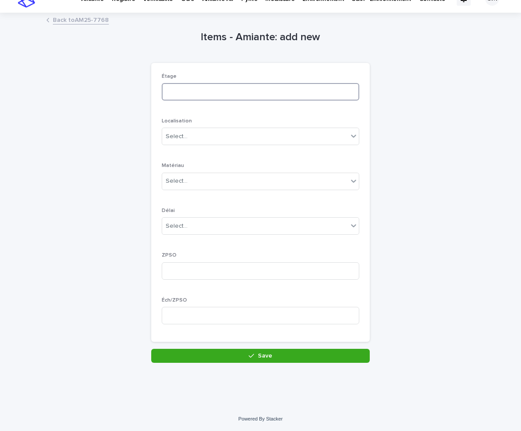
click at [186, 97] on input at bounding box center [261, 91] width 198 height 17
type input "***"
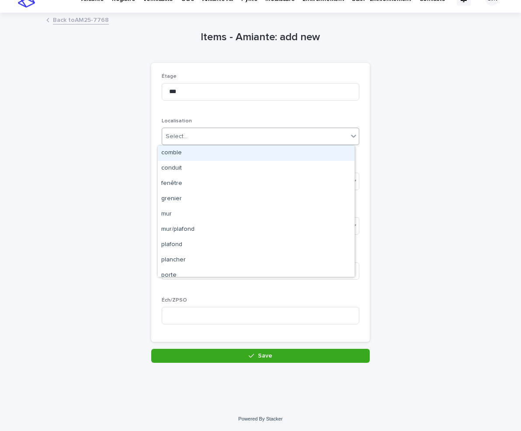
click at [195, 133] on div "Select..." at bounding box center [255, 136] width 186 height 14
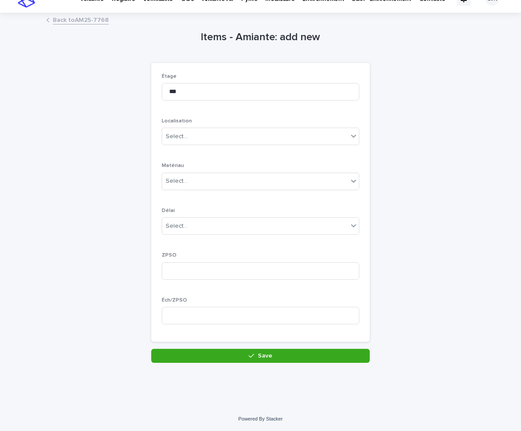
click at [431, 173] on div "Items - Amiante: add new Loading... Saving… Loading... Saving… Loading... Savin…" at bounding box center [260, 188] width 428 height 349
click at [246, 145] on body "Amiante Registre Vermiculite Ocre Amiante Air Pyrite Moisissure Environnement S…" at bounding box center [260, 215] width 521 height 431
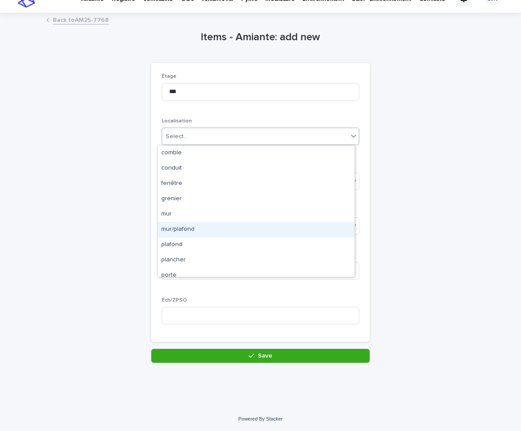
drag, startPoint x: 246, startPoint y: 145, endPoint x: 239, endPoint y: 159, distance: 16.0
click at [205, 228] on div "comble conduit fenêtre grenier mur mur/plafond plafond plancher porte toiture" at bounding box center [256, 211] width 198 height 132
click at [205, 228] on div "mur/plafond" at bounding box center [256, 229] width 197 height 15
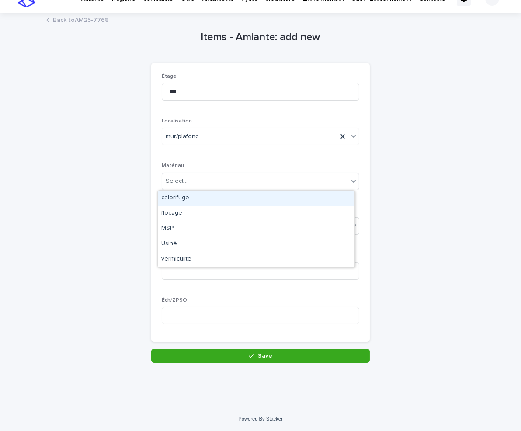
click at [196, 185] on div "Select..." at bounding box center [255, 181] width 186 height 14
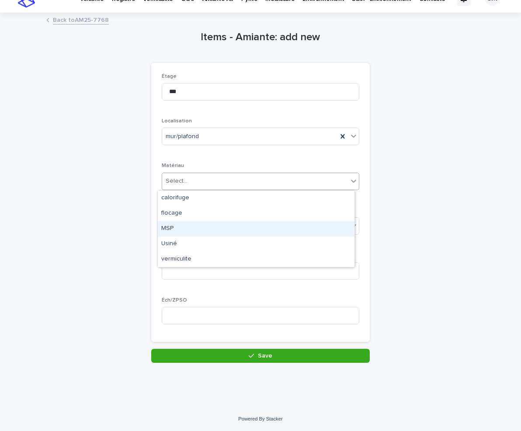
click at [184, 225] on div "MSP" at bounding box center [256, 228] width 197 height 15
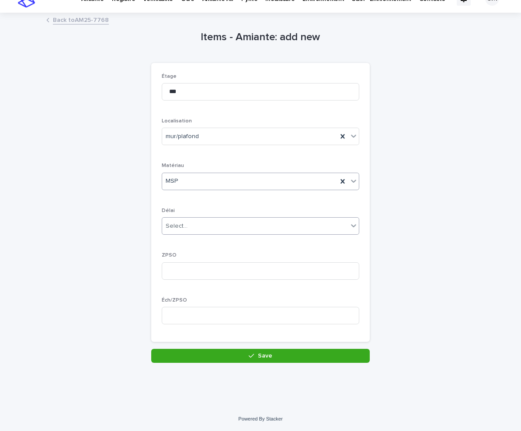
click at [203, 224] on div "Select..." at bounding box center [255, 226] width 186 height 14
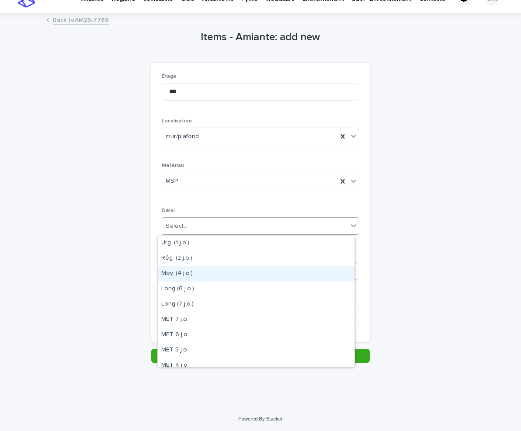
click at [187, 268] on div "Moy. (4 j.o.)" at bounding box center [256, 273] width 197 height 15
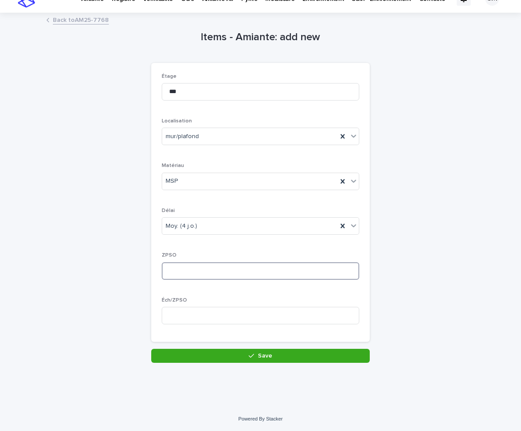
click at [192, 271] on input at bounding box center [261, 270] width 198 height 17
type input "*"
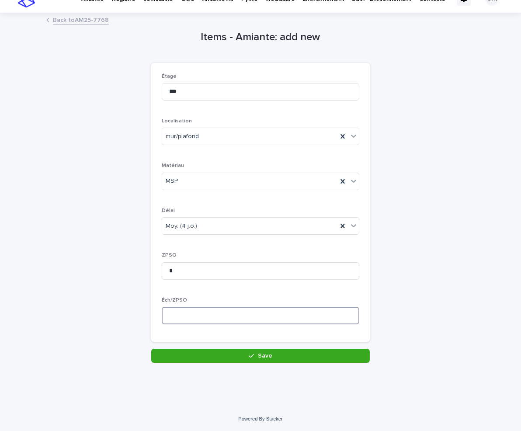
click at [199, 313] on input at bounding box center [261, 315] width 198 height 17
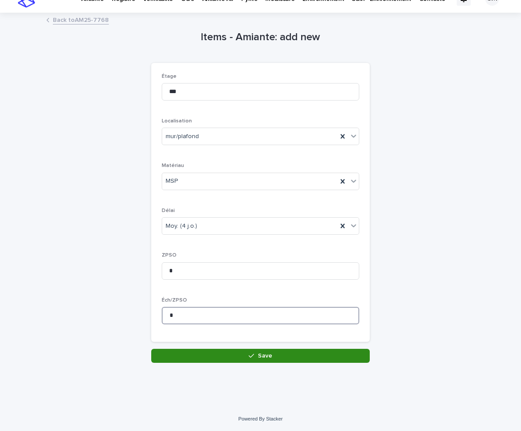
type input "*"
click at [214, 340] on button "Save" at bounding box center [260, 356] width 218 height 14
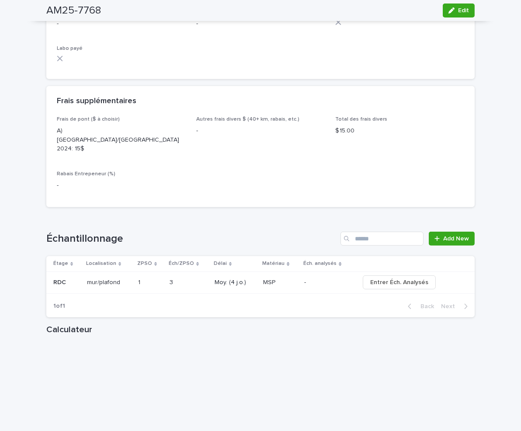
scroll to position [851, 0]
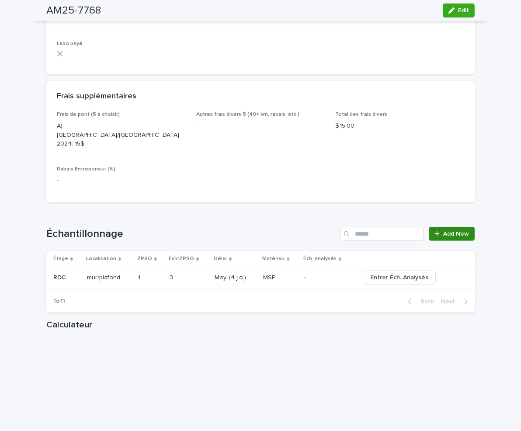
click at [455, 227] on link "Add New" at bounding box center [452, 234] width 46 height 14
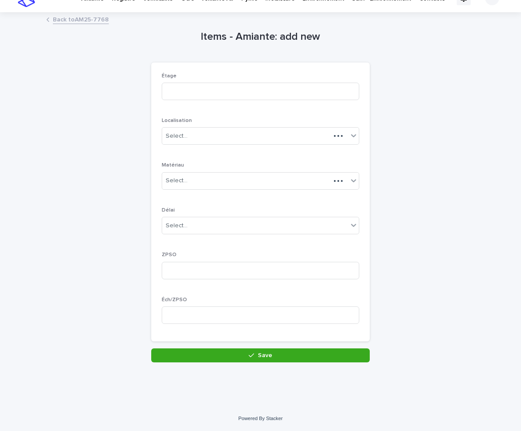
scroll to position [15, 0]
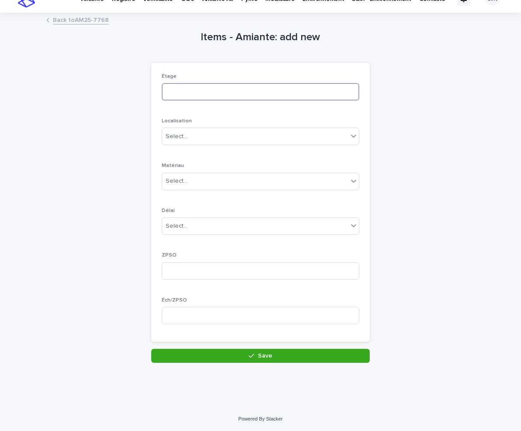
click at [191, 98] on input at bounding box center [261, 91] width 198 height 17
type input "***"
click at [188, 132] on div at bounding box center [188, 136] width 1 height 9
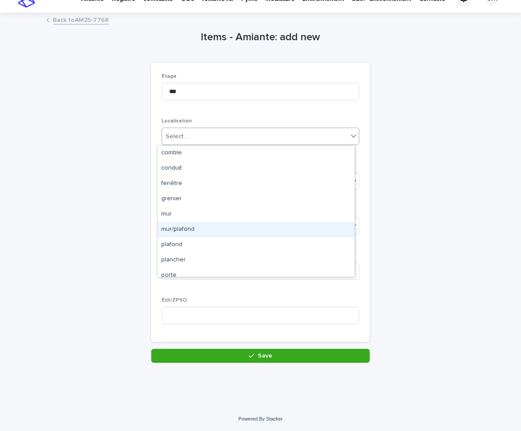
click at [177, 228] on div "mur/plafond" at bounding box center [256, 229] width 197 height 15
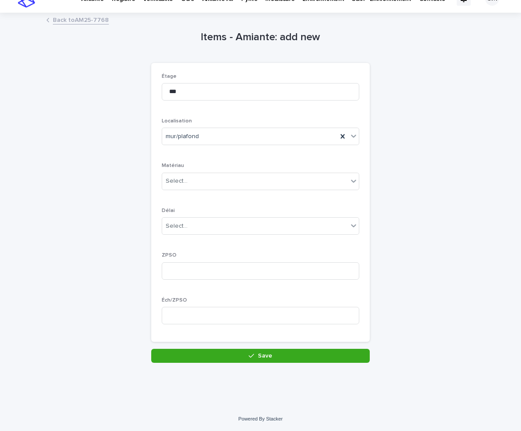
click at [183, 172] on div "Matériau Select..." at bounding box center [261, 180] width 198 height 34
click at [183, 187] on div "Select..." at bounding box center [255, 181] width 186 height 14
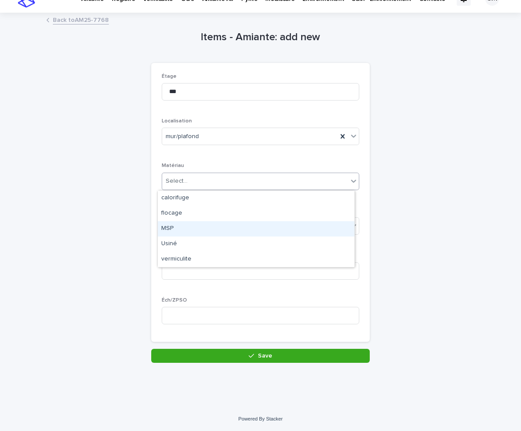
click at [174, 230] on div "MSP" at bounding box center [256, 228] width 197 height 15
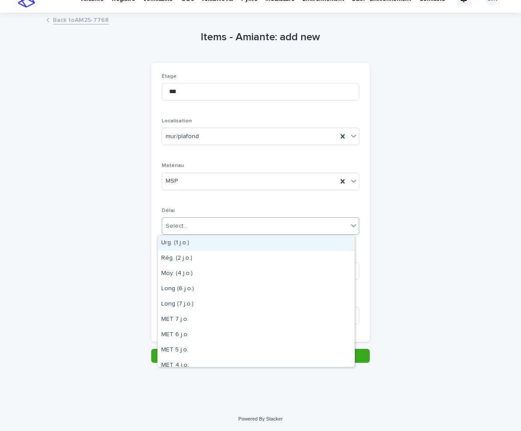
click at [194, 229] on div "Select..." at bounding box center [255, 226] width 186 height 14
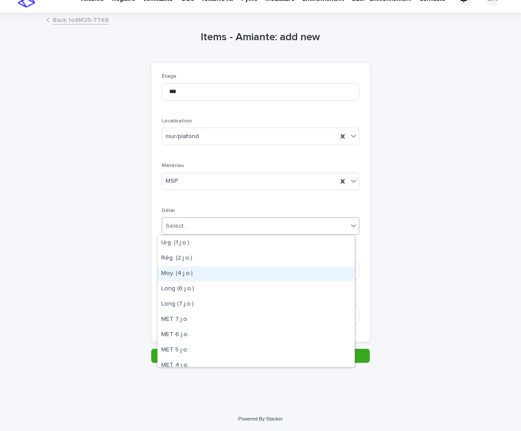
click at [184, 279] on div "Moy. (4 j.o.)" at bounding box center [256, 273] width 197 height 15
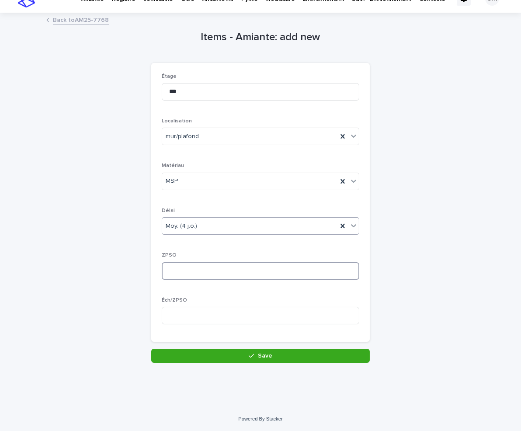
click at [191, 279] on input at bounding box center [261, 270] width 198 height 17
type input "*"
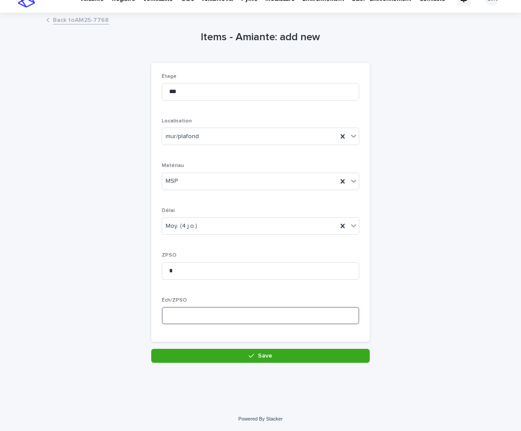
click at [220, 321] on input at bounding box center [261, 315] width 198 height 17
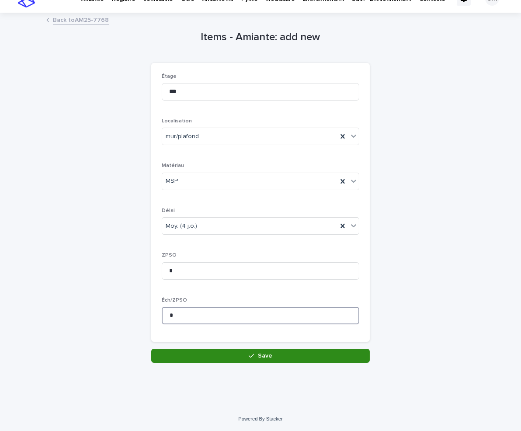
type input "*"
click at [220, 340] on button "Save" at bounding box center [260, 356] width 218 height 14
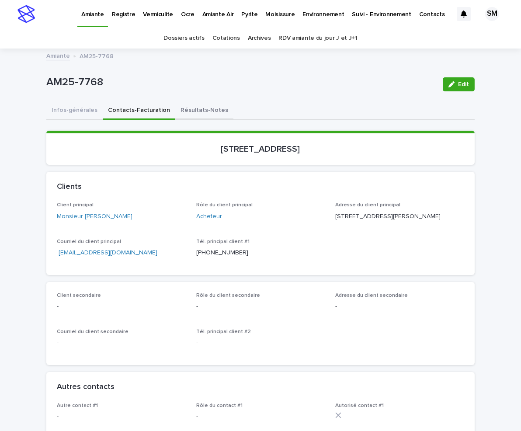
click at [201, 110] on button "Résultats-Notes" at bounding box center [204, 111] width 58 height 18
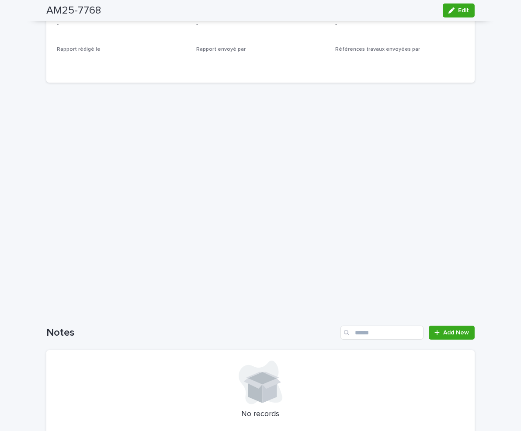
scroll to position [231, 0]
click at [445, 332] on span "Add New" at bounding box center [456, 331] width 26 height 6
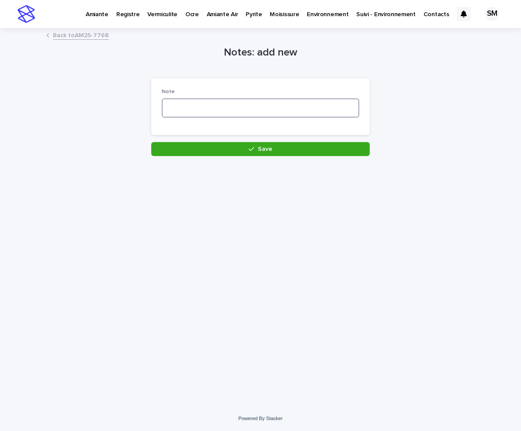
click at [170, 113] on textarea at bounding box center [261, 107] width 198 height 19
click at [170, 113] on textarea "****" at bounding box center [261, 107] width 198 height 19
type textarea "******"
drag, startPoint x: 209, startPoint y: 106, endPoint x: 96, endPoint y: 110, distance: 113.2
click at [96, 110] on div "Notes: add new Loading... Saving… Loading... Saving… Loading... Saving… Note **…" at bounding box center [260, 92] width 428 height 127
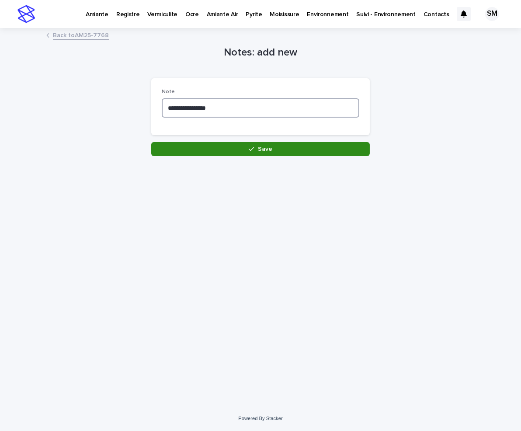
type textarea "**********"
click at [215, 142] on button "Save" at bounding box center [260, 149] width 218 height 14
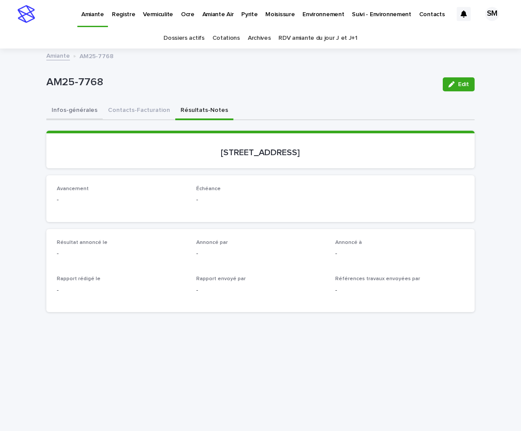
click at [78, 109] on button "Infos-générales" at bounding box center [74, 111] width 56 height 18
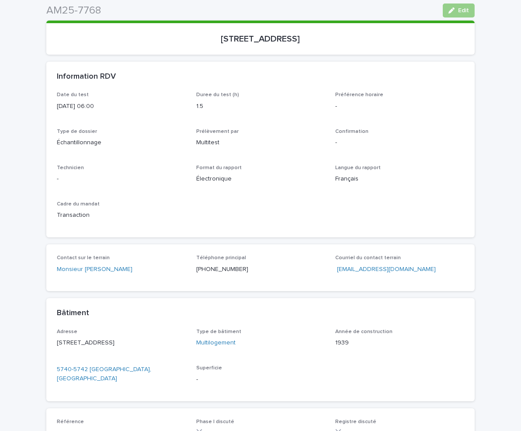
scroll to position [118, 0]
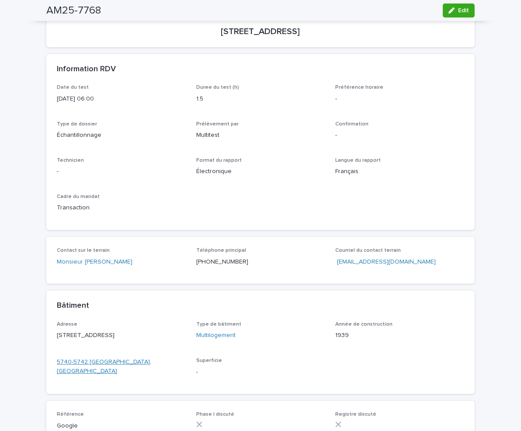
click at [77, 340] on link "5740-5742 Coolbrook, Montréal" at bounding box center [121, 366] width 129 height 18
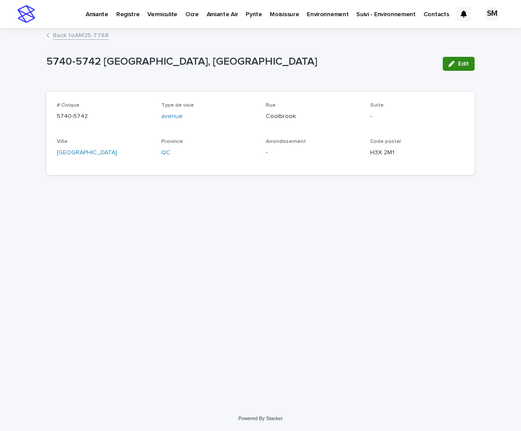
click at [454, 62] on icon "button" at bounding box center [451, 64] width 6 height 6
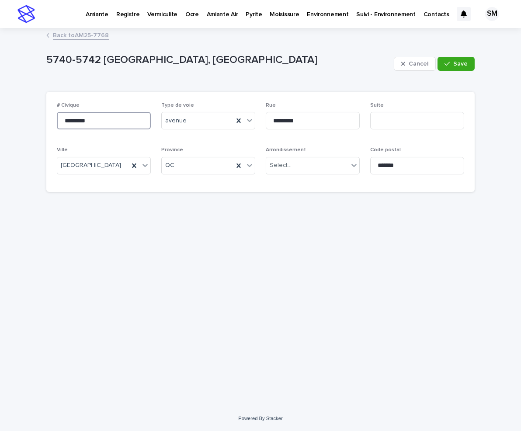
click at [80, 118] on input "*********" at bounding box center [104, 120] width 94 height 17
click at [80, 121] on input "*********" at bounding box center [104, 120] width 94 height 17
type input "**********"
click at [463, 62] on span "Save" at bounding box center [460, 64] width 14 height 6
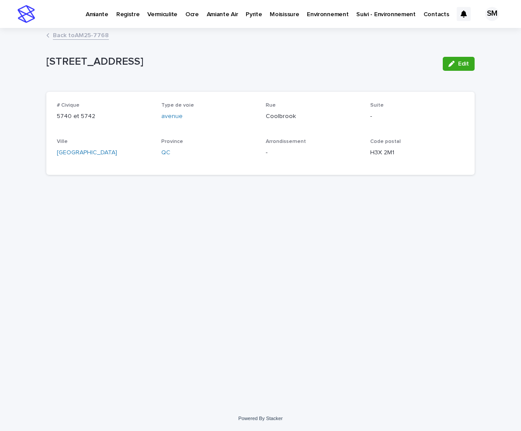
click at [79, 32] on link "Back to AM25-7768" at bounding box center [81, 35] width 56 height 10
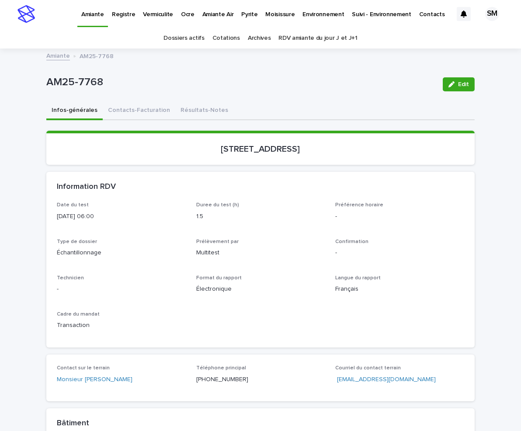
click at [484, 199] on div "Loading... Saving… Loading... Saving… AM25-7768 Edit AM25-7768 Edit Sorry, ther…" at bounding box center [260, 385] width 521 height 672
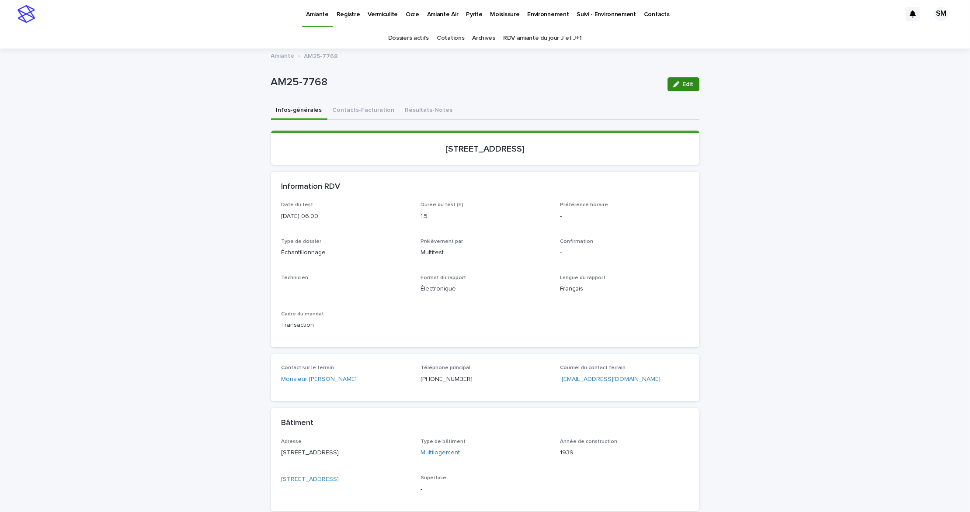
click at [520, 83] on div "button" at bounding box center [678, 84] width 10 height 6
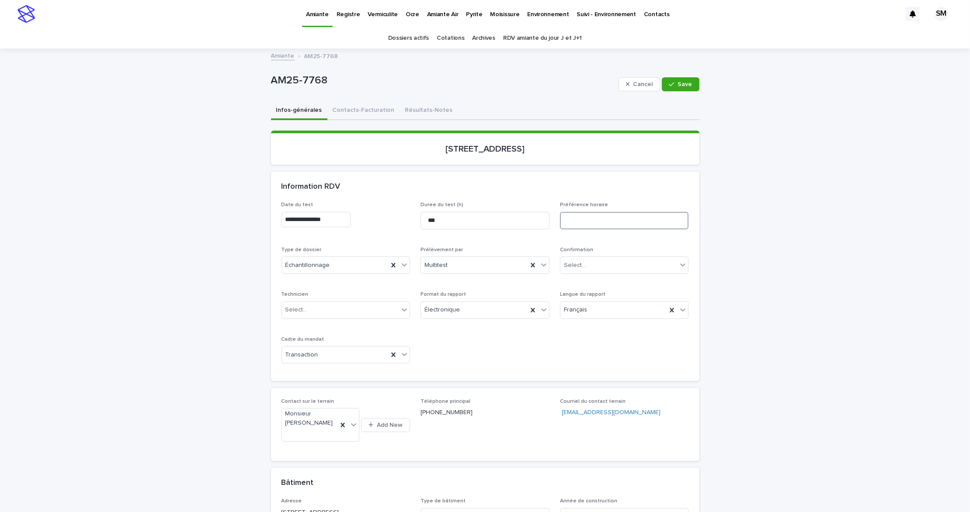
click at [520, 214] on input at bounding box center [624, 220] width 129 height 17
type input "**********"
click at [520, 79] on button "Save" at bounding box center [680, 84] width 37 height 14
